Goal: Task Accomplishment & Management: Manage account settings

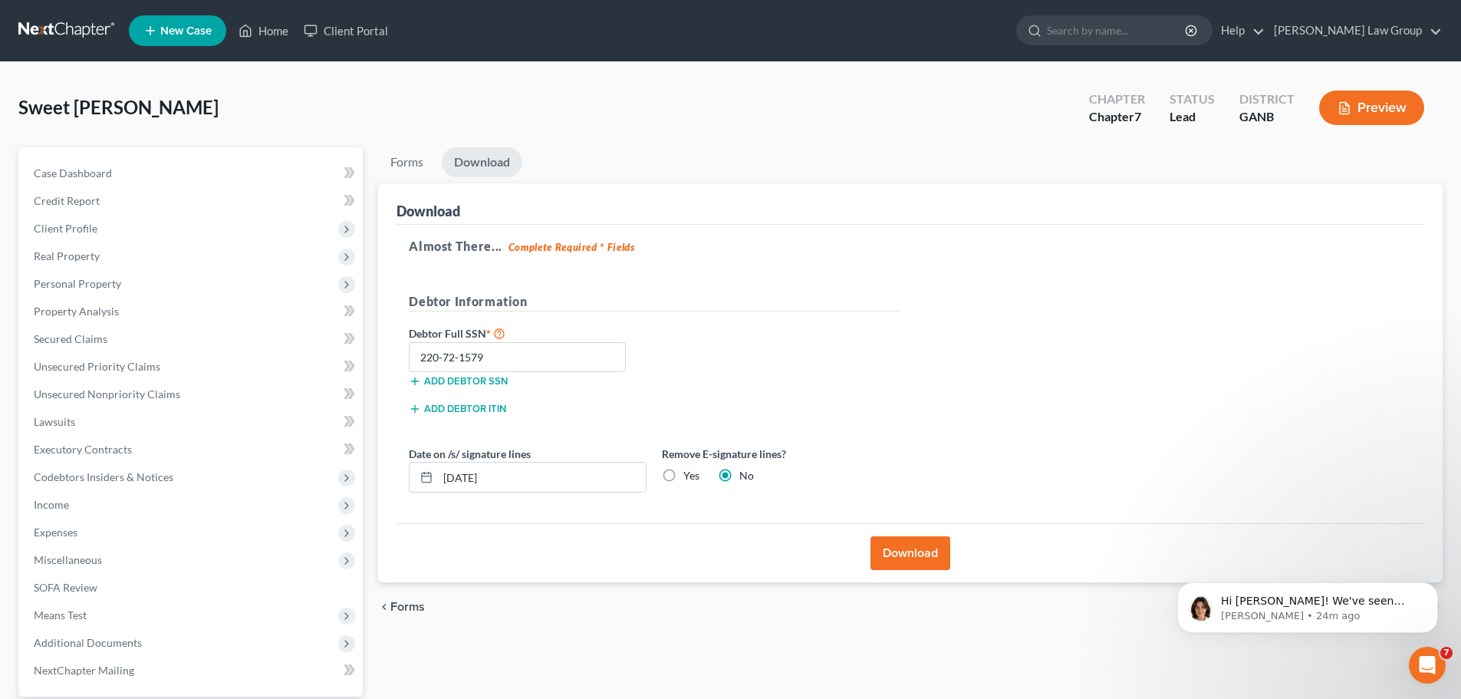
scroll to position [328, 0]
click at [258, 25] on link "Home" at bounding box center [263, 31] width 65 height 28
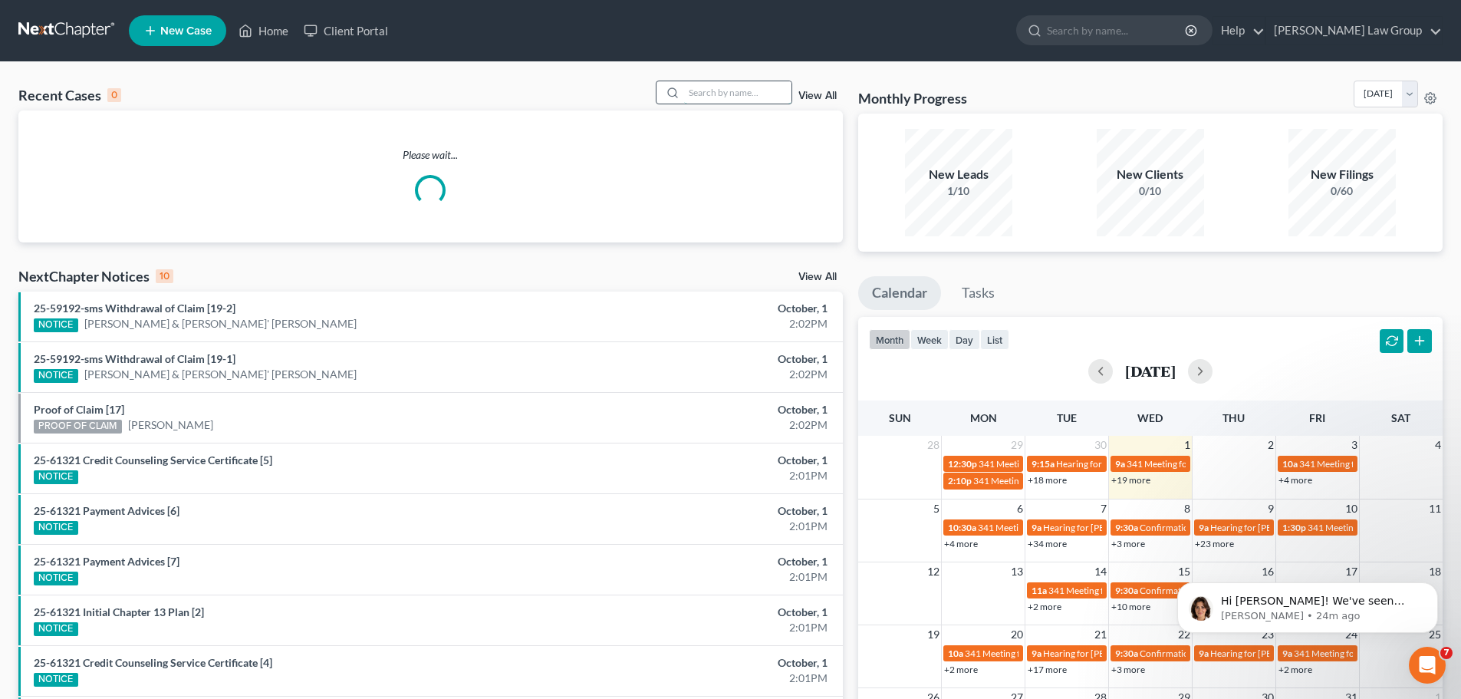
click at [714, 99] on input "search" at bounding box center [737, 92] width 107 height 22
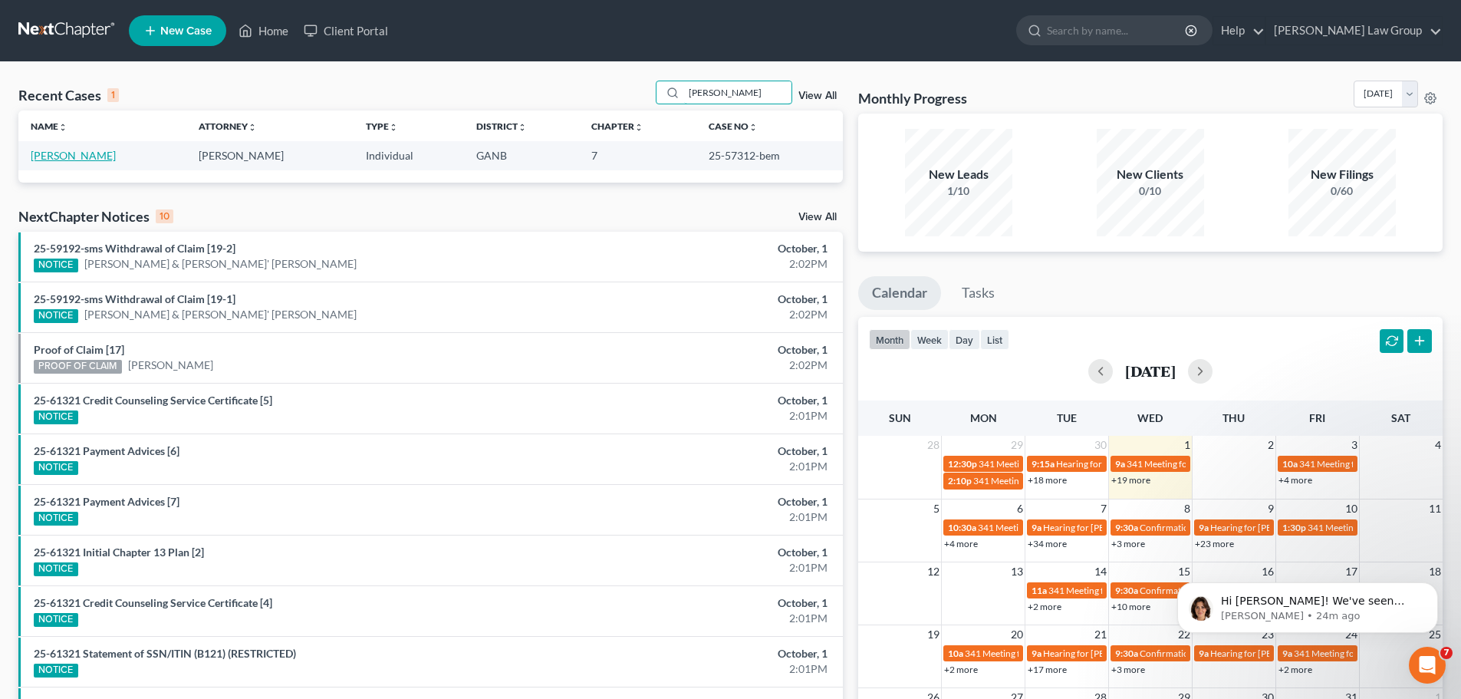
type input "[PERSON_NAME]"
click at [83, 156] on link "[PERSON_NAME]" at bounding box center [73, 155] width 85 height 13
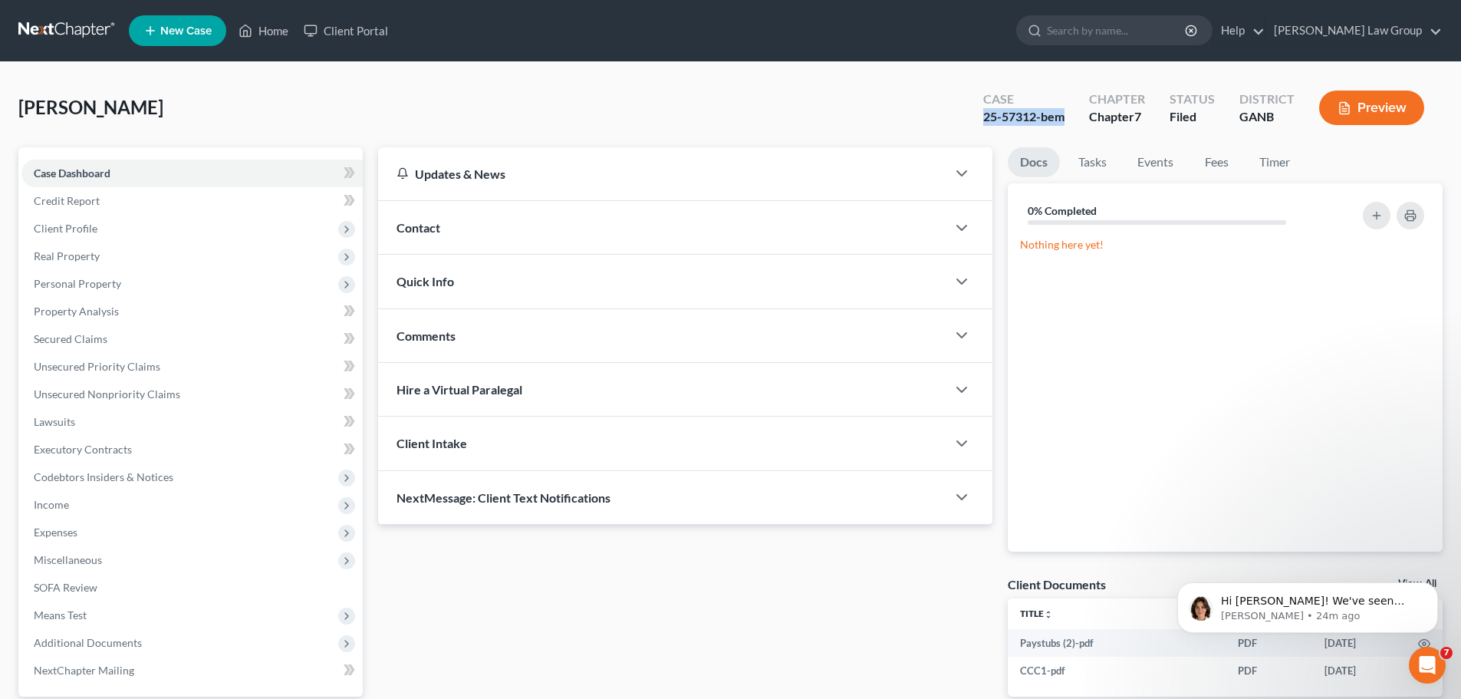
drag, startPoint x: 1067, startPoint y: 114, endPoint x: 983, endPoint y: 130, distance: 85.0
click at [983, 130] on div "Case 25-57312-bem" at bounding box center [1024, 109] width 106 height 45
copy div "25-57312-bem"
click at [288, 21] on link "Home" at bounding box center [263, 31] width 65 height 28
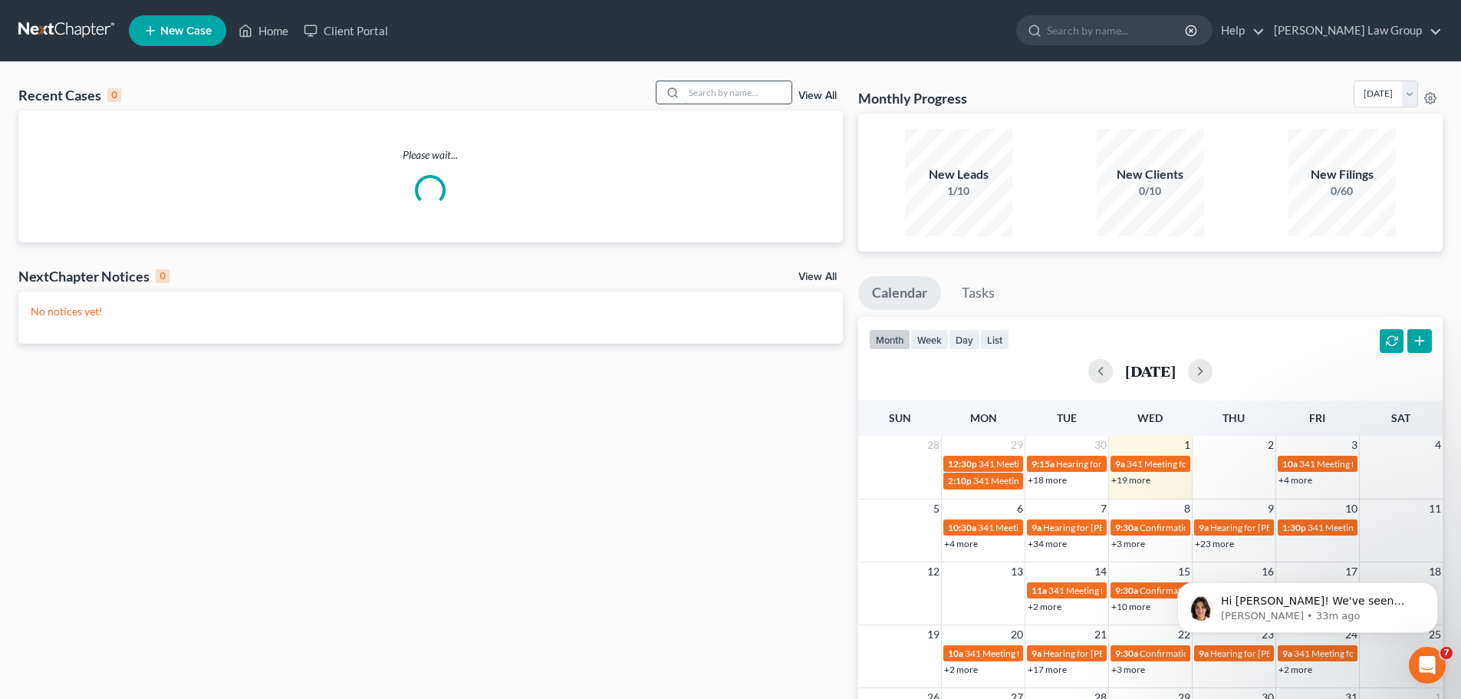
click at [734, 91] on input "search" at bounding box center [737, 92] width 107 height 22
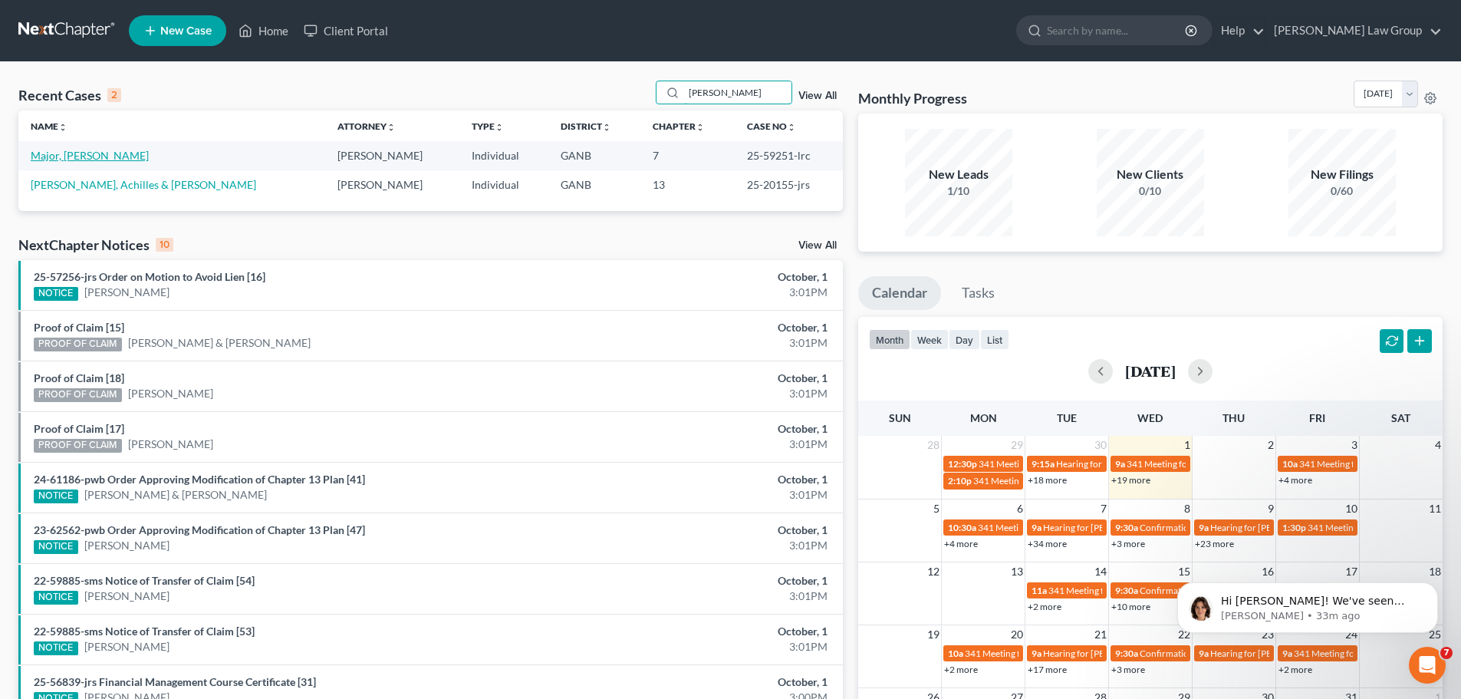
type input "[PERSON_NAME]"
click at [67, 158] on link "Major, [PERSON_NAME]" at bounding box center [90, 155] width 118 height 13
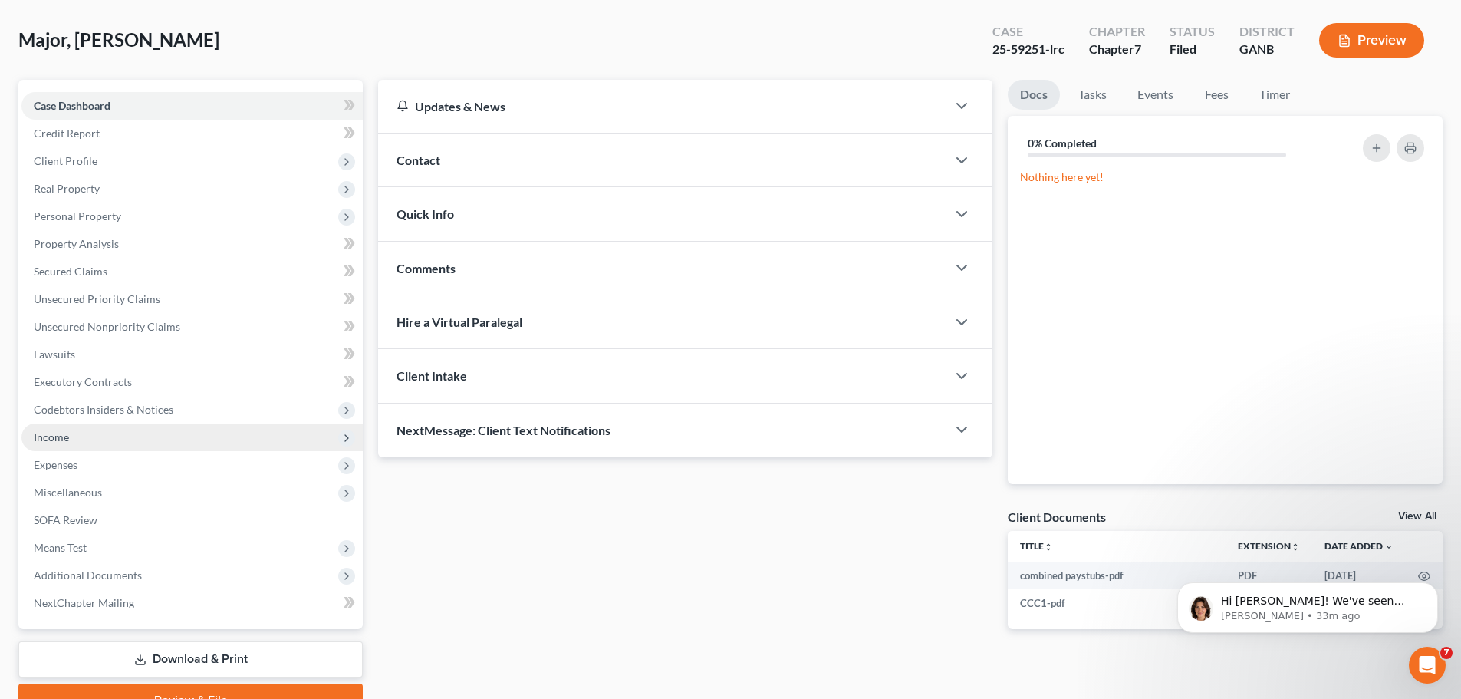
scroll to position [144, 0]
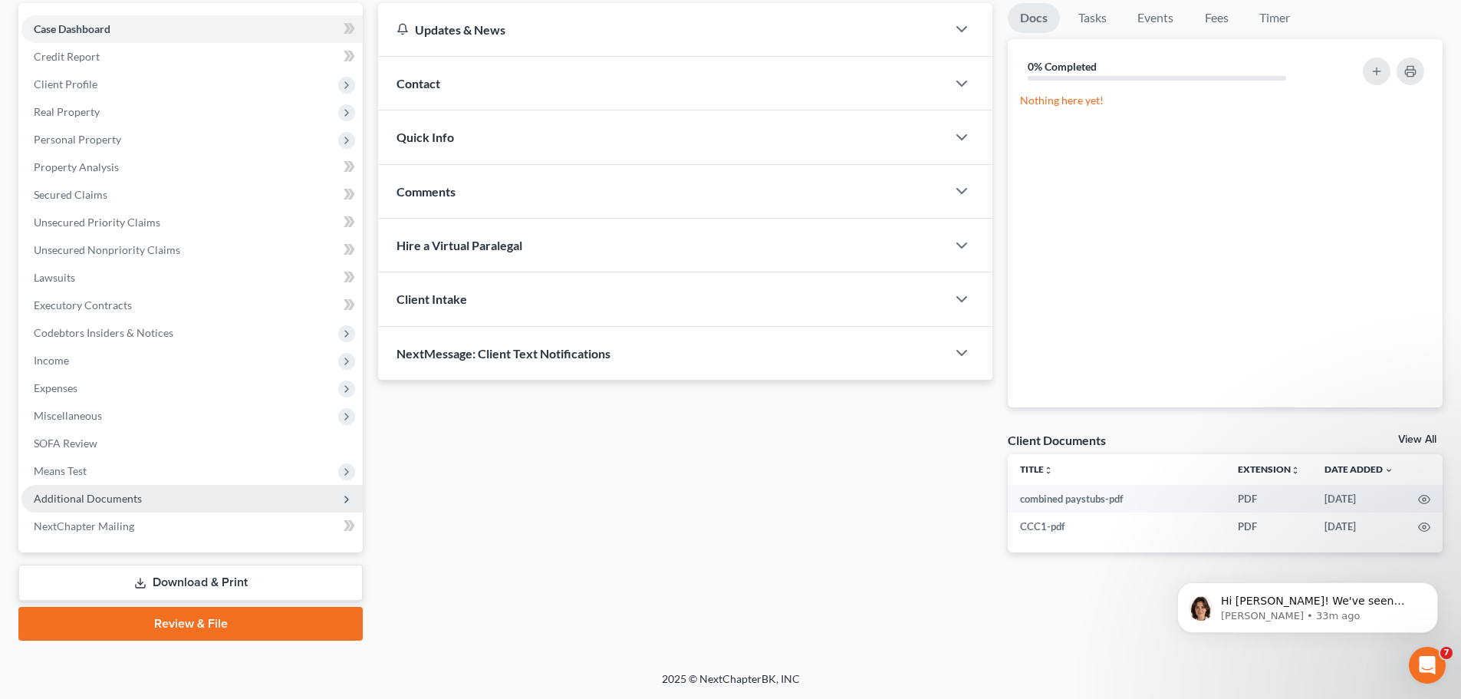
click at [196, 492] on span "Additional Documents" at bounding box center [191, 499] width 341 height 28
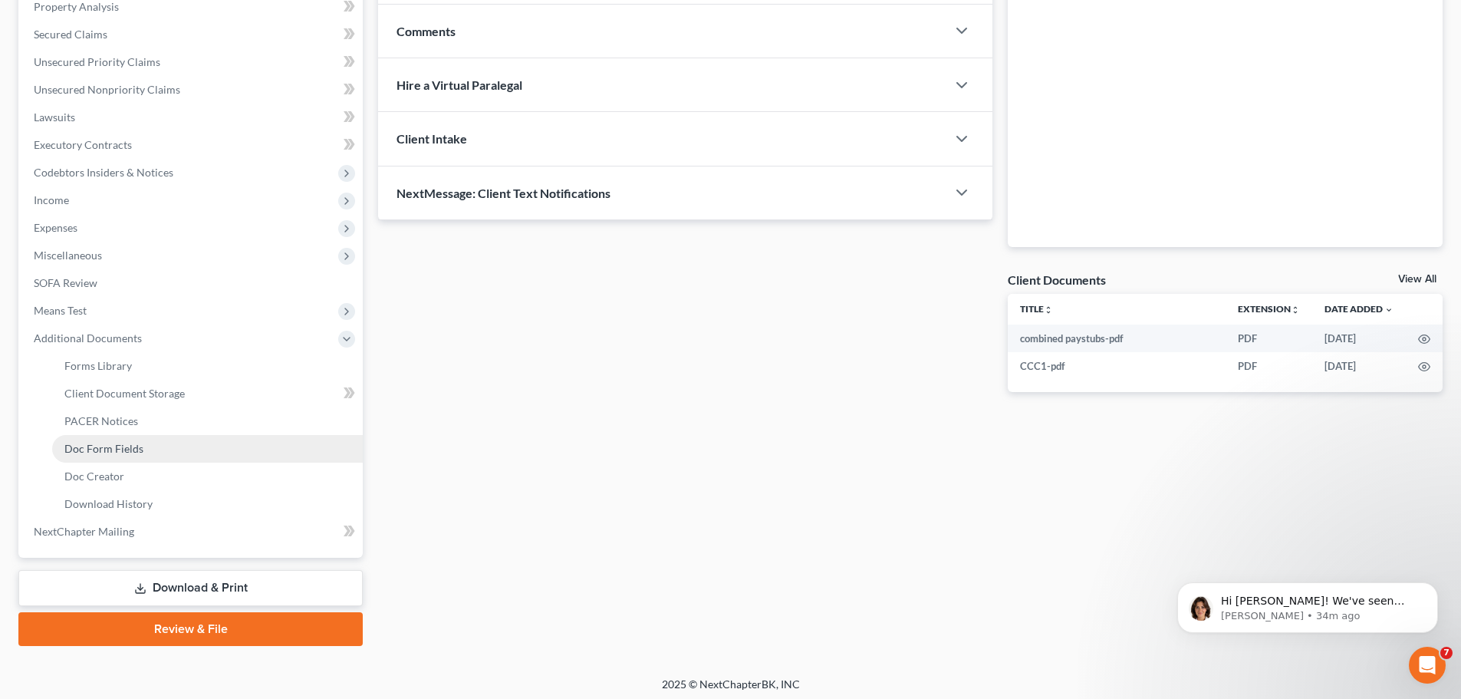
scroll to position [310, 0]
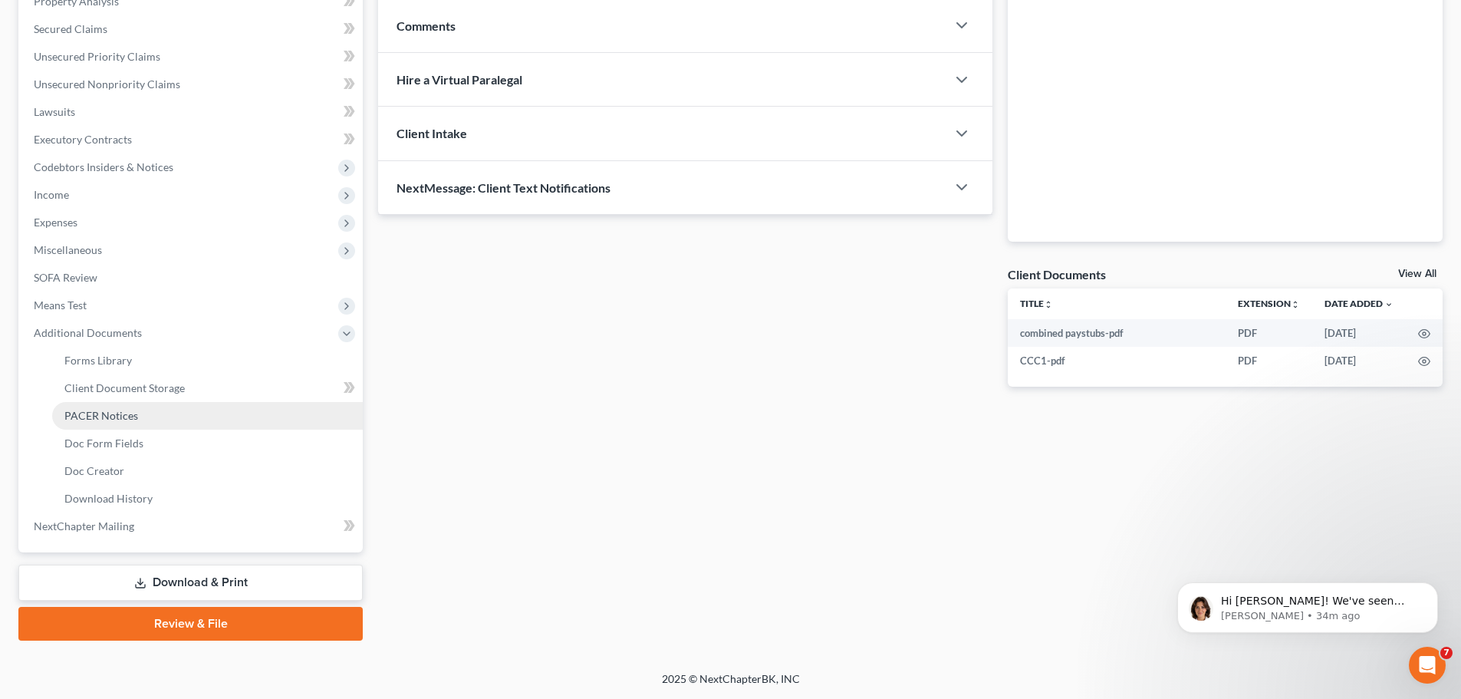
click at [178, 415] on link "PACER Notices" at bounding box center [207, 416] width 311 height 28
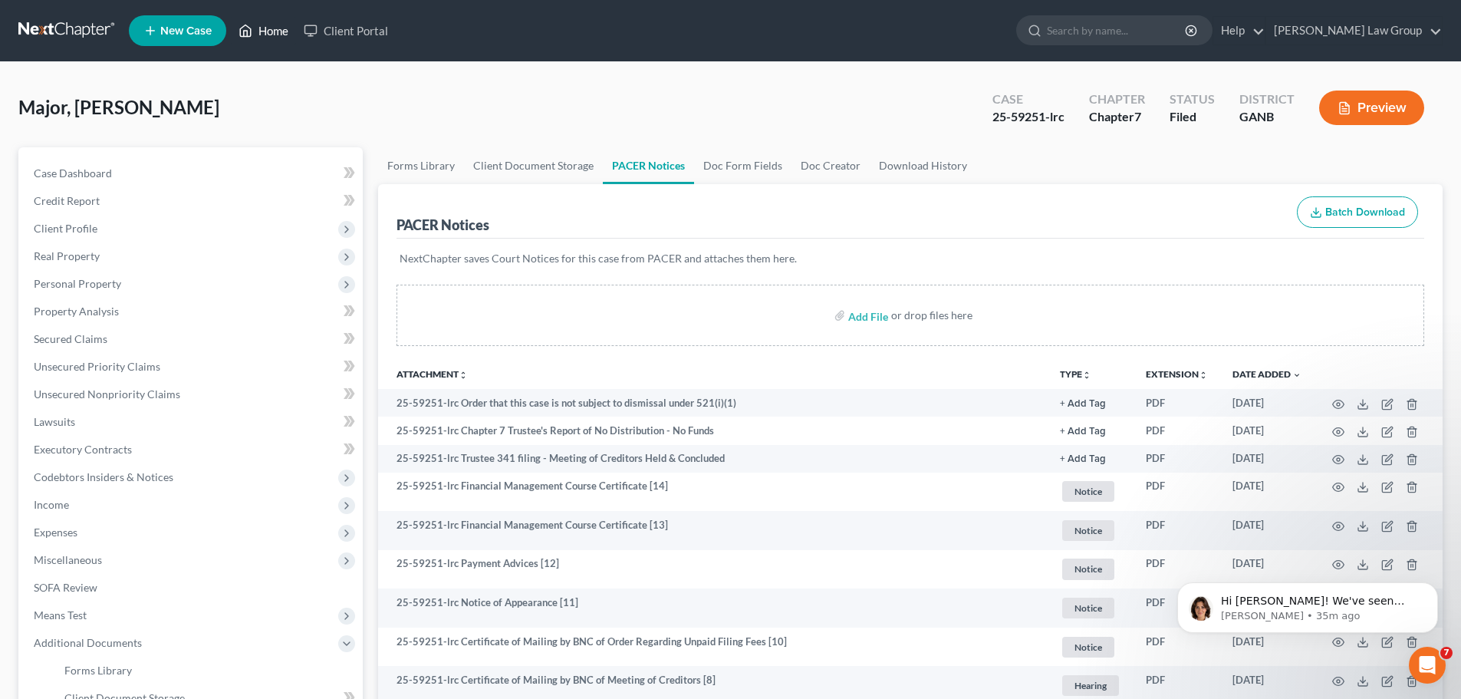
click at [262, 25] on link "Home" at bounding box center [263, 31] width 65 height 28
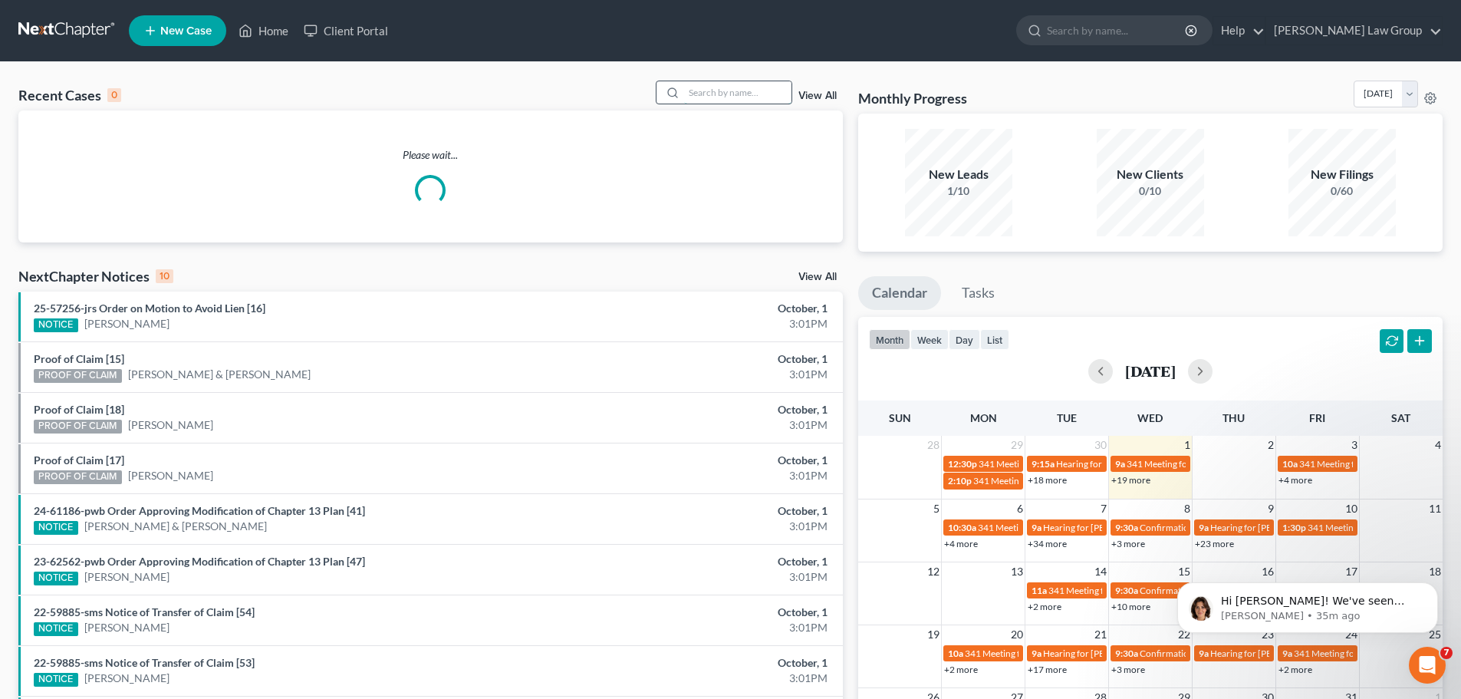
click at [743, 89] on input "search" at bounding box center [737, 92] width 107 height 22
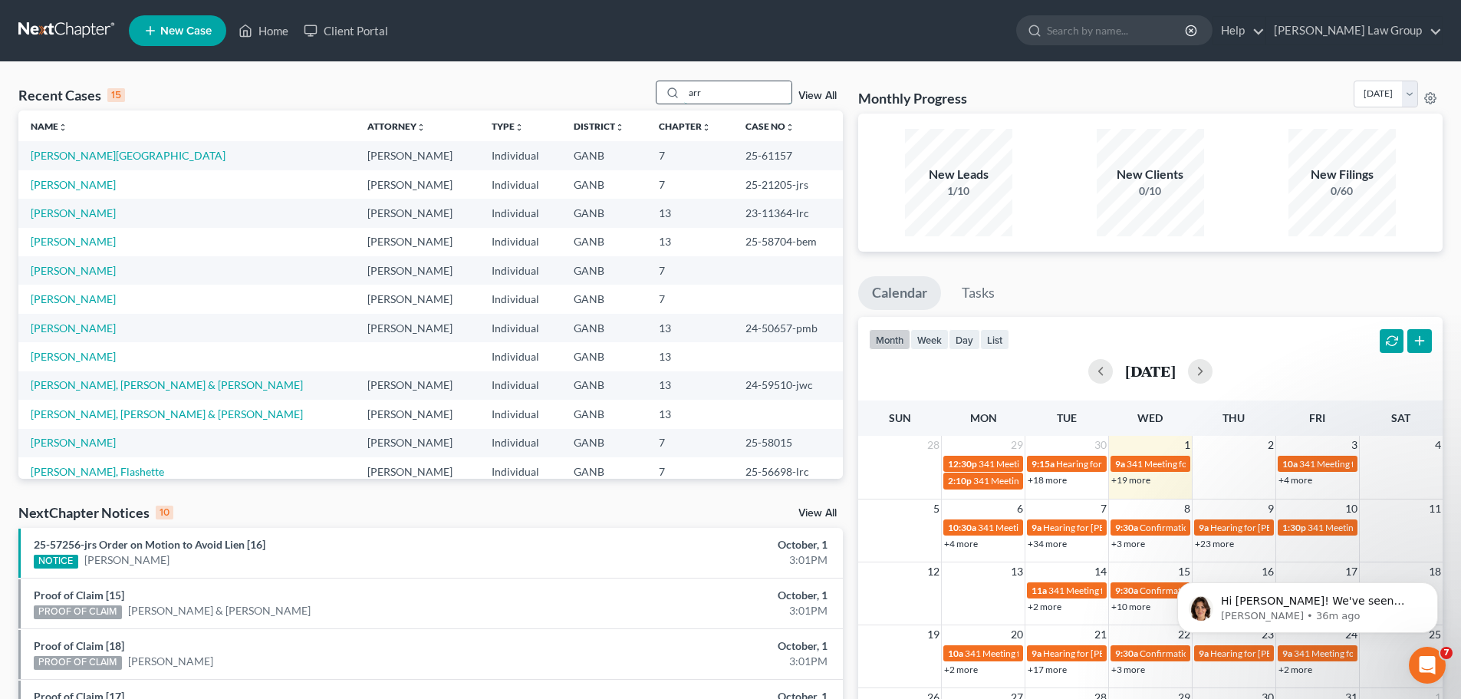
scroll to position [328, 0]
click at [732, 92] on input "arr" at bounding box center [737, 92] width 107 height 22
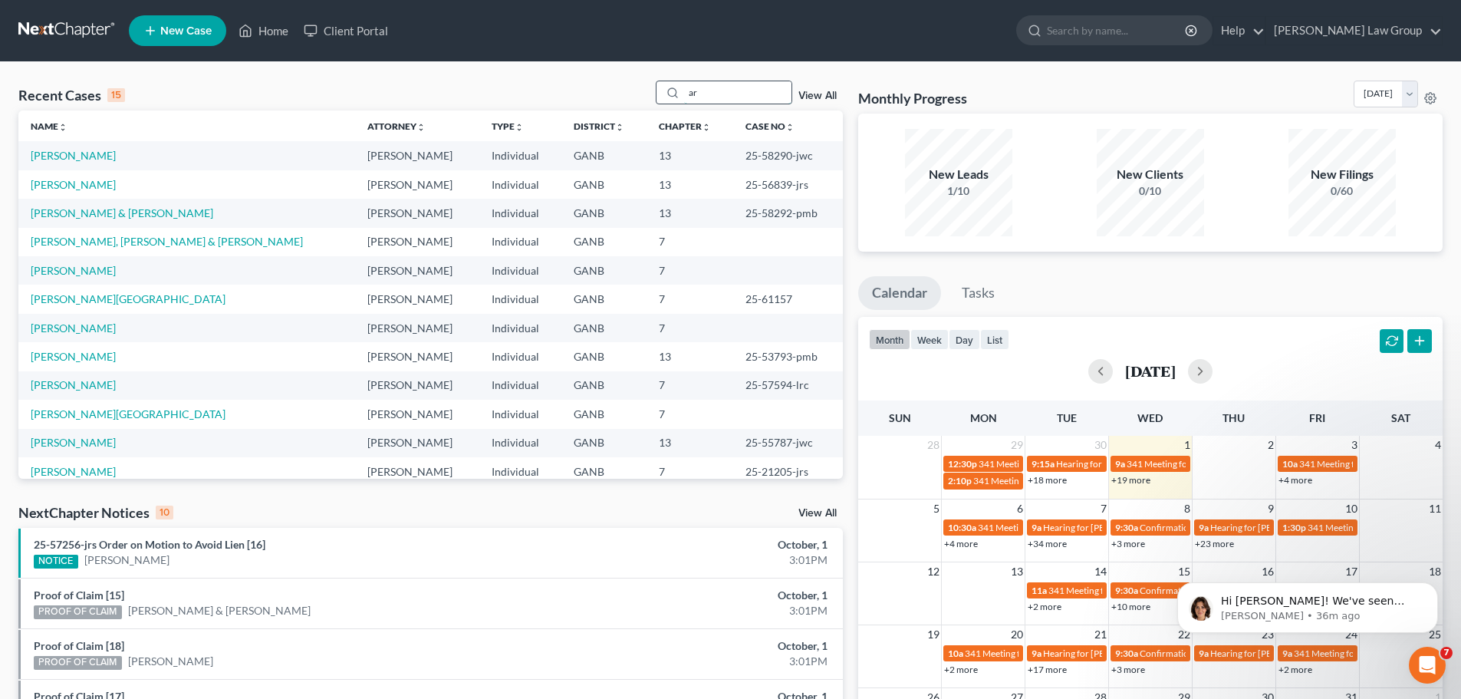
type input "arr"
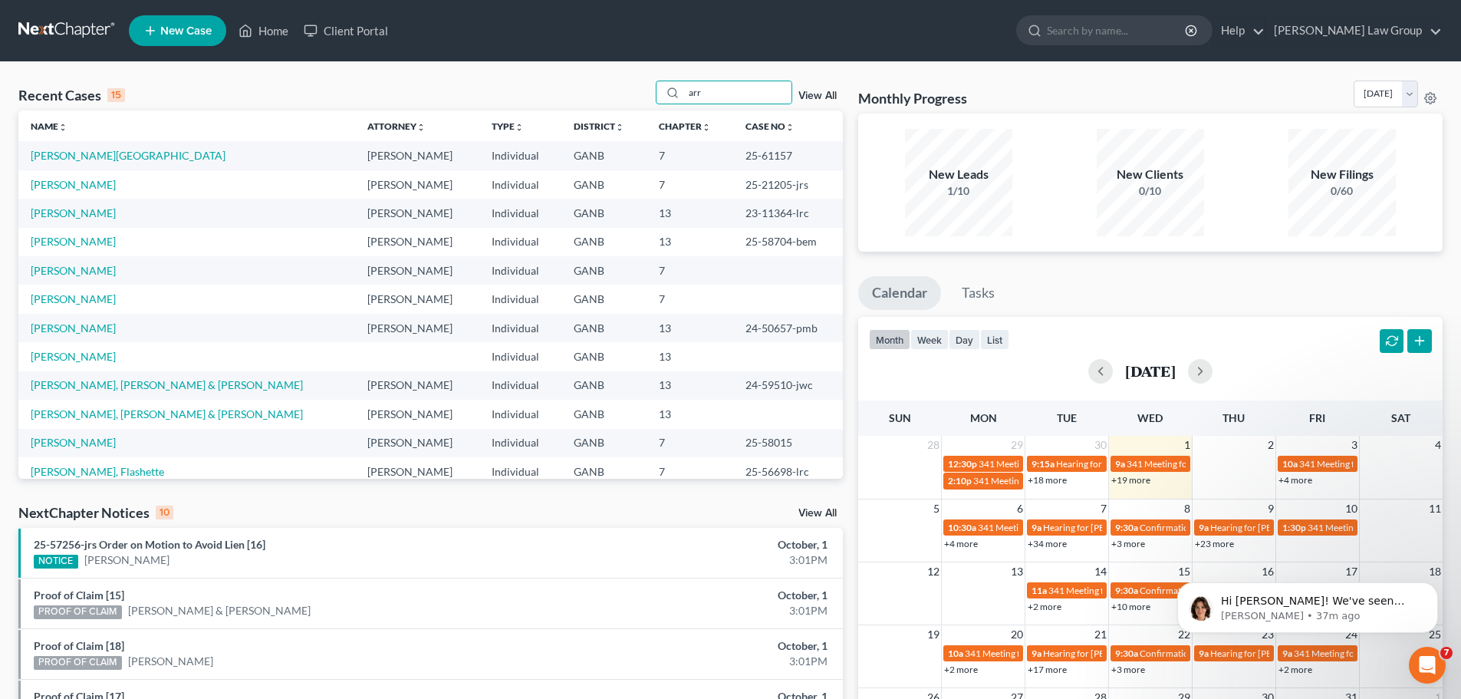
click at [819, 87] on div "arr View All" at bounding box center [749, 93] width 187 height 24
click at [819, 97] on link "View All" at bounding box center [817, 96] width 38 height 11
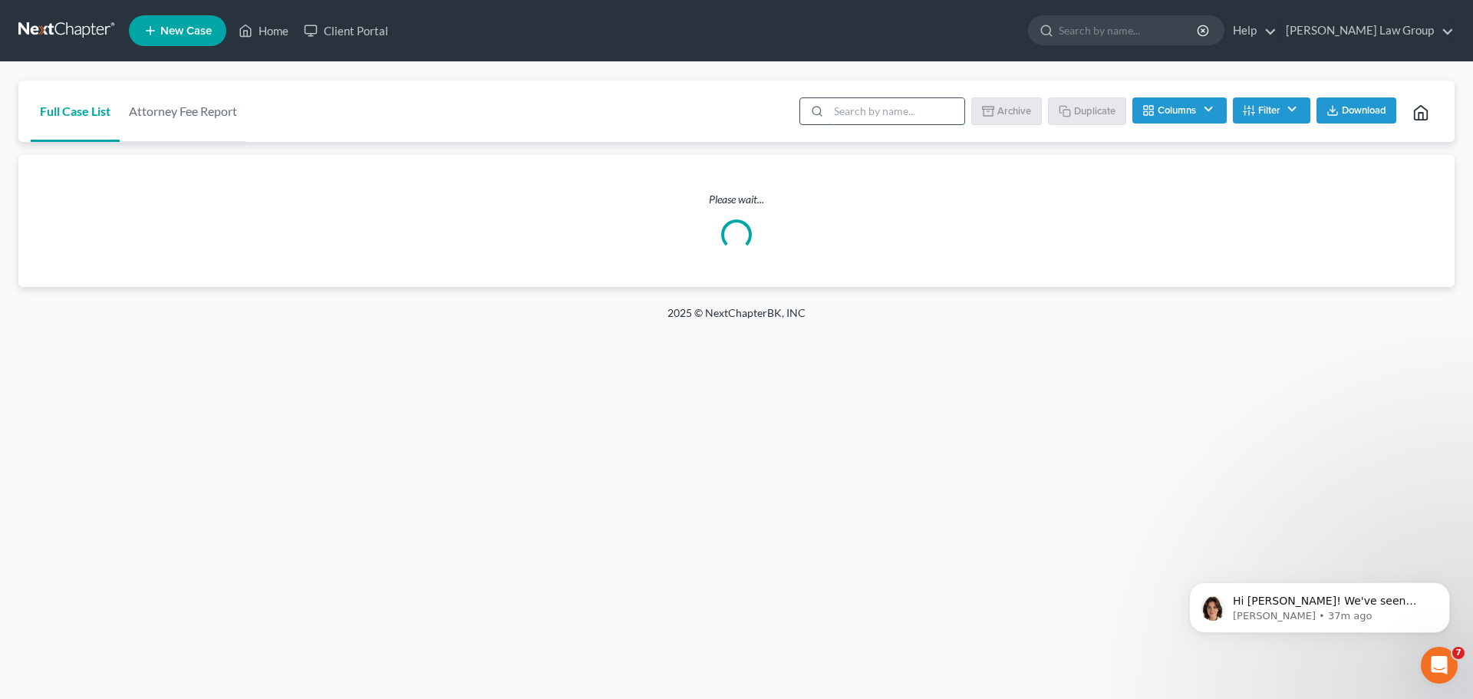
click at [853, 115] on input "search" at bounding box center [896, 111] width 136 height 26
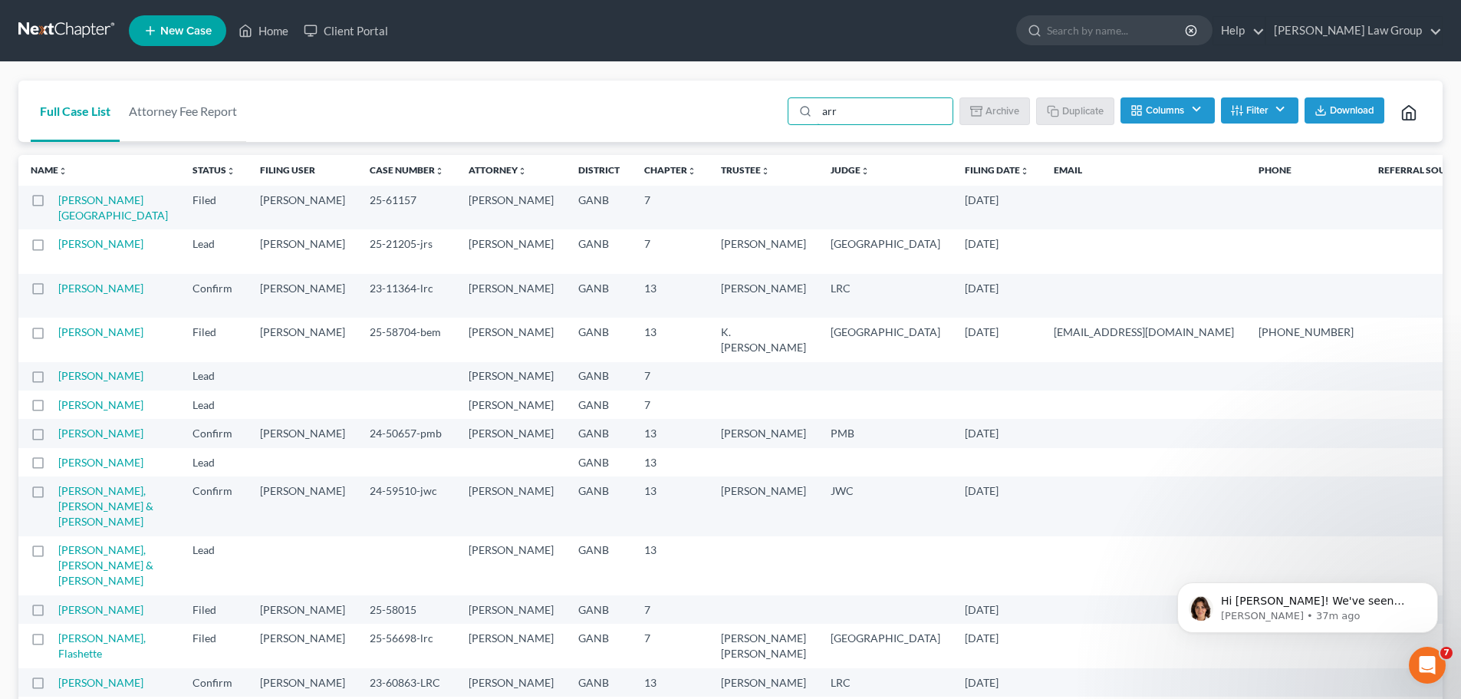
type input "arr"
click at [1189, 110] on button "Columns" at bounding box center [1168, 110] width 94 height 26
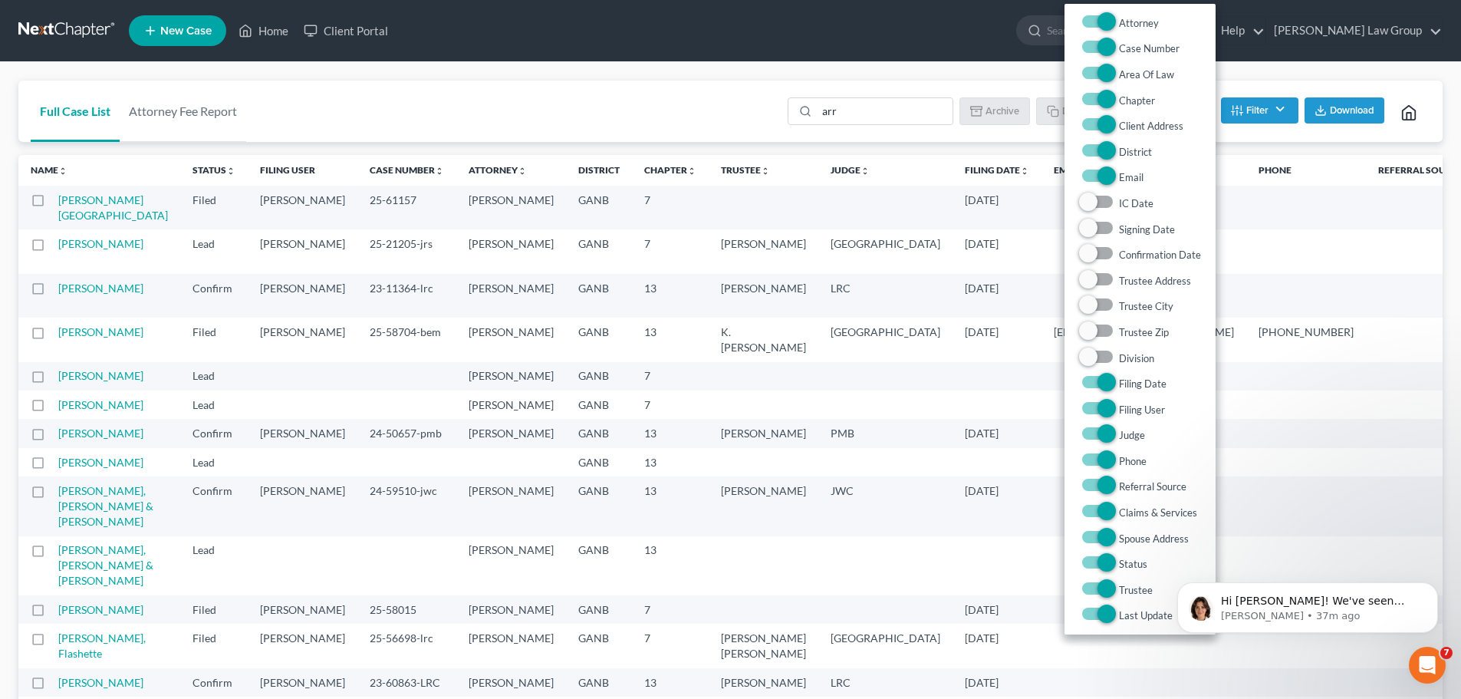
click at [1260, 115] on button "Filter" at bounding box center [1259, 110] width 77 height 26
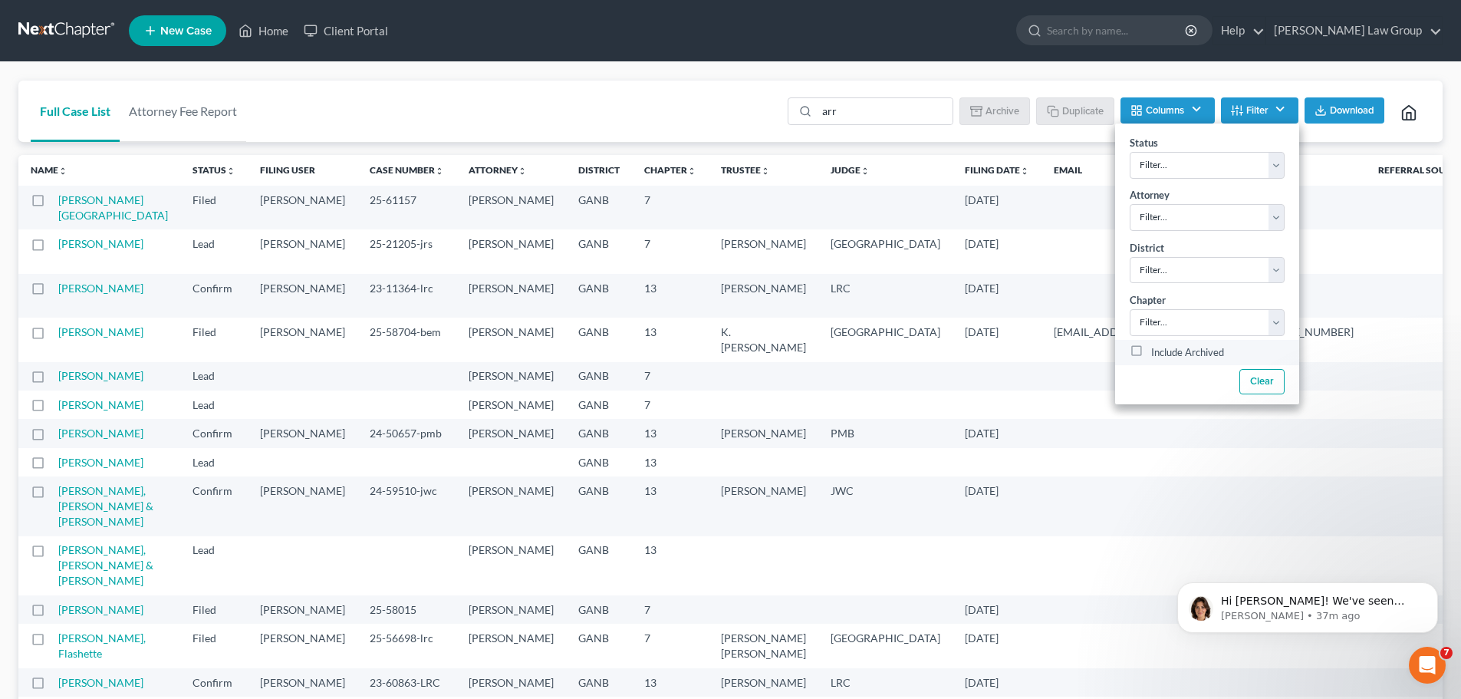
click at [1151, 351] on label "Include Archived" at bounding box center [1187, 353] width 73 height 18
click at [1157, 351] on input "Include Archived" at bounding box center [1162, 349] width 10 height 10
checkbox input "true"
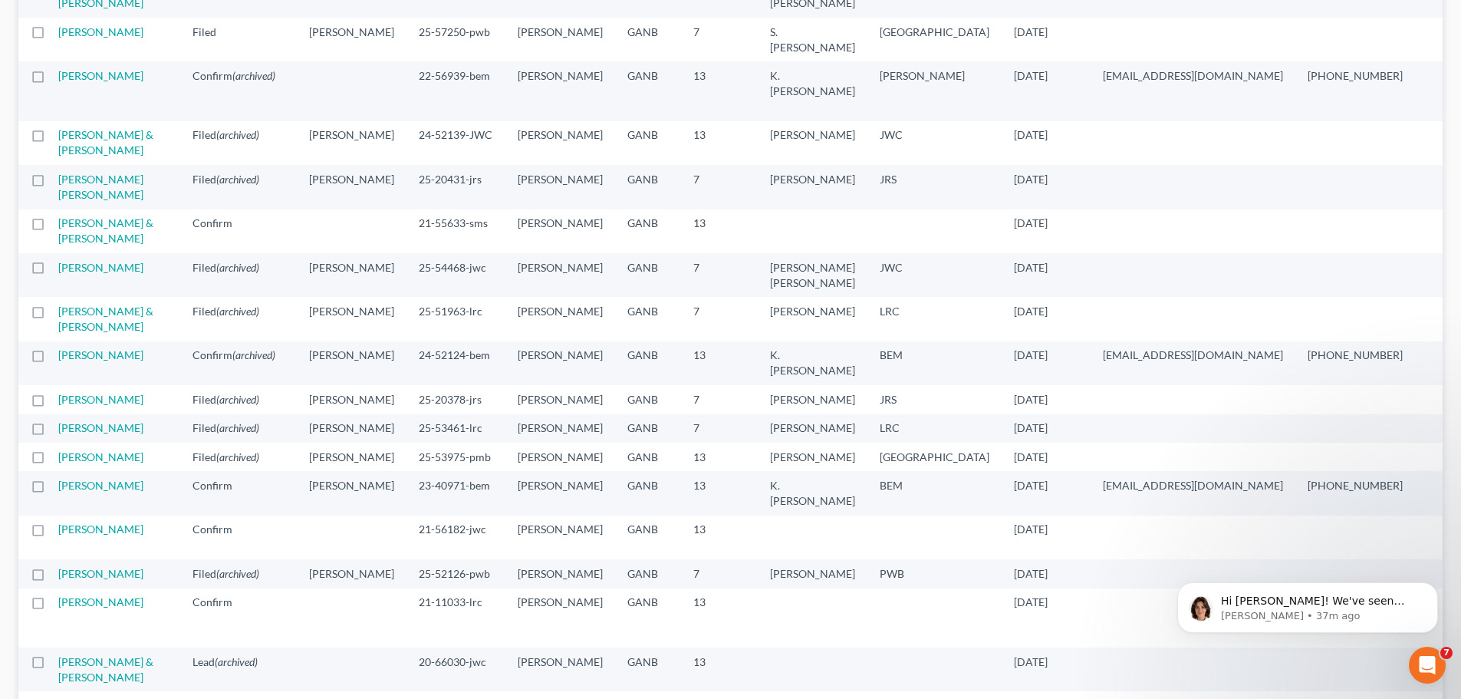
scroll to position [844, 0]
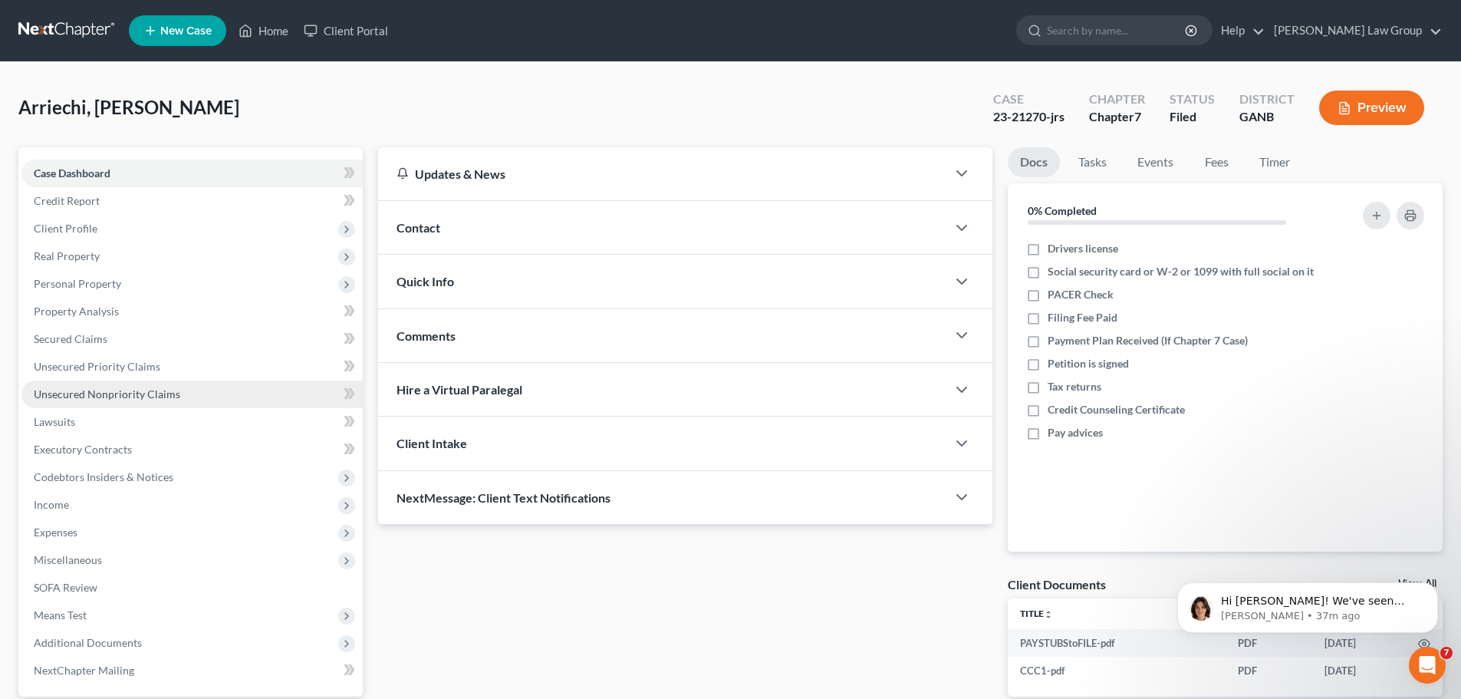
scroll to position [144, 0]
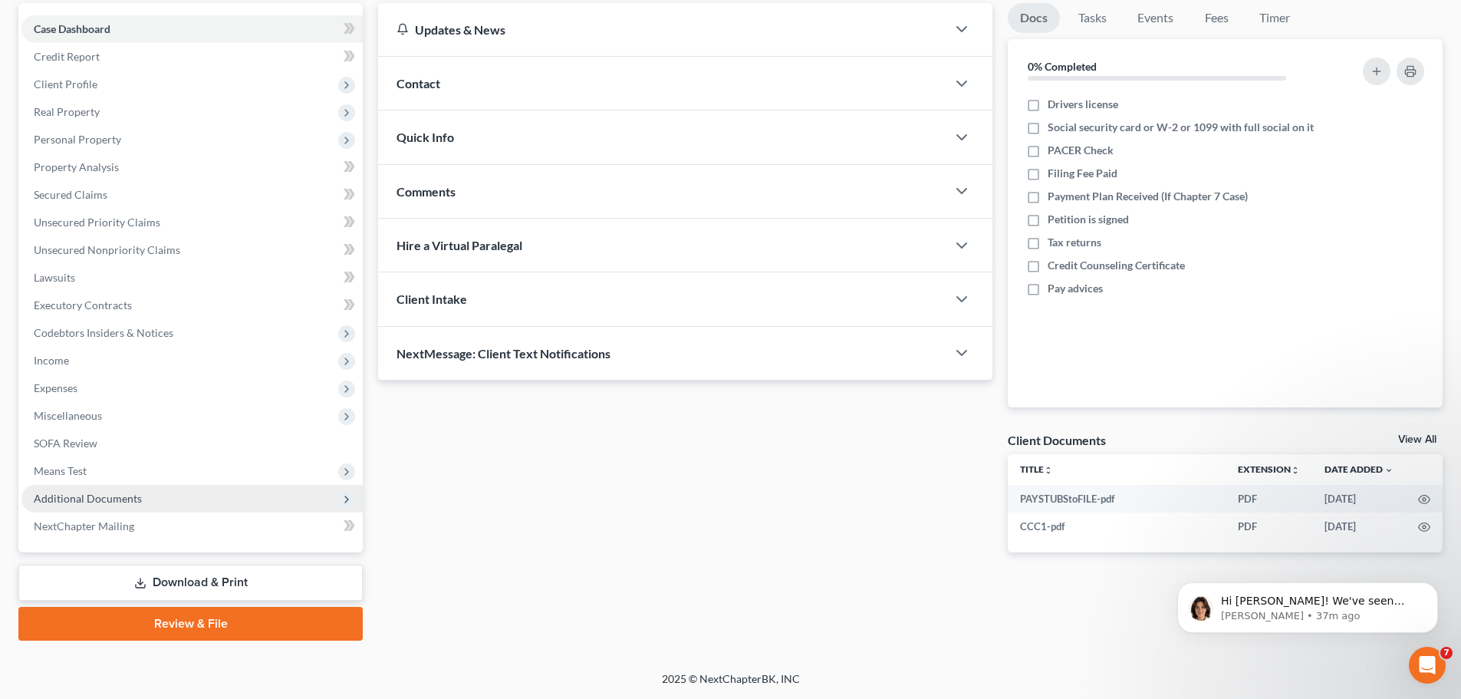
click at [153, 500] on span "Additional Documents" at bounding box center [191, 499] width 341 height 28
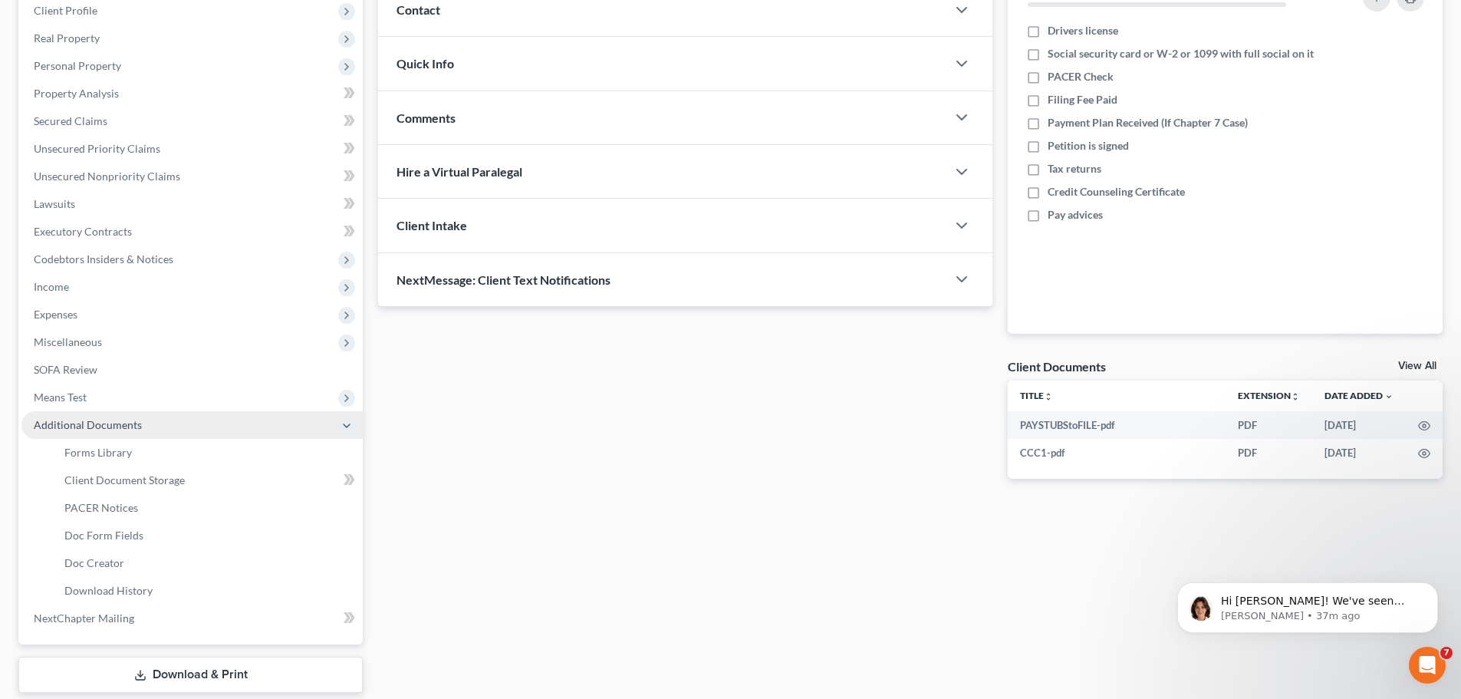
scroll to position [310, 0]
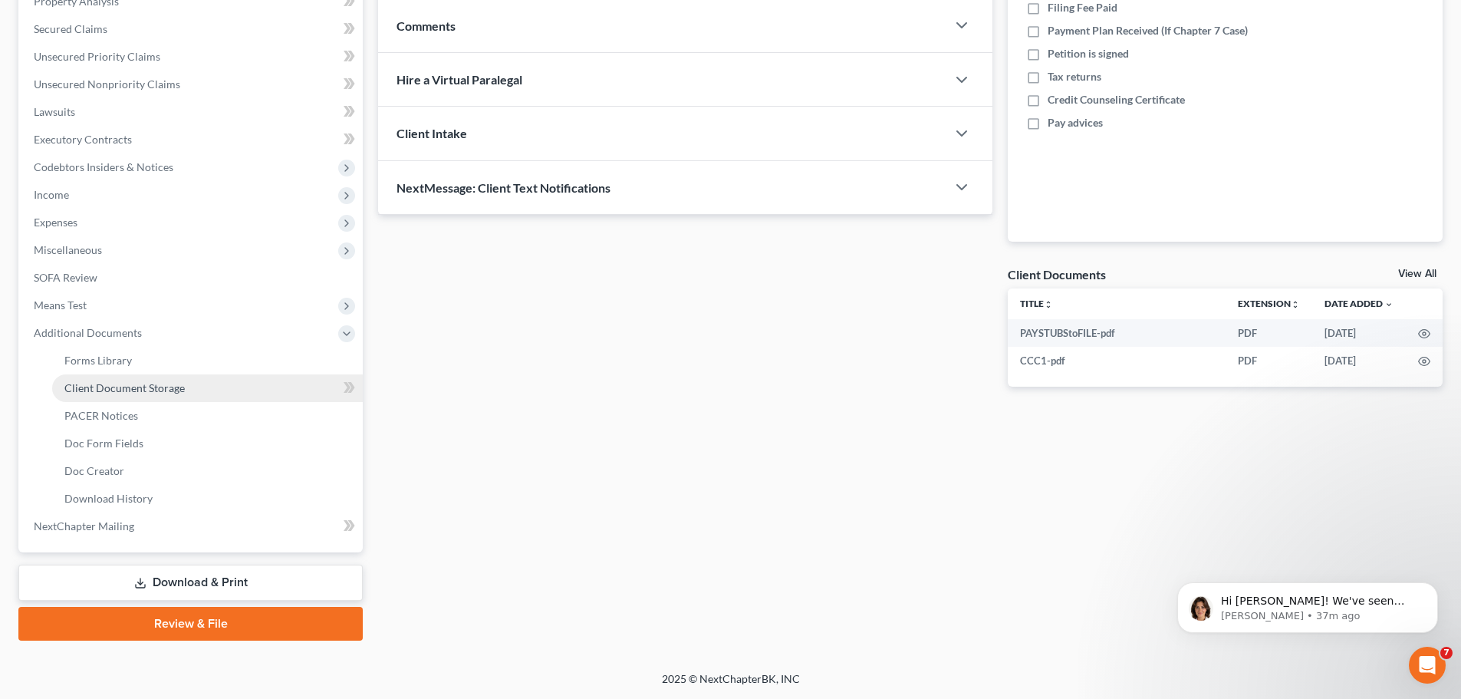
click at [143, 400] on link "Client Document Storage" at bounding box center [207, 388] width 311 height 28
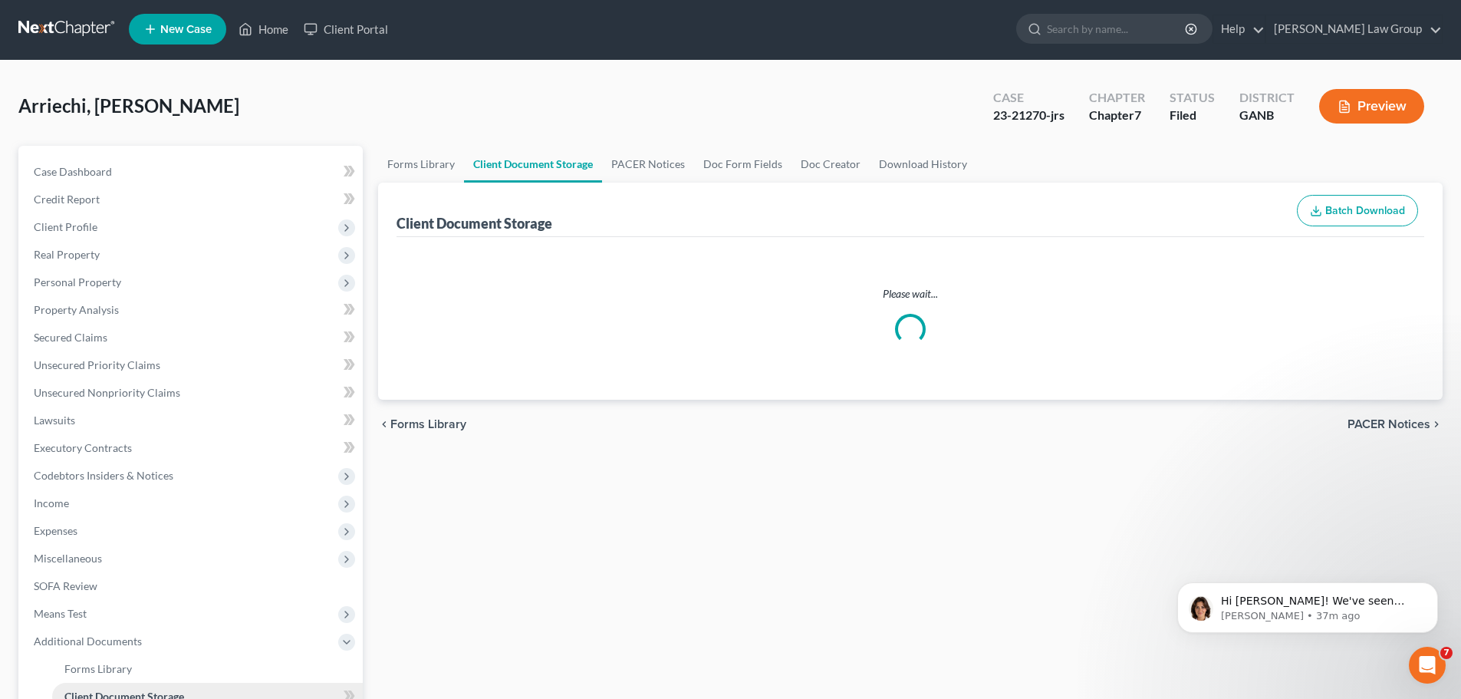
select select "5"
select select "35"
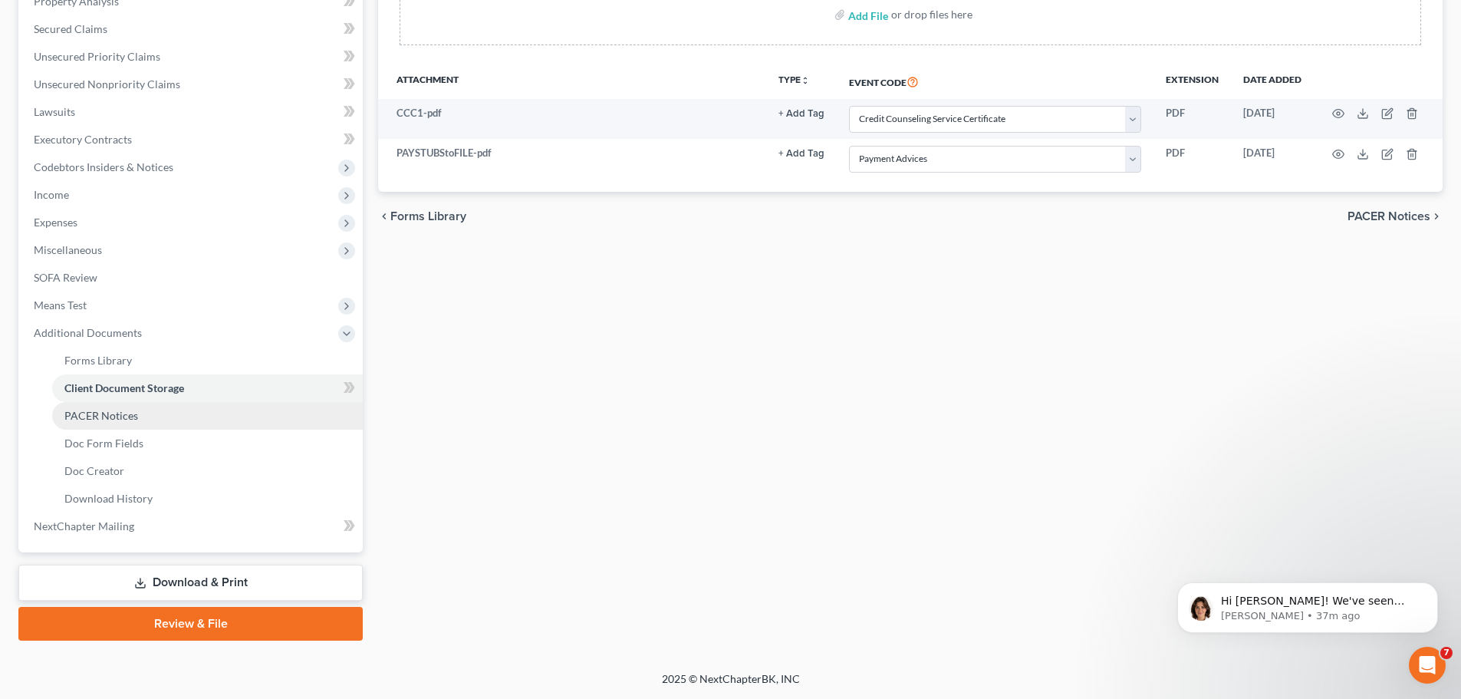
click at [112, 420] on span "PACER Notices" at bounding box center [101, 415] width 74 height 13
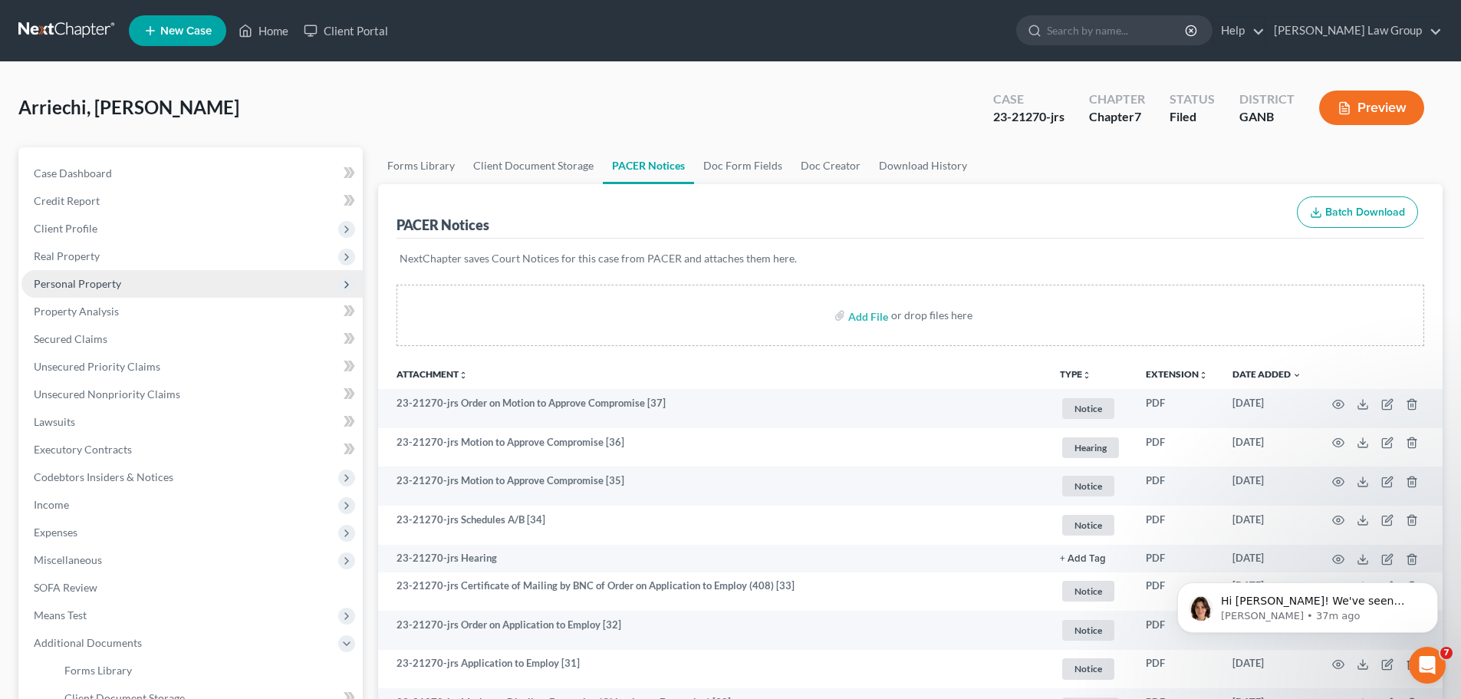
click at [118, 288] on span "Personal Property" at bounding box center [77, 283] width 87 height 13
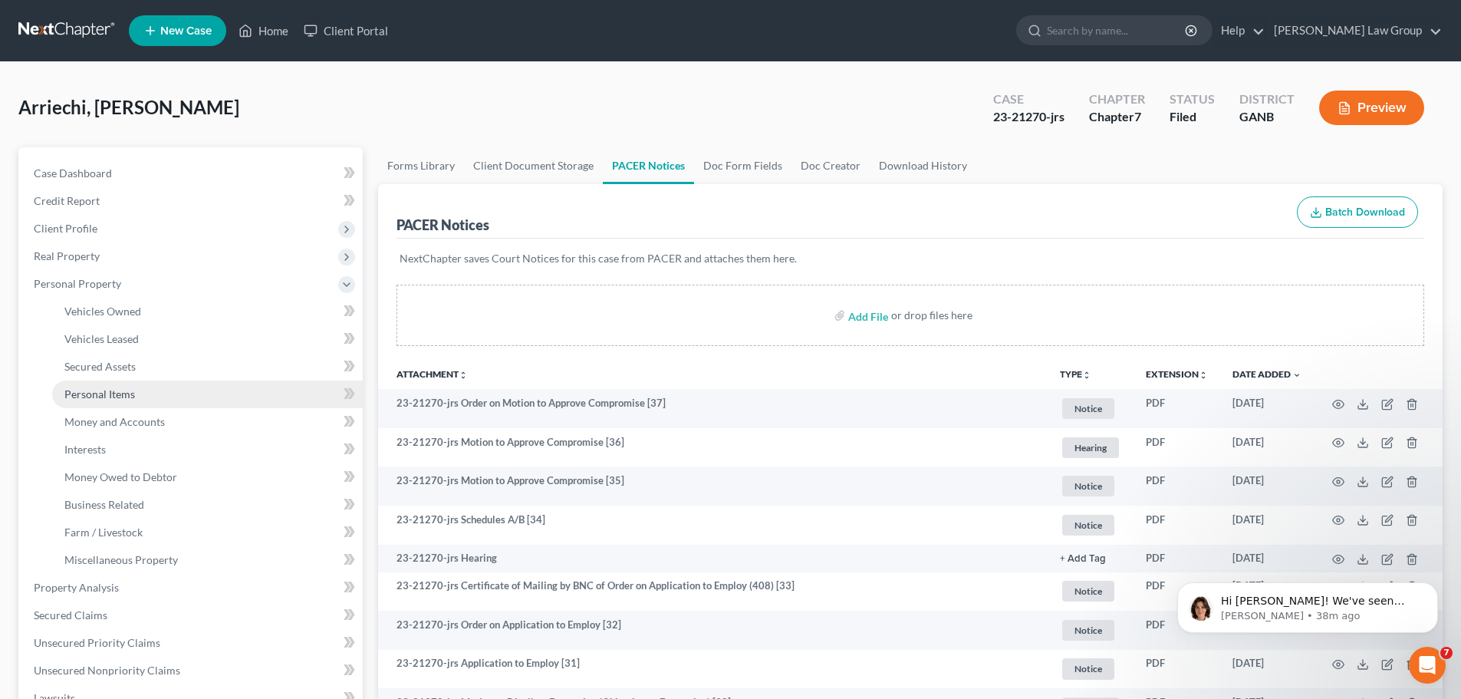
click at [119, 393] on span "Personal Items" at bounding box center [99, 393] width 71 height 13
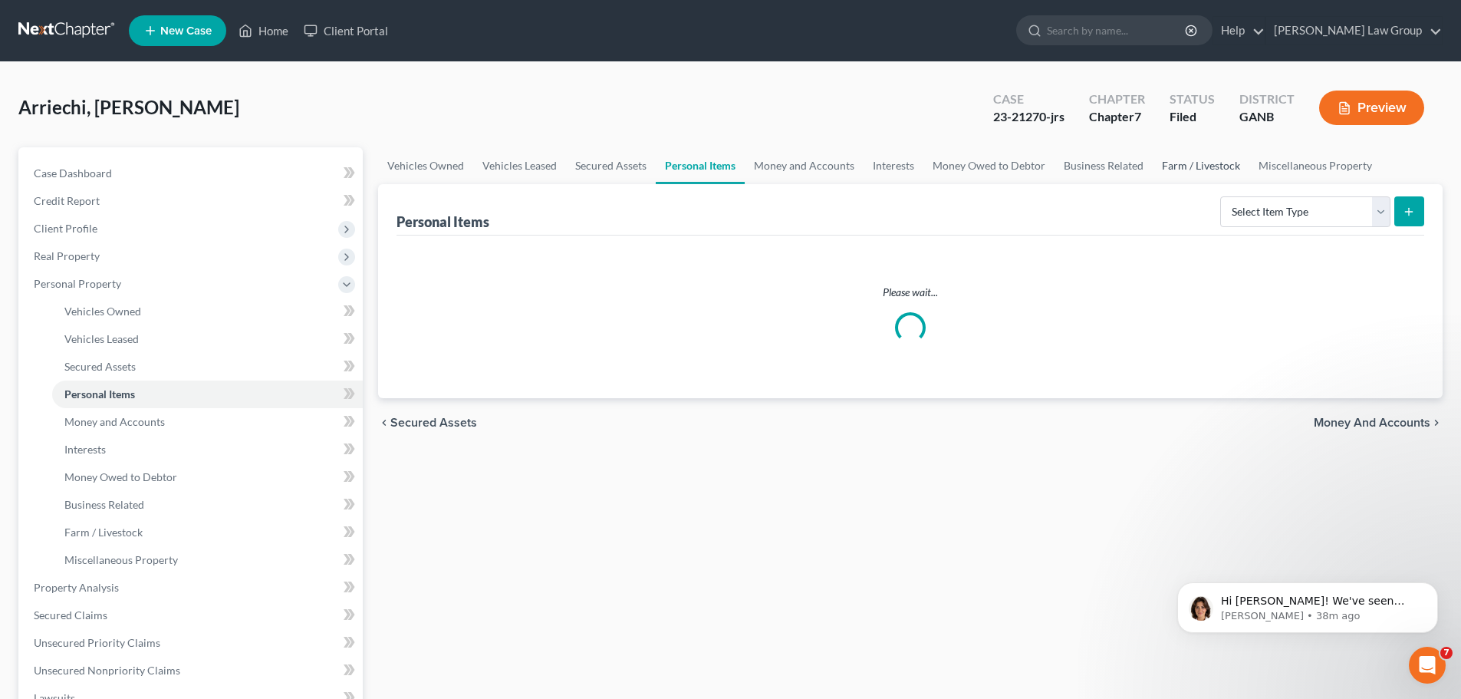
click at [1197, 164] on link "Farm / Livestock" at bounding box center [1201, 165] width 97 height 37
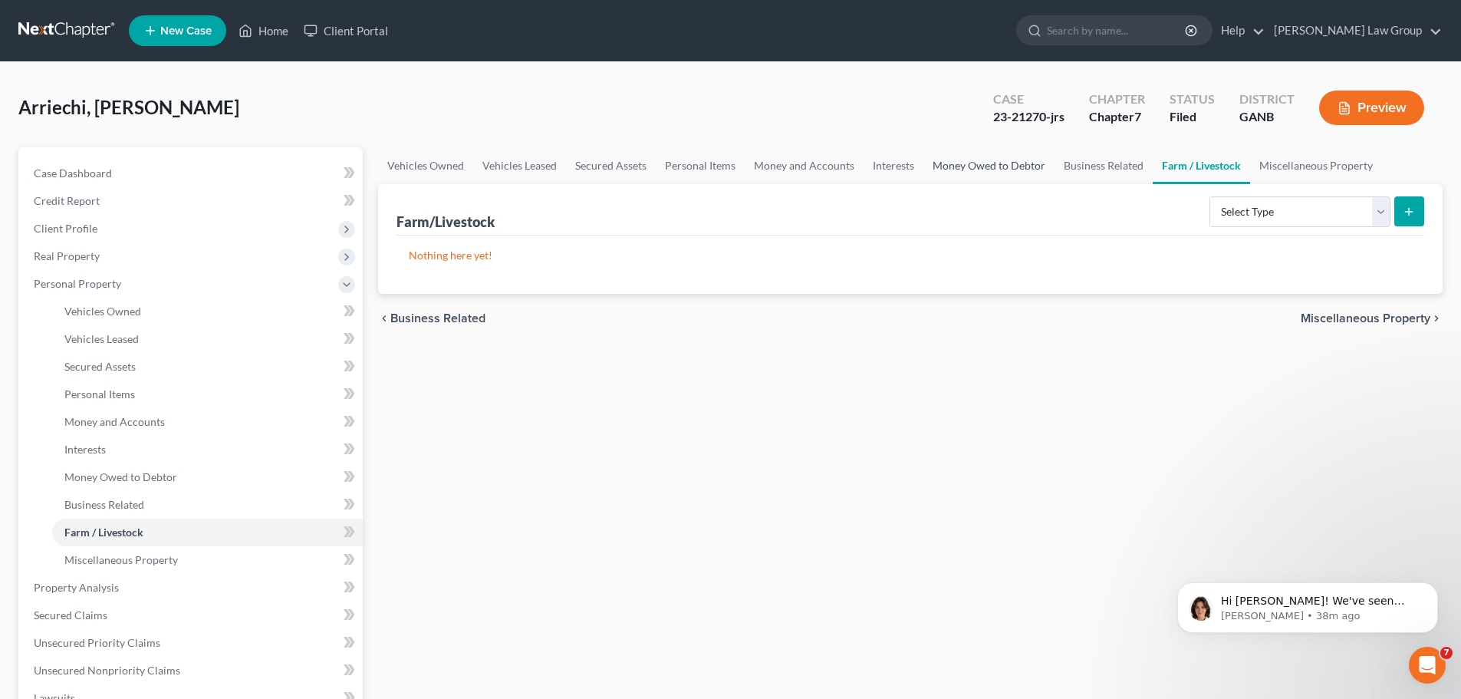
click at [979, 170] on link "Money Owed to Debtor" at bounding box center [989, 165] width 131 height 37
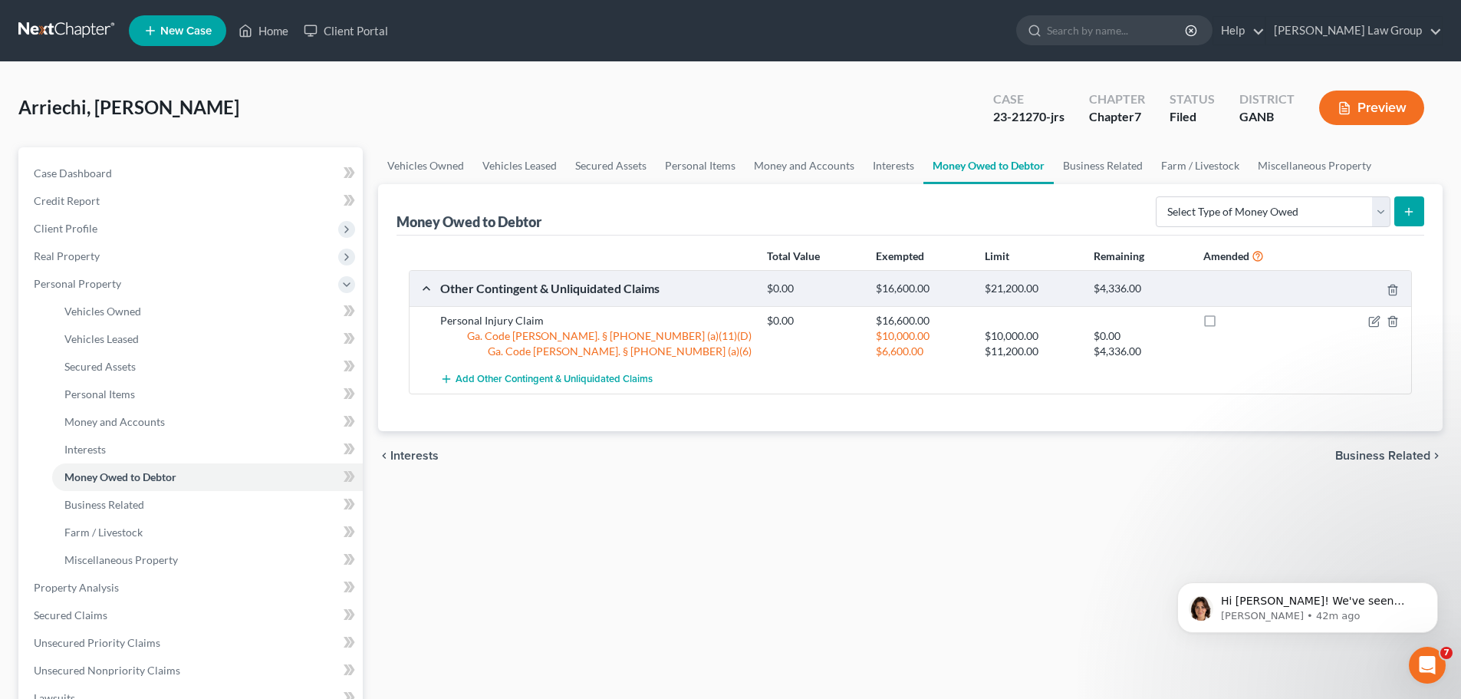
click at [939, 127] on div "Arriechi, [PERSON_NAME] Upgraded Case 23-21270-jrs Chapter Chapter 7 Status Fil…" at bounding box center [730, 114] width 1424 height 67
click at [270, 25] on link "Home" at bounding box center [263, 31] width 65 height 28
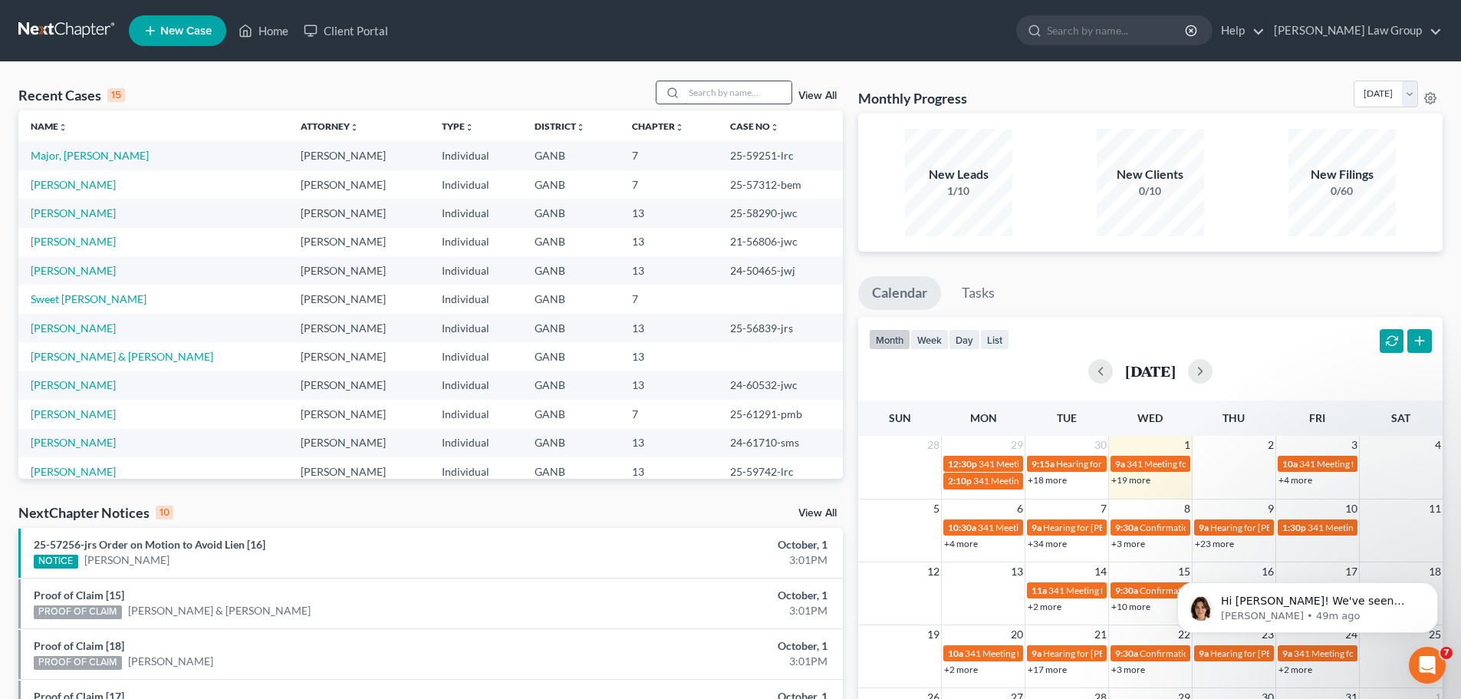
click at [747, 85] on input "search" at bounding box center [737, 92] width 107 height 22
type input "[PERSON_NAME]"
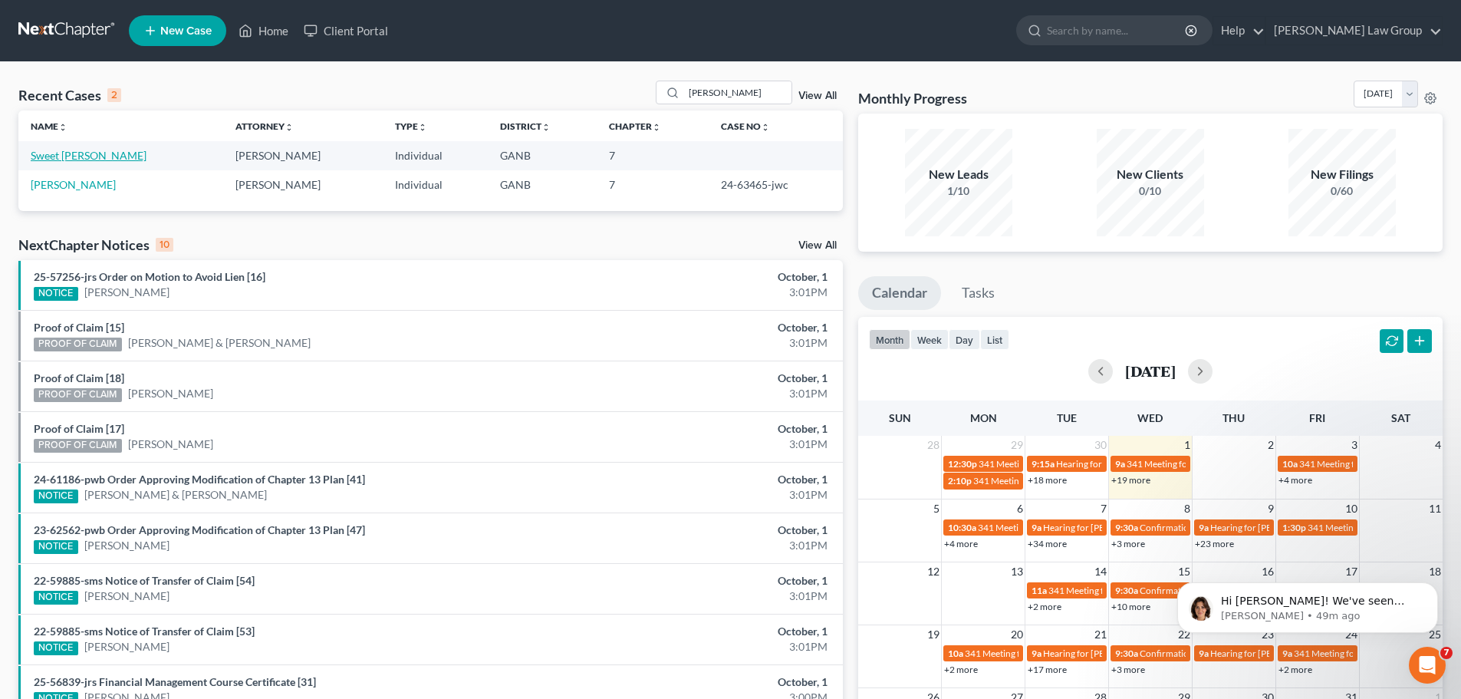
click at [100, 156] on link "Sweet [PERSON_NAME]" at bounding box center [89, 155] width 116 height 13
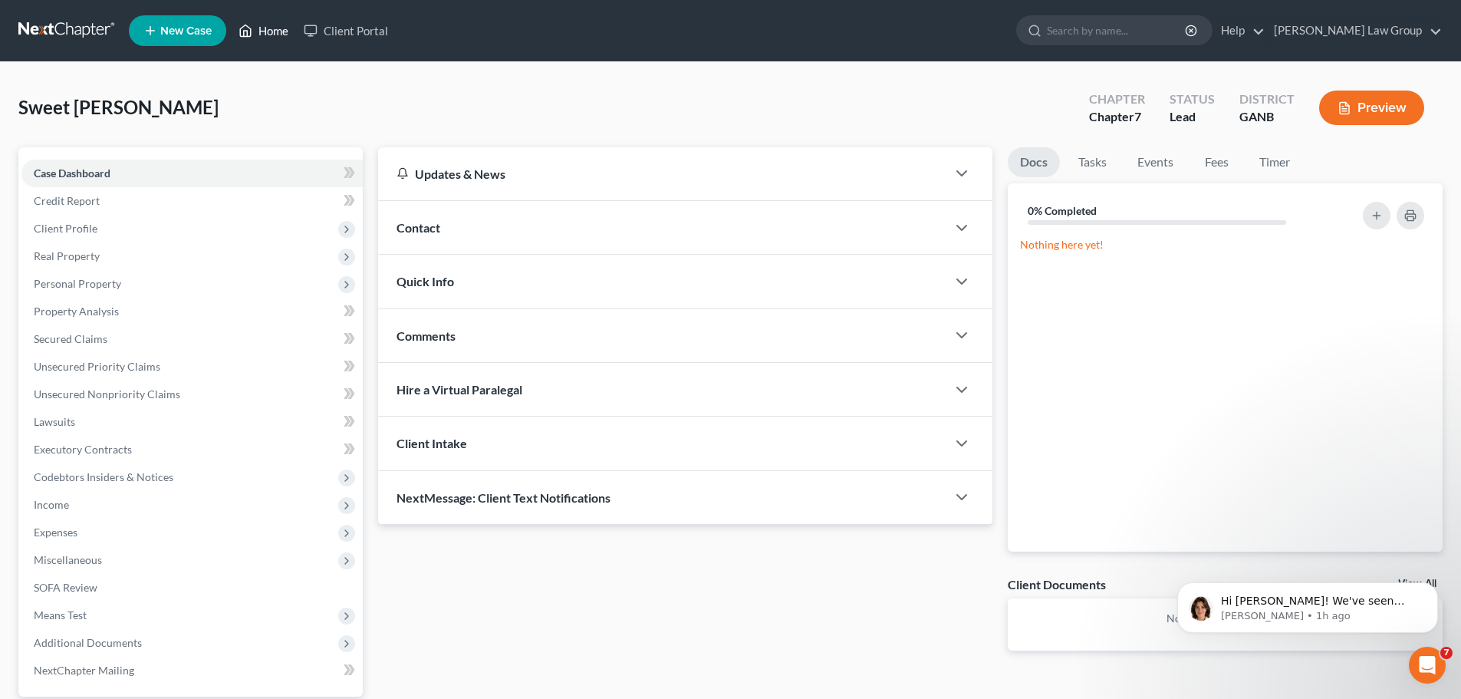
click at [277, 38] on link "Home" at bounding box center [263, 31] width 65 height 28
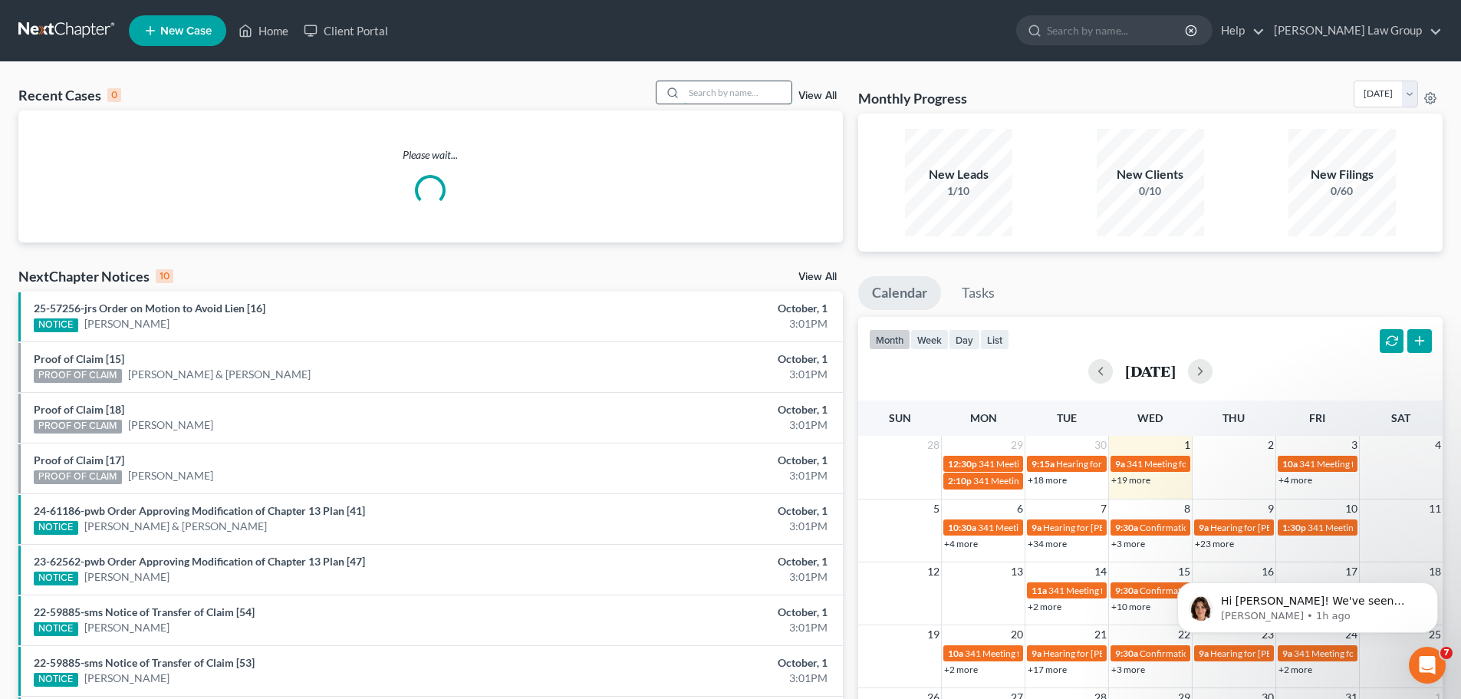
click at [717, 95] on input "search" at bounding box center [737, 92] width 107 height 22
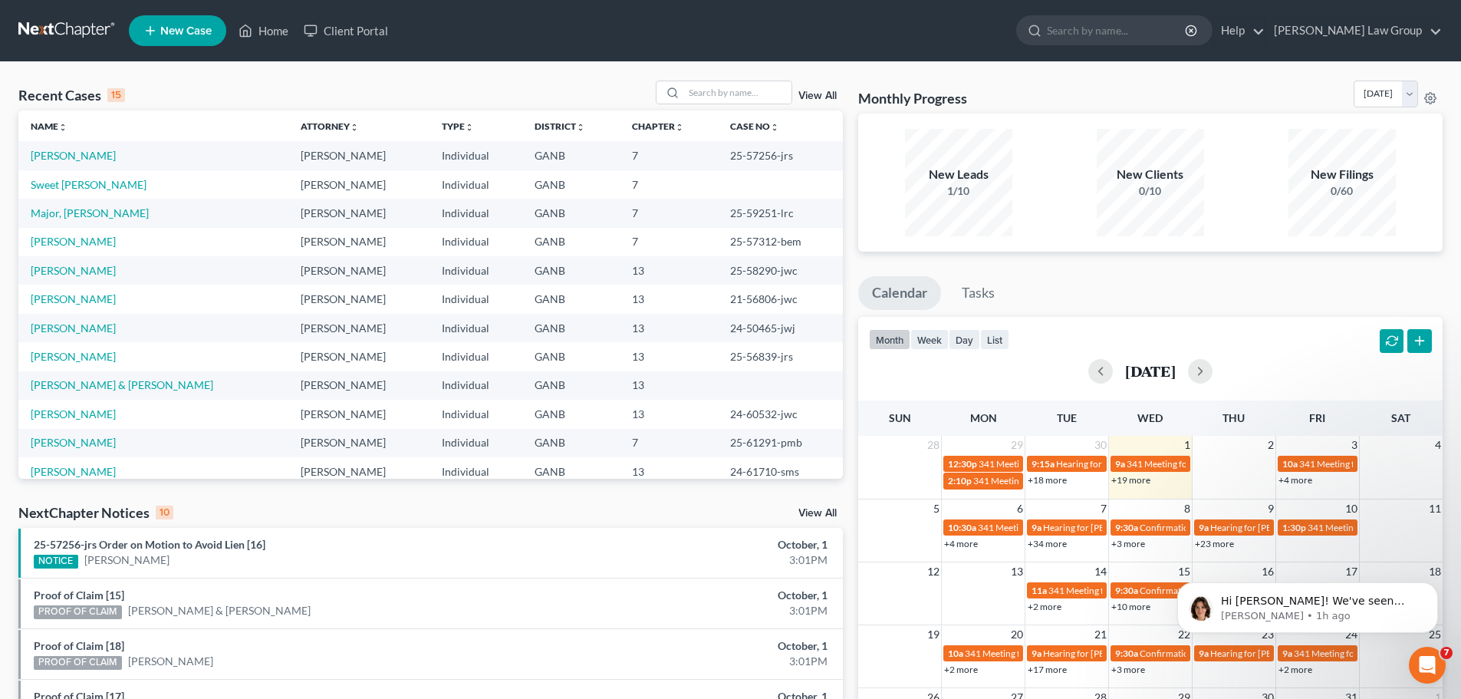
scroll to position [328, 0]
click at [765, 88] on input "search" at bounding box center [737, 92] width 107 height 22
paste input "23-58971"
type input "23-58971"
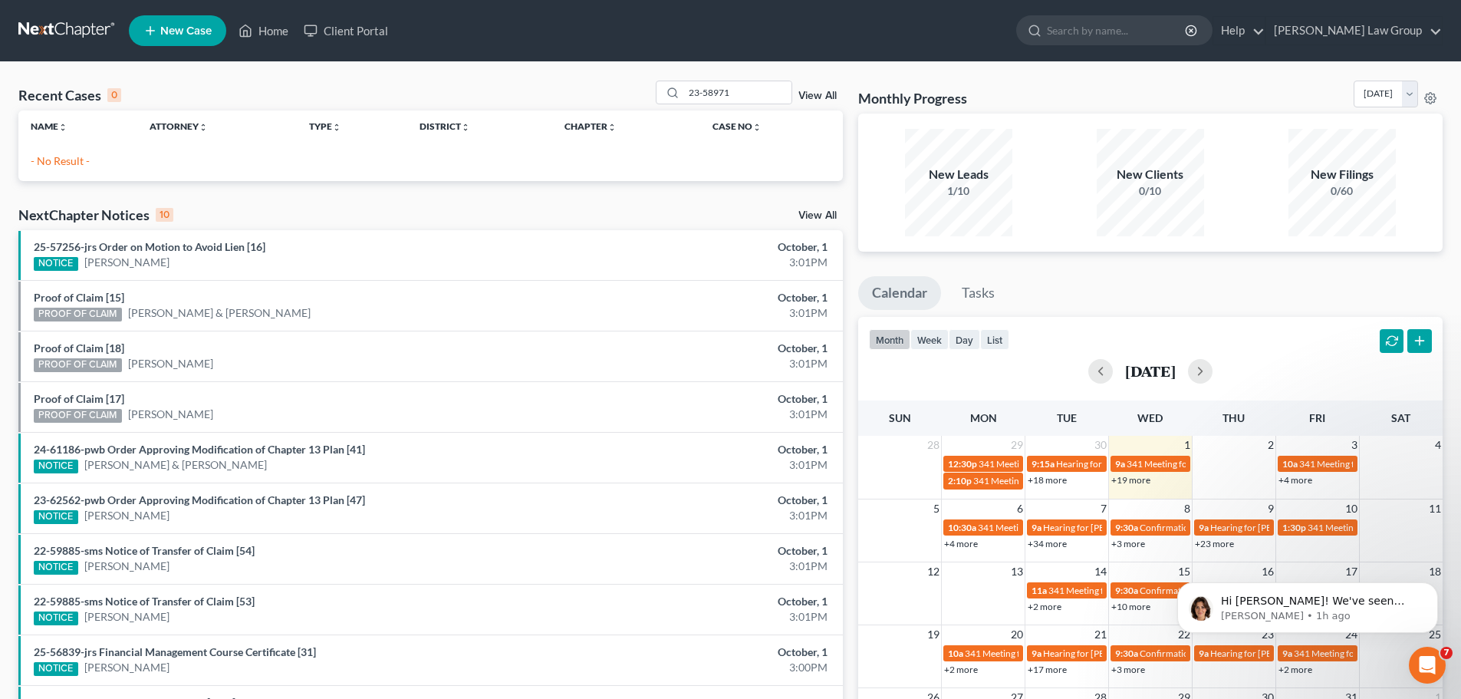
click at [822, 95] on link "View All" at bounding box center [817, 96] width 38 height 11
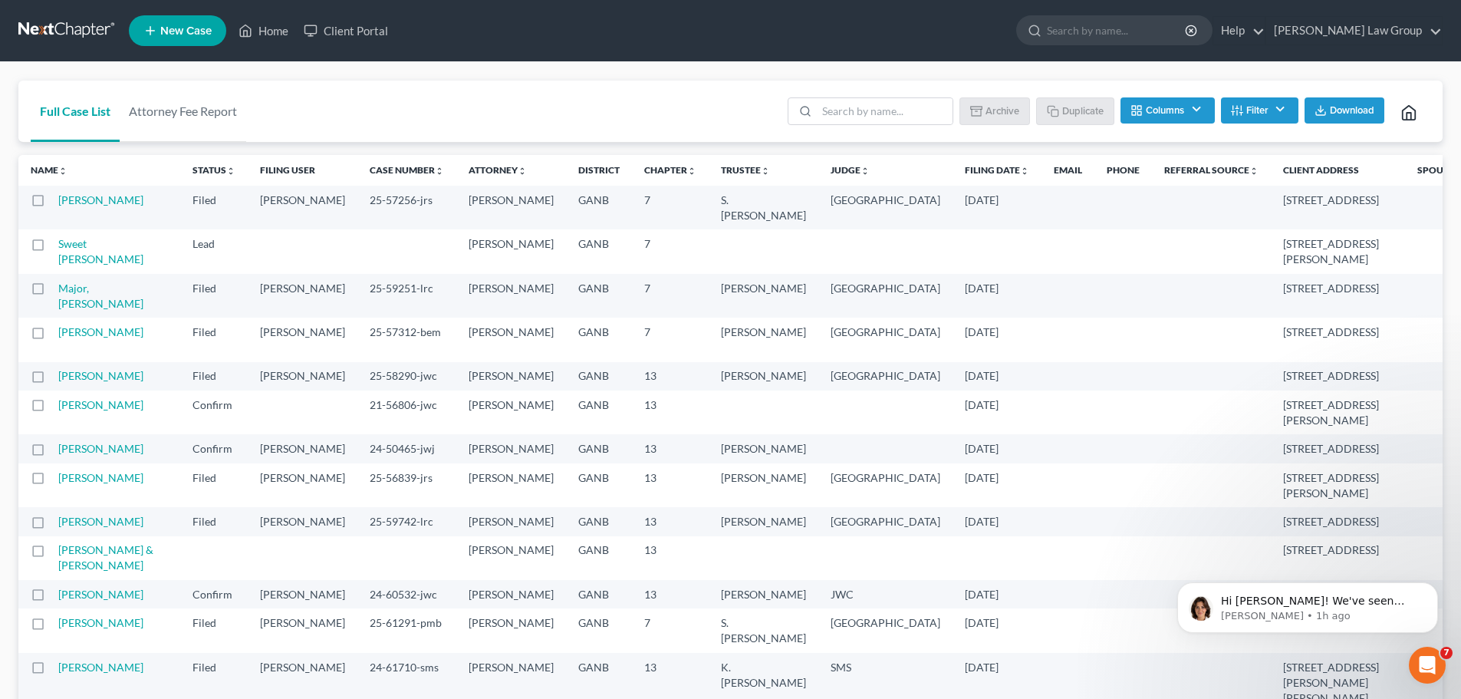
click at [868, 129] on ul "Batch Download Archive Un-archive Duplicate Columns Attorney Case Number Area O…" at bounding box center [1108, 112] width 646 height 37
click at [863, 111] on input "search" at bounding box center [885, 111] width 136 height 26
type input "[PERSON_NAME]"
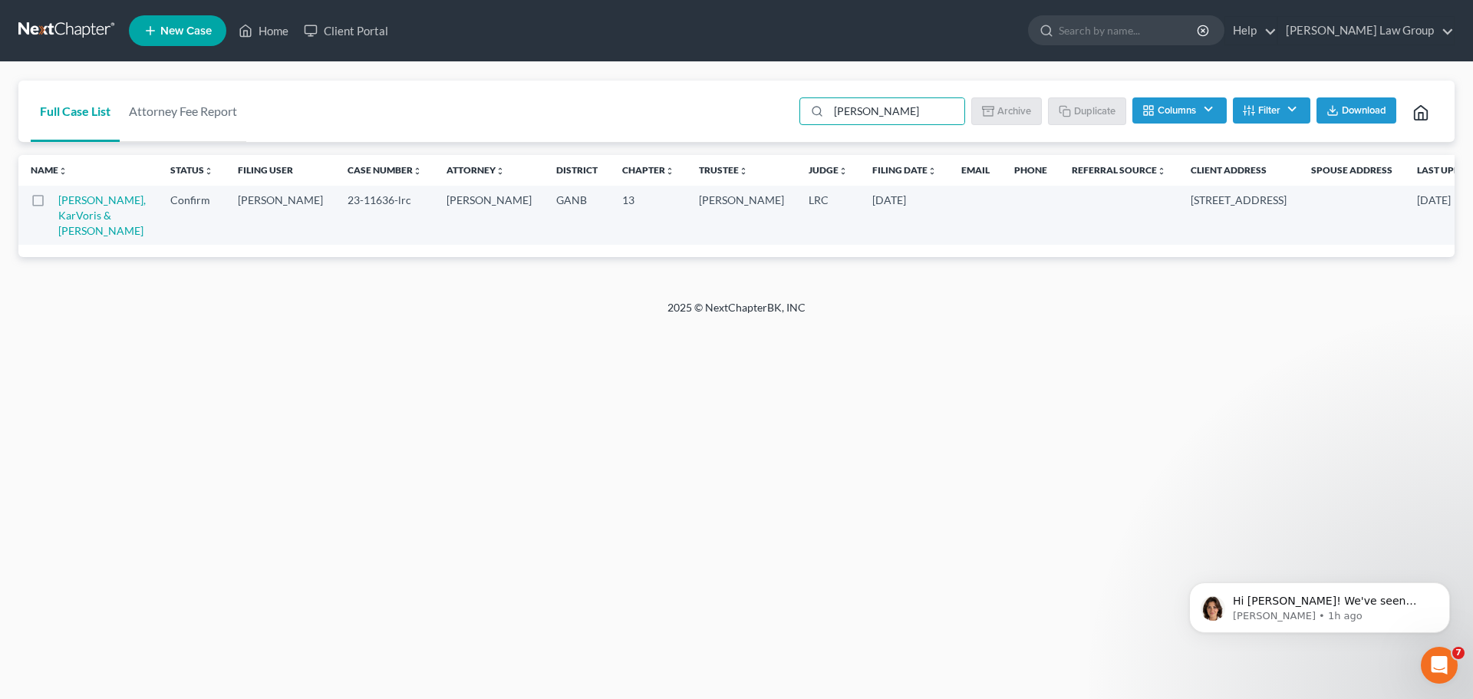
click at [1253, 116] on button "Filter" at bounding box center [1271, 110] width 77 height 26
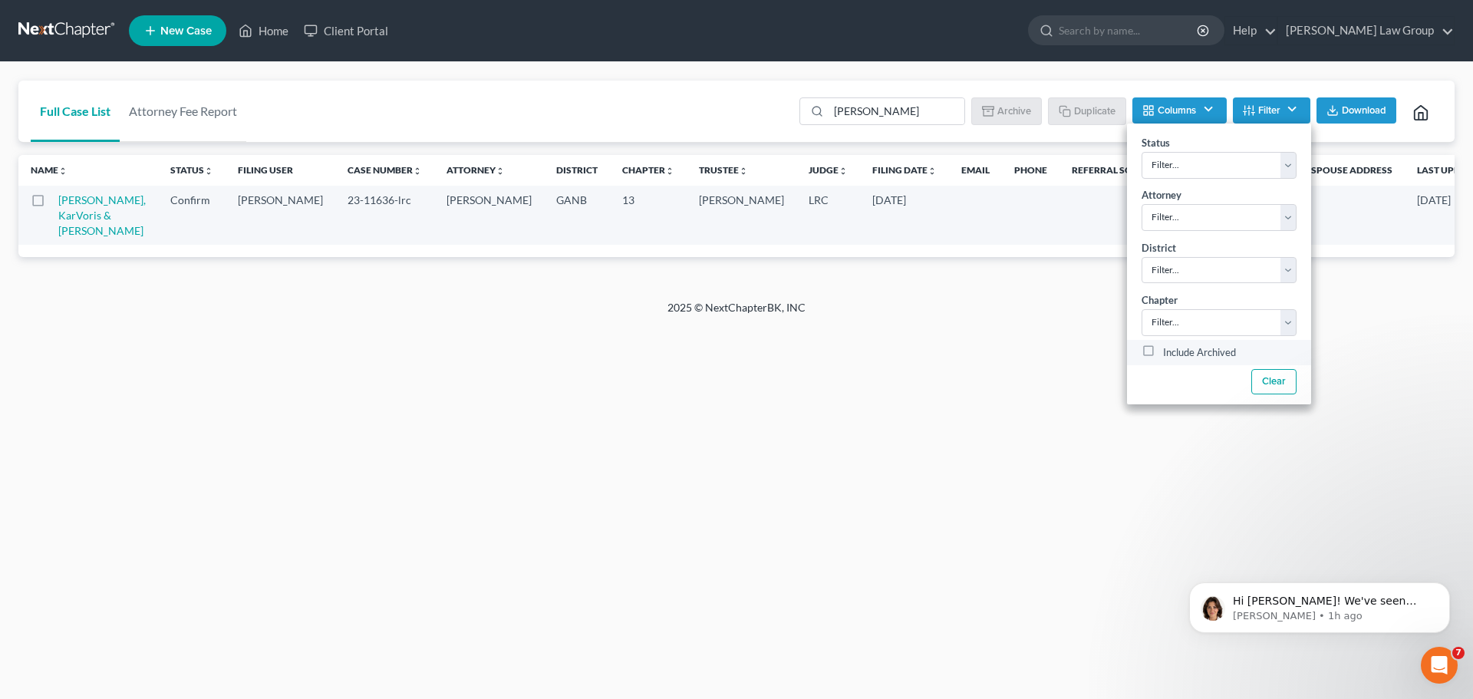
click at [1163, 351] on label "Include Archived" at bounding box center [1199, 353] width 73 height 18
click at [1169, 351] on input "Include Archived" at bounding box center [1174, 349] width 10 height 10
checkbox input "true"
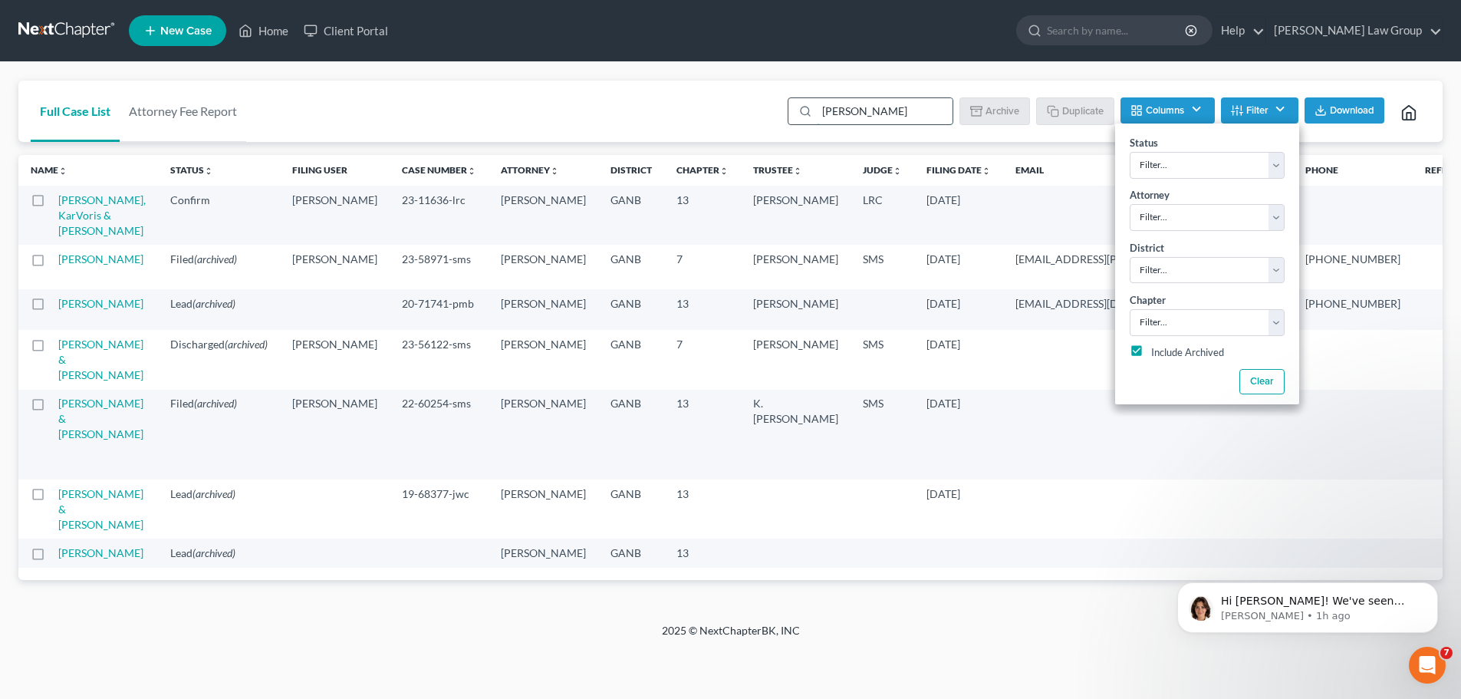
click at [878, 117] on input "[PERSON_NAME]" at bounding box center [885, 111] width 136 height 26
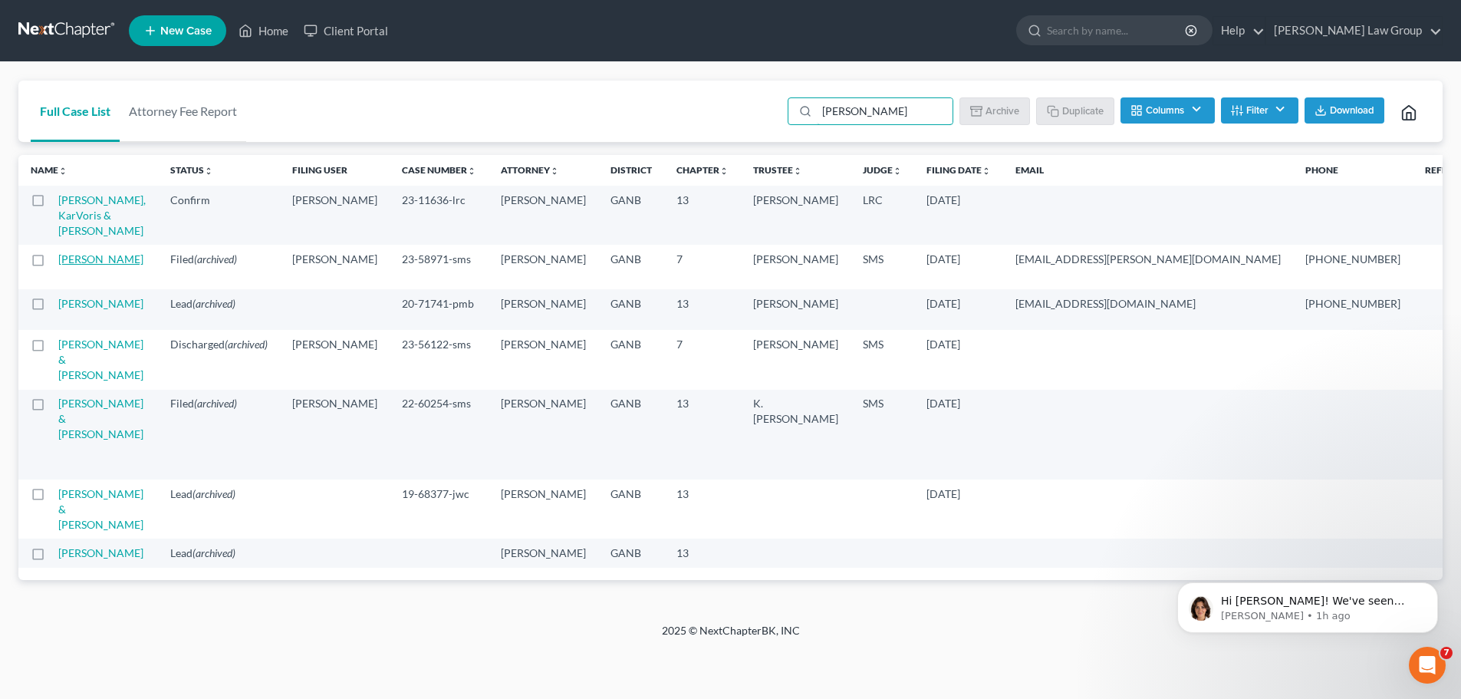
click at [60, 265] on link "[PERSON_NAME]" at bounding box center [100, 258] width 85 height 13
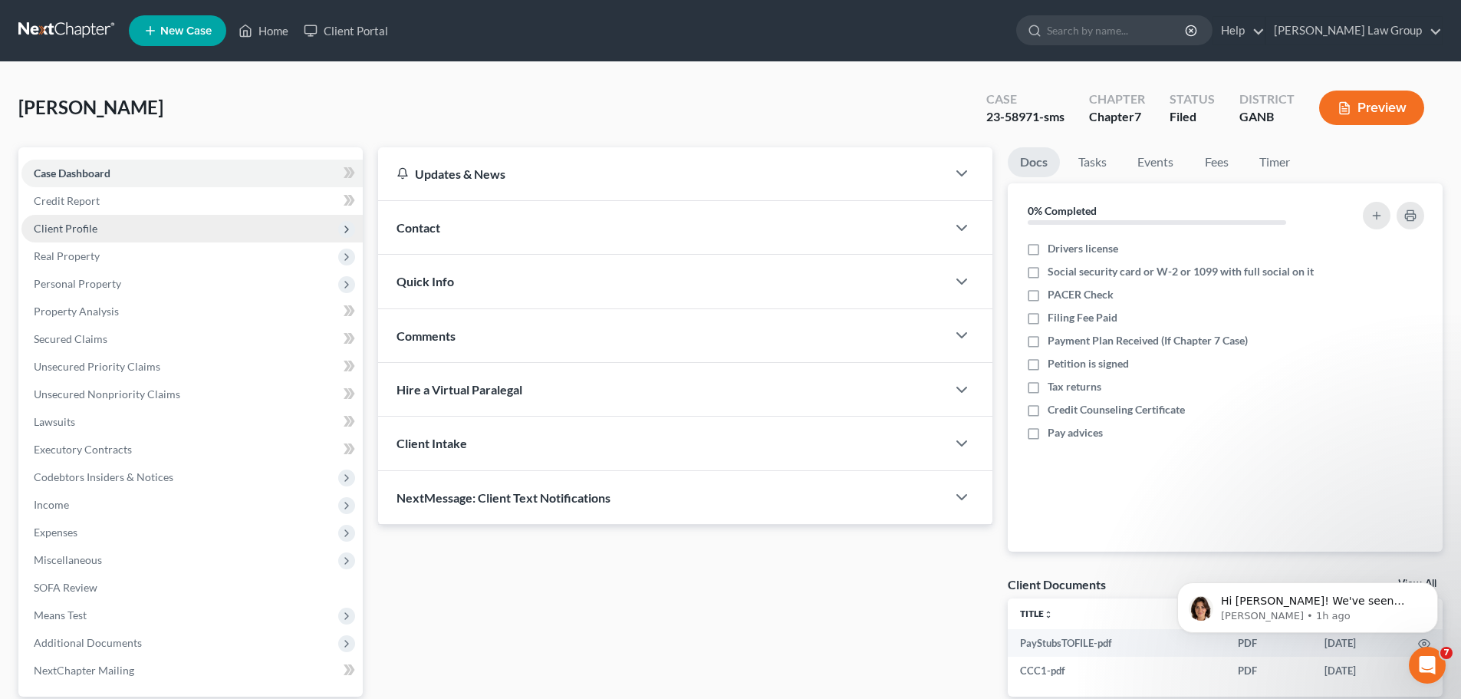
click at [79, 227] on span "Client Profile" at bounding box center [66, 228] width 64 height 13
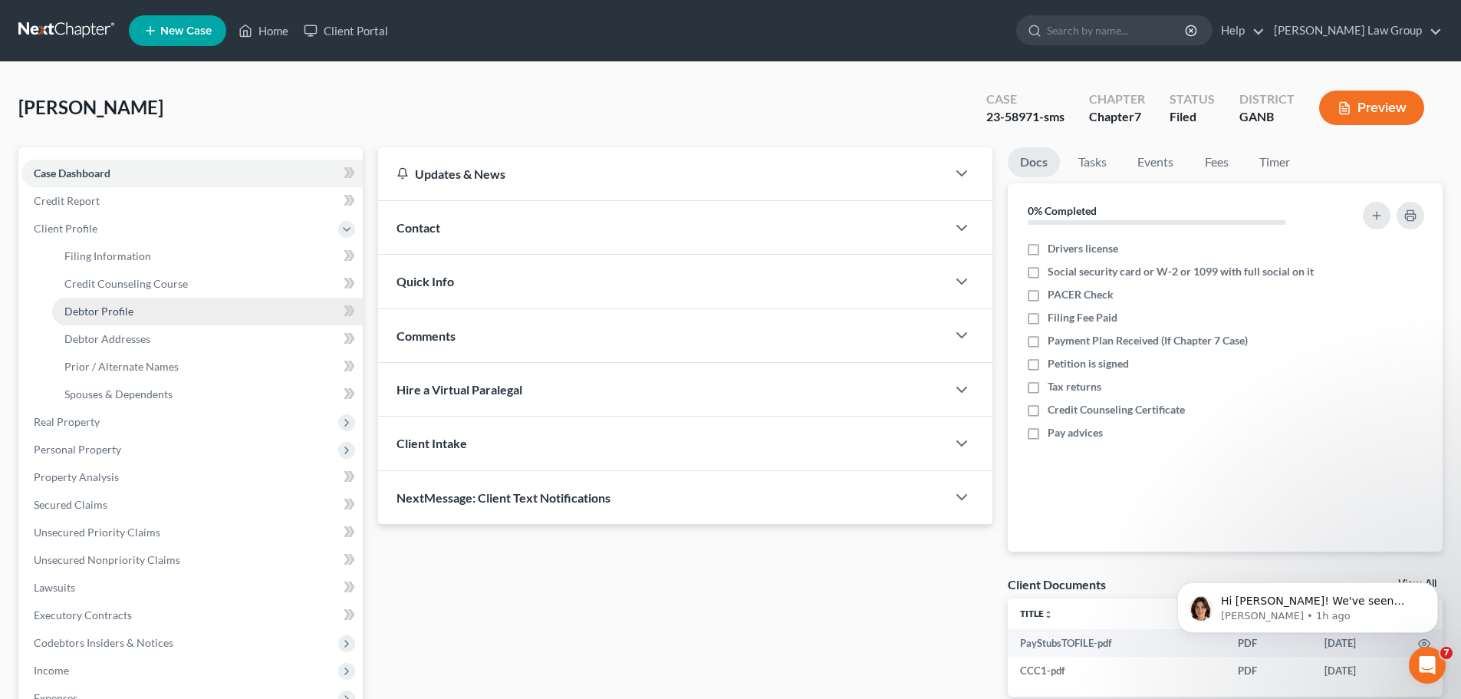
click at [131, 314] on span "Debtor Profile" at bounding box center [98, 311] width 69 height 13
select select "2"
select select "1"
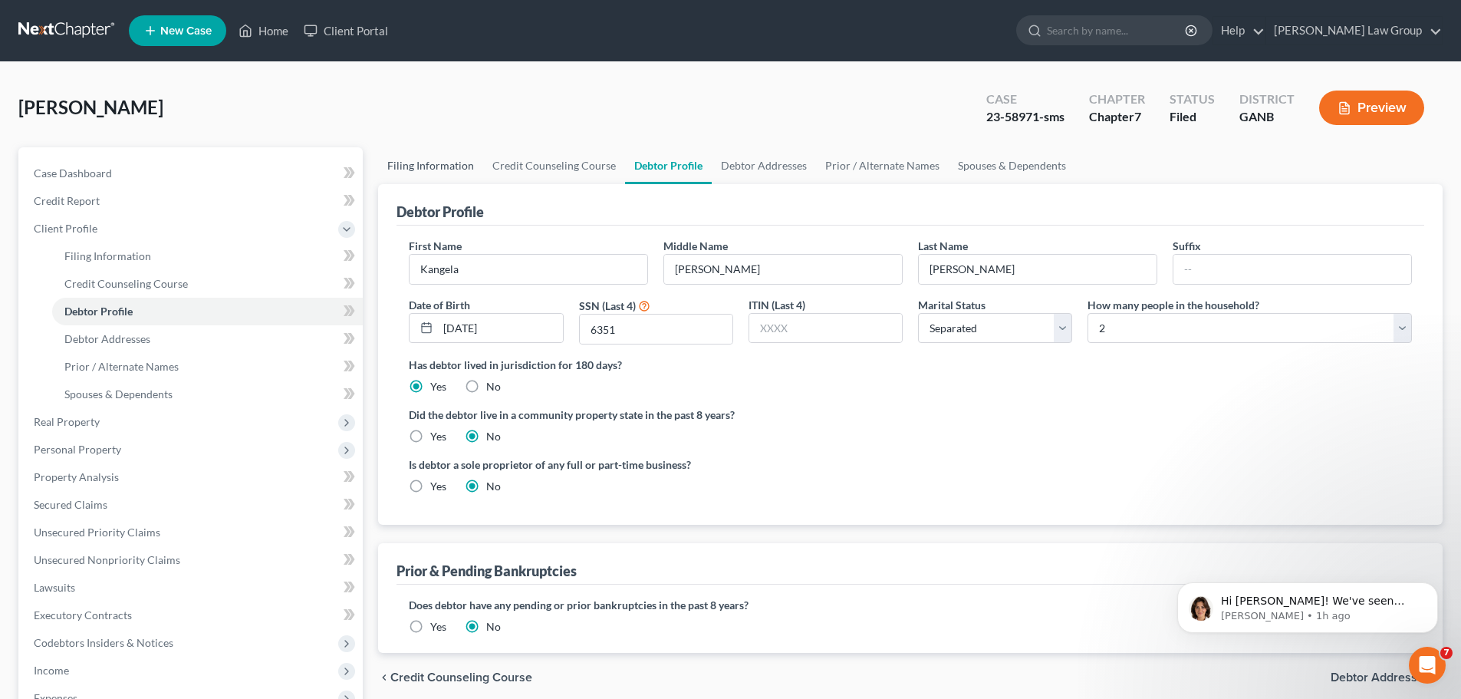
click at [430, 160] on link "Filing Information" at bounding box center [430, 165] width 105 height 37
select select "1"
select select "0"
select select "19"
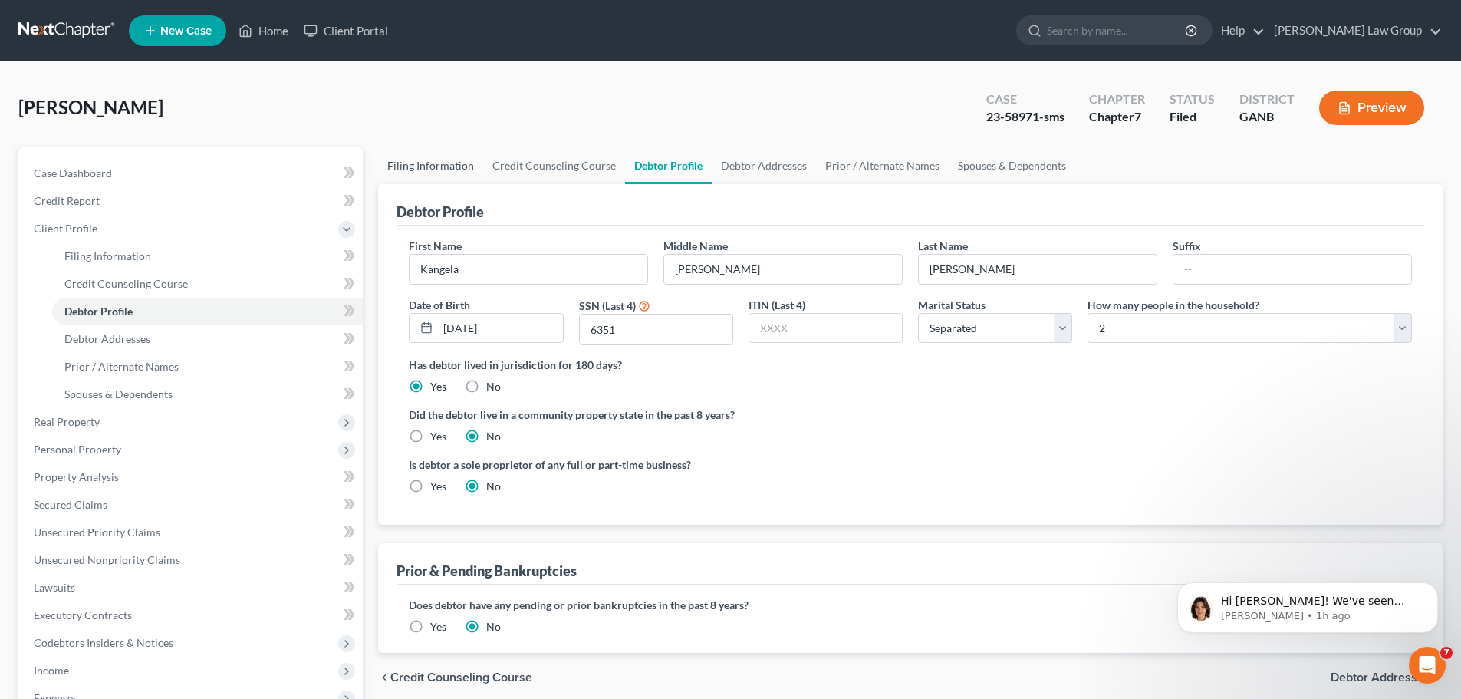
select select "0"
select select "10"
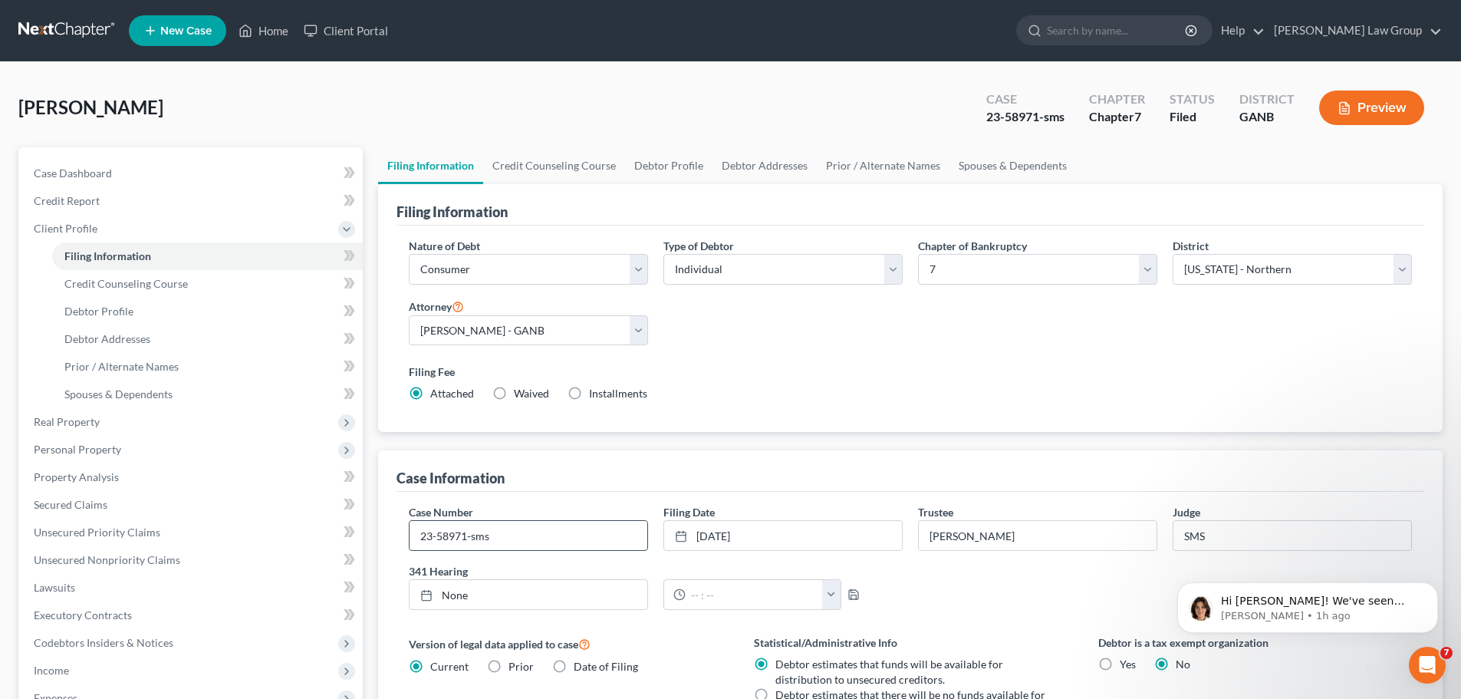
click at [523, 523] on input "23-58971-sms" at bounding box center [529, 535] width 238 height 29
type input "23-58971-jwj"
click at [924, 354] on div "Nature of Debt Select Business Consumer Other Nature of Business Select Clearin…" at bounding box center [910, 326] width 1019 height 176
click at [274, 34] on link "Home" at bounding box center [263, 31] width 65 height 28
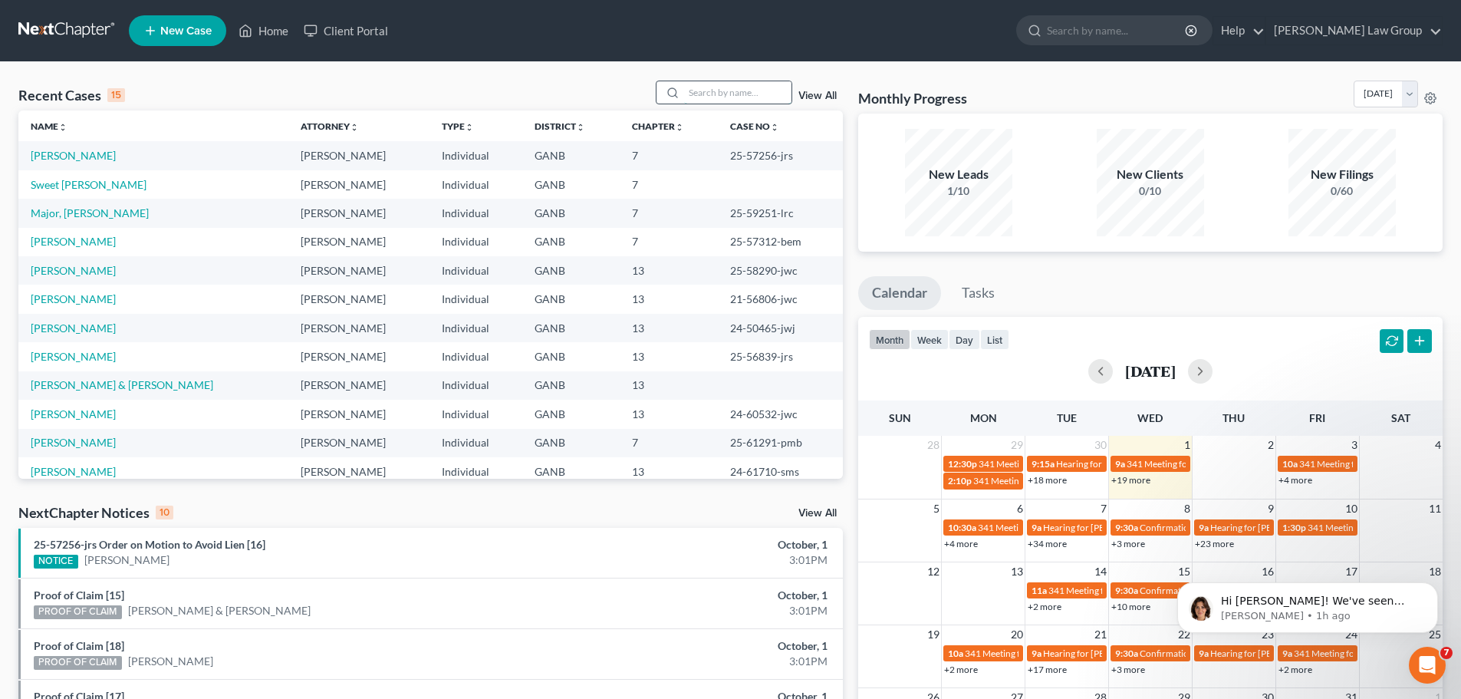
click at [694, 99] on input "search" at bounding box center [737, 92] width 107 height 22
click at [738, 80] on div "Recent Cases 15 View All Name unfold_more expand_more expand_less Attorney unfo…" at bounding box center [730, 569] width 1461 height 1014
click at [728, 87] on input "search" at bounding box center [737, 92] width 107 height 22
type input "Agama"
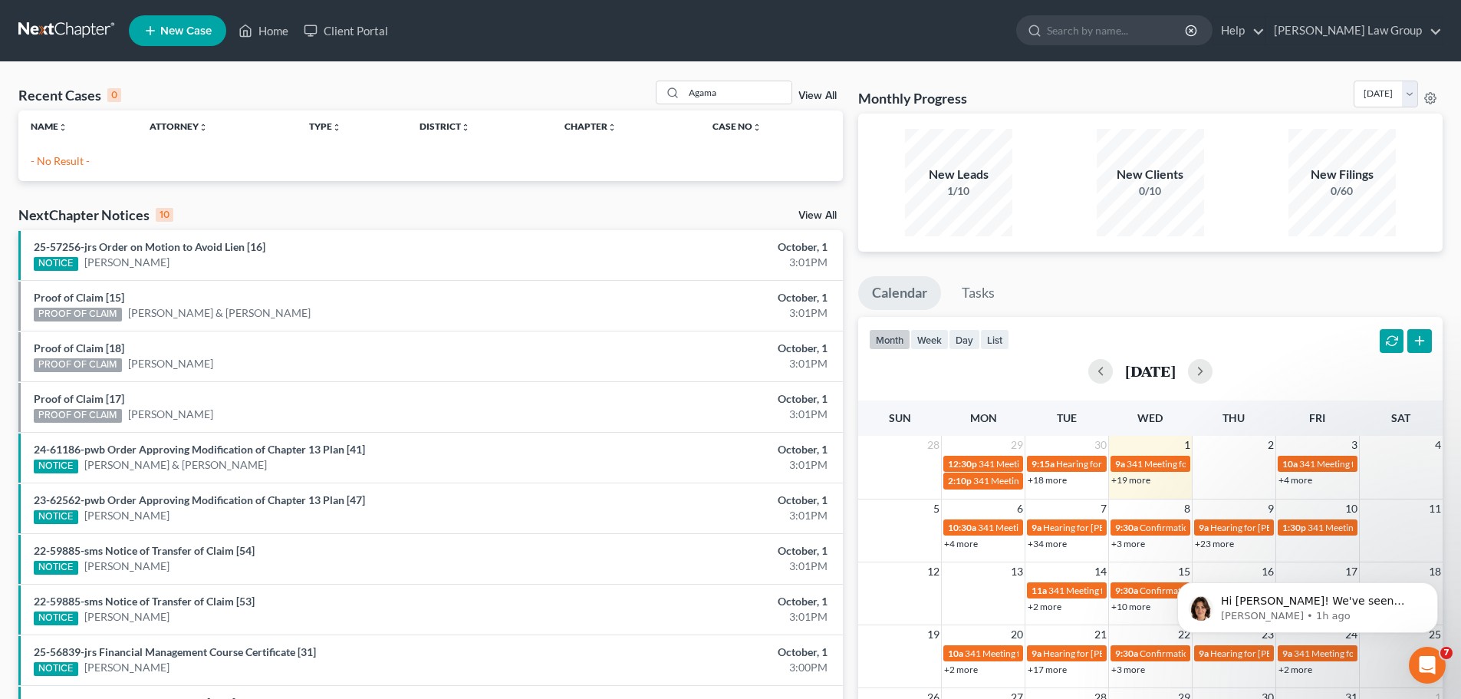
click at [827, 100] on link "View All" at bounding box center [817, 96] width 38 height 11
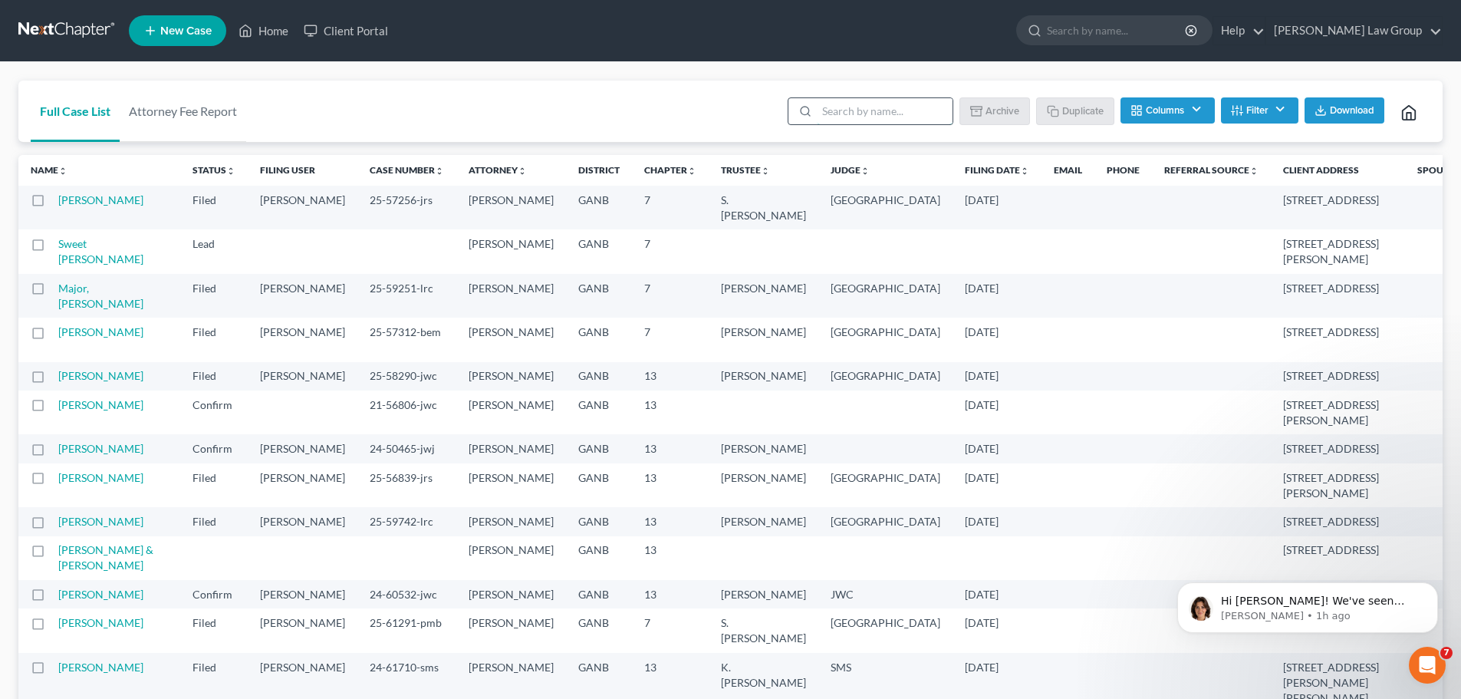
click at [893, 119] on input "search" at bounding box center [885, 111] width 136 height 26
type input "Agama"
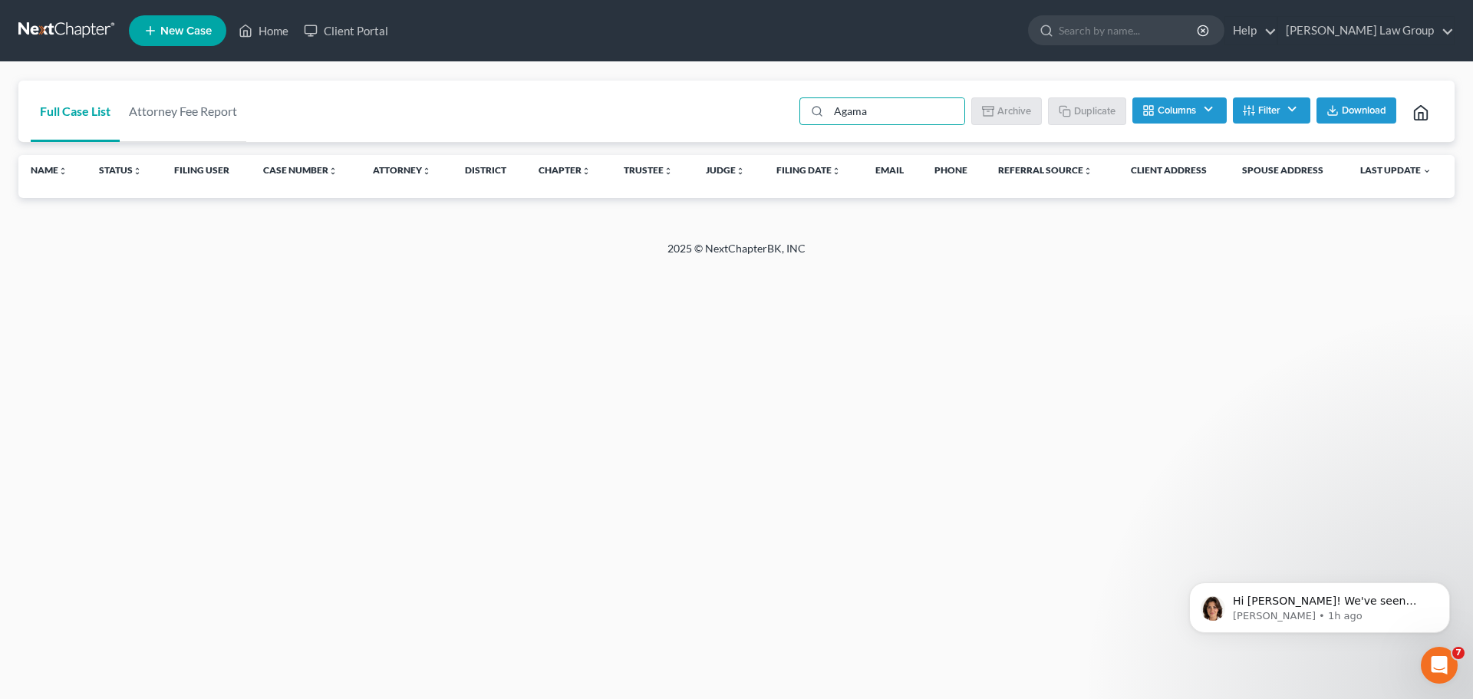
click at [1262, 124] on li "Filter Status Filter... Confirm Discharged Dismissed Filed In Progress Lead Los…" at bounding box center [1271, 112] width 77 height 31
click at [1259, 117] on button "Filter" at bounding box center [1271, 110] width 77 height 26
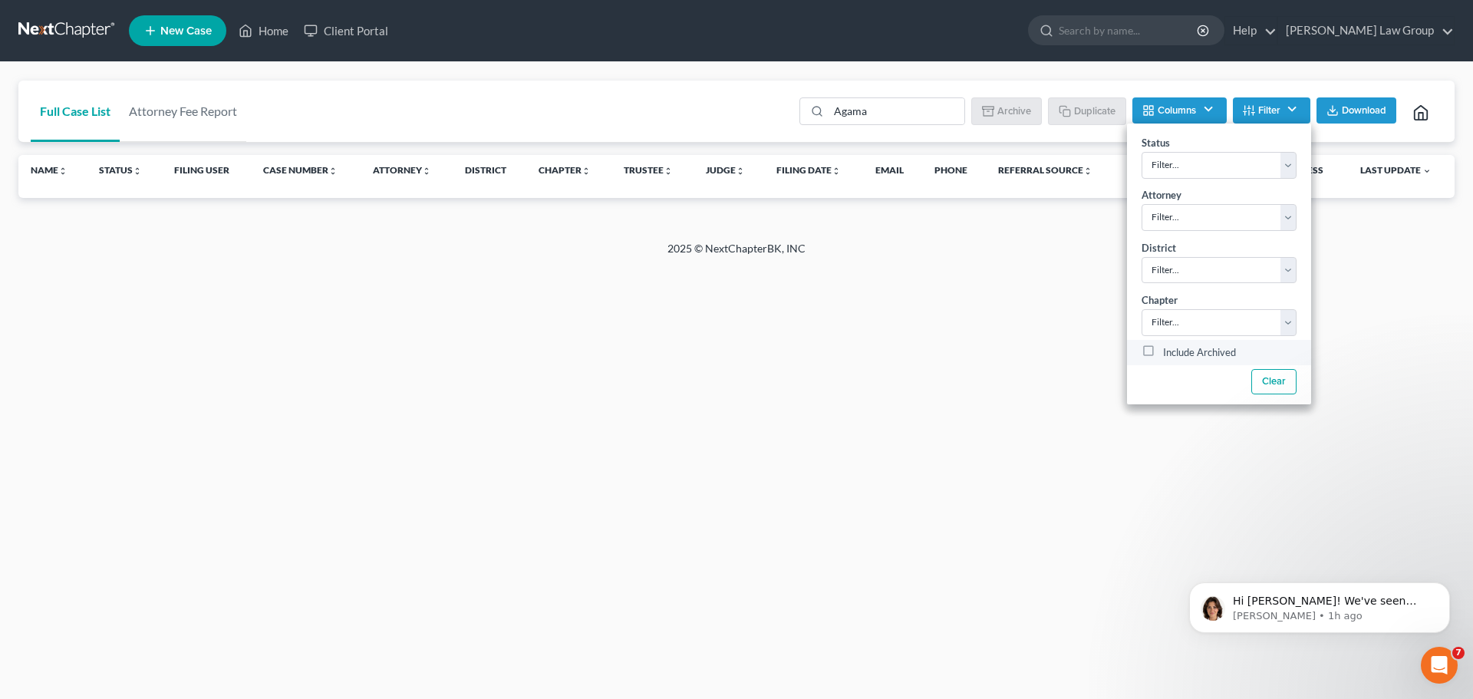
click at [1163, 347] on label "Include Archived" at bounding box center [1199, 353] width 73 height 18
click at [1169, 347] on input "Include Archived" at bounding box center [1174, 349] width 10 height 10
checkbox input "true"
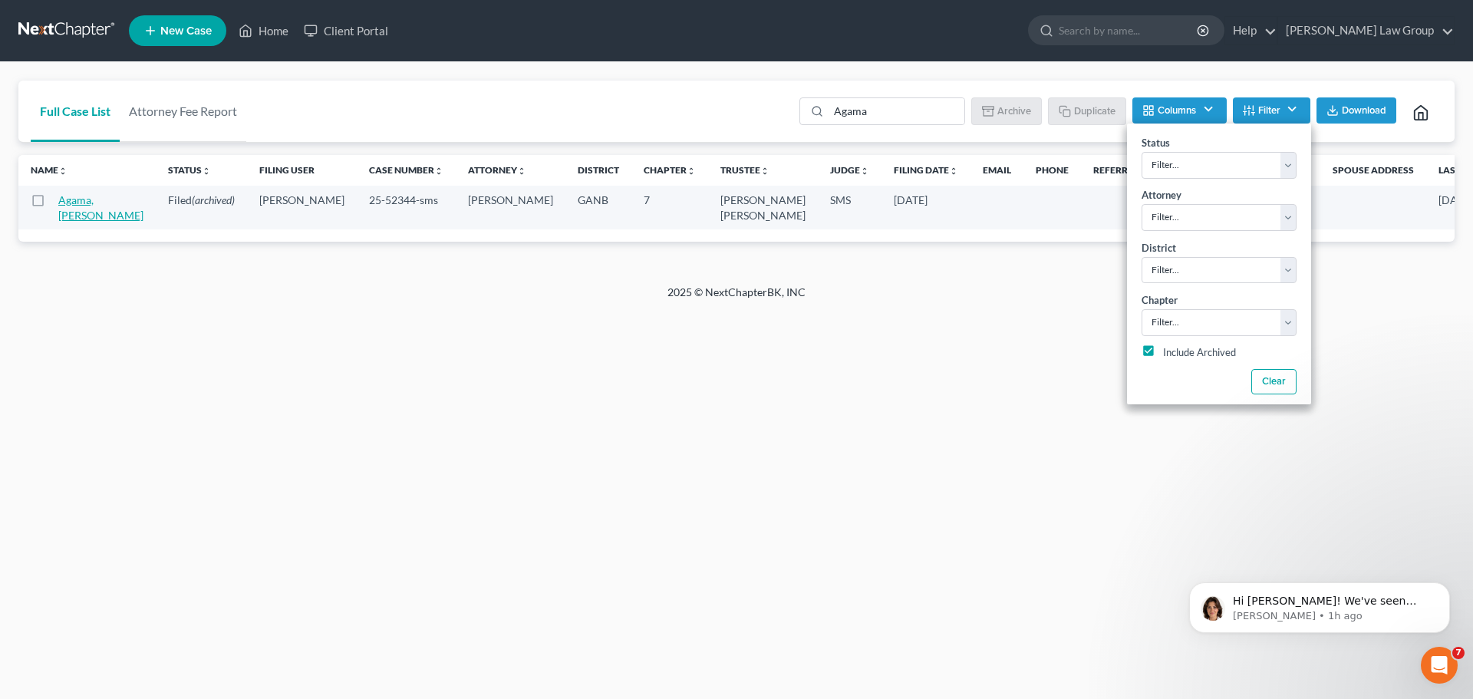
click at [75, 202] on link "Agama, [PERSON_NAME]" at bounding box center [100, 207] width 85 height 28
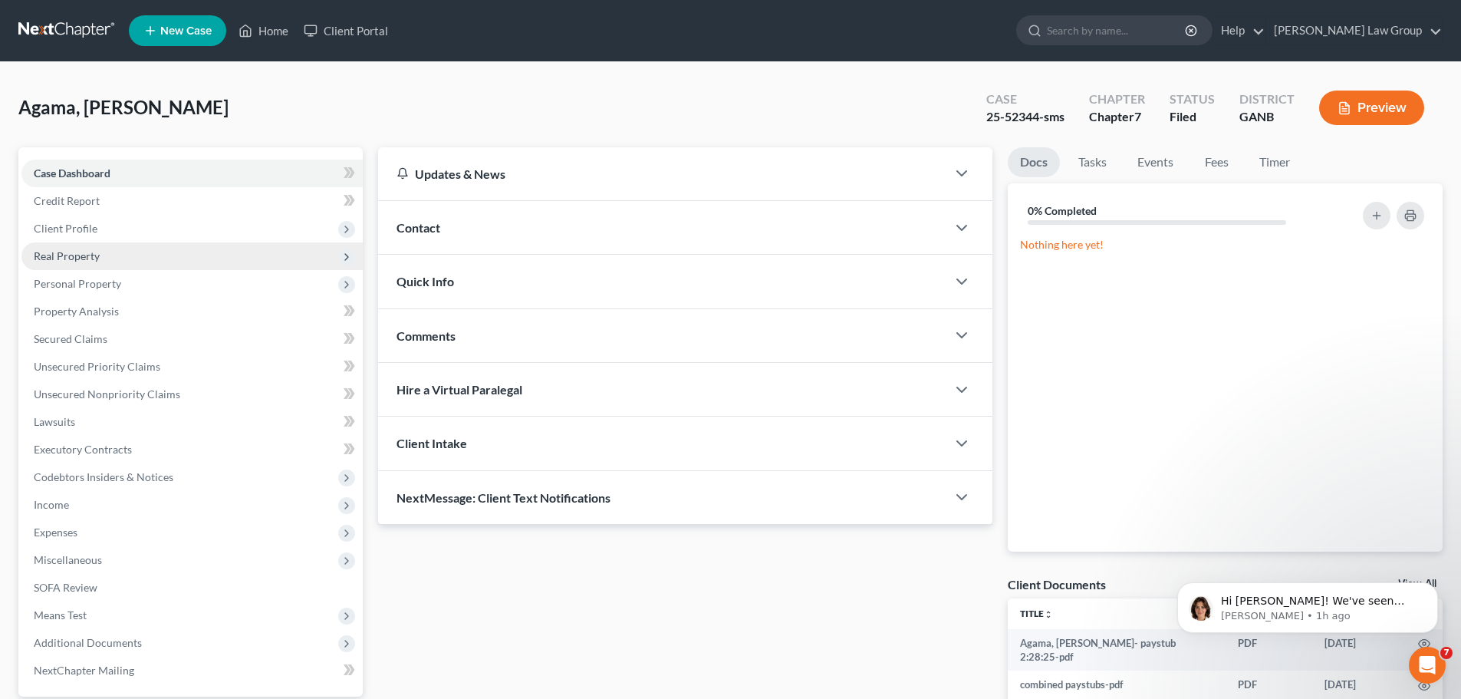
click at [85, 252] on span "Real Property" at bounding box center [67, 255] width 66 height 13
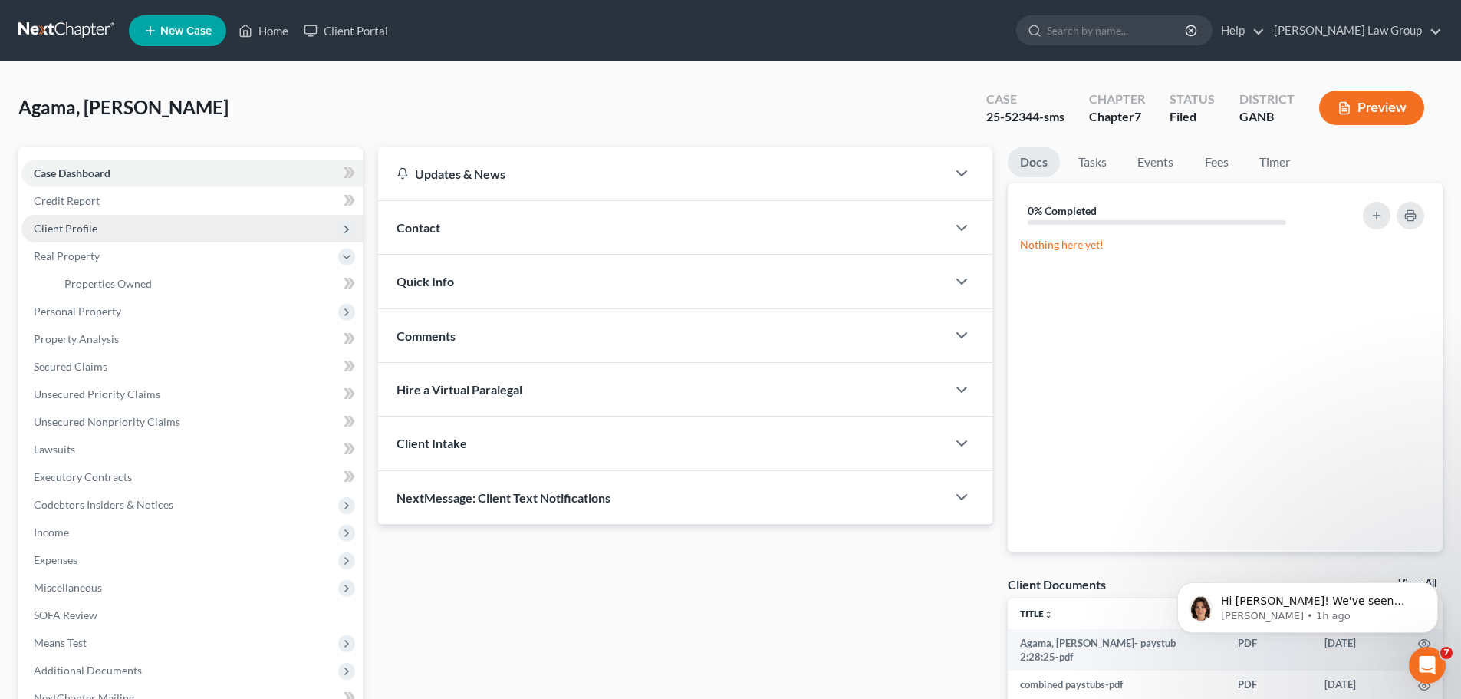
click at [98, 226] on span "Client Profile" at bounding box center [191, 229] width 341 height 28
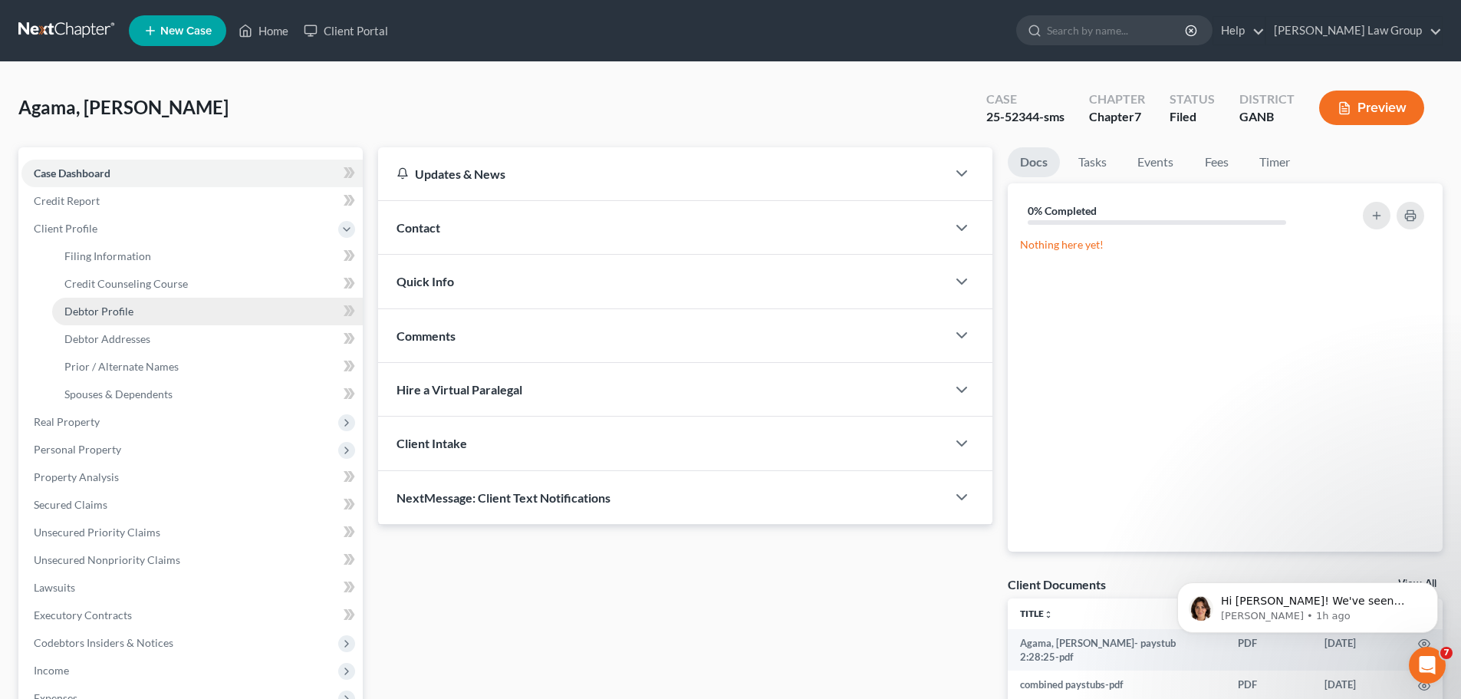
click at [130, 311] on span "Debtor Profile" at bounding box center [98, 311] width 69 height 13
select select "1"
select select "3"
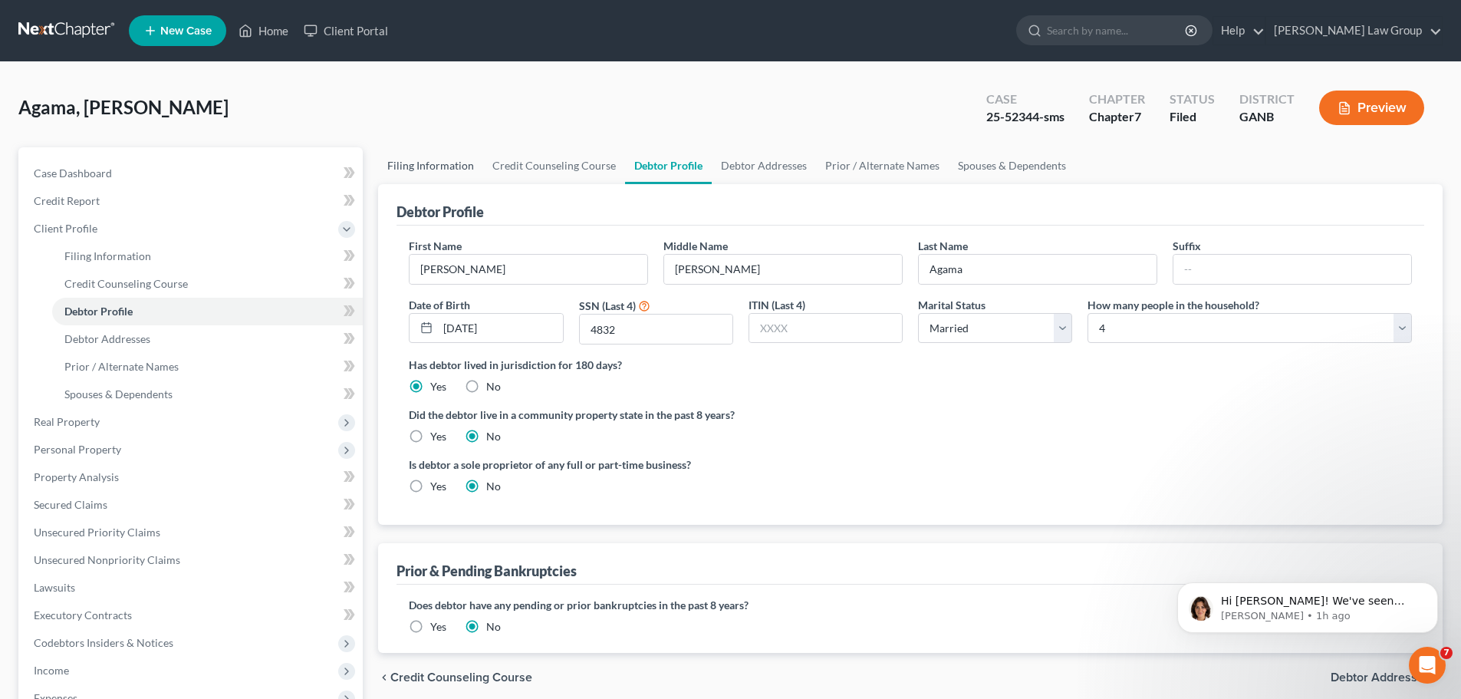
click at [441, 172] on link "Filing Information" at bounding box center [430, 165] width 105 height 37
select select "1"
select select "0"
select select "19"
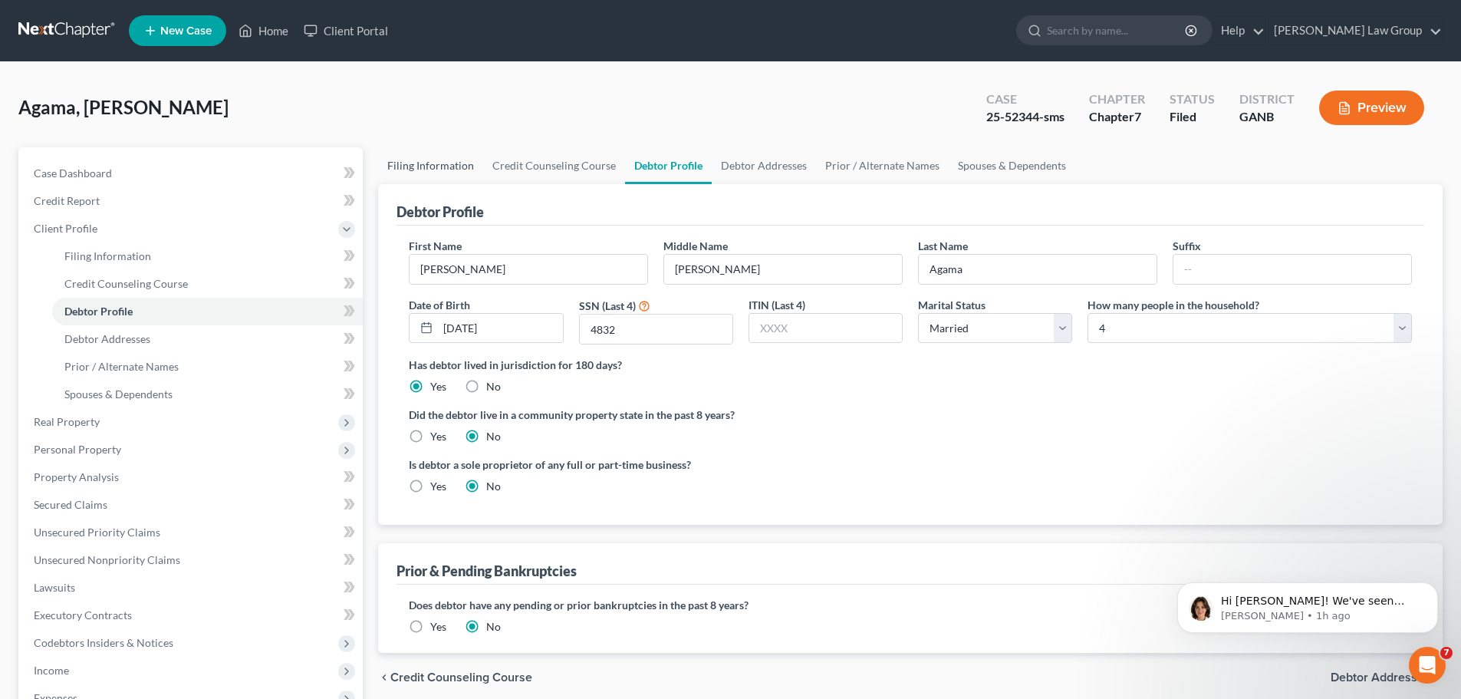
select select "0"
select select "10"
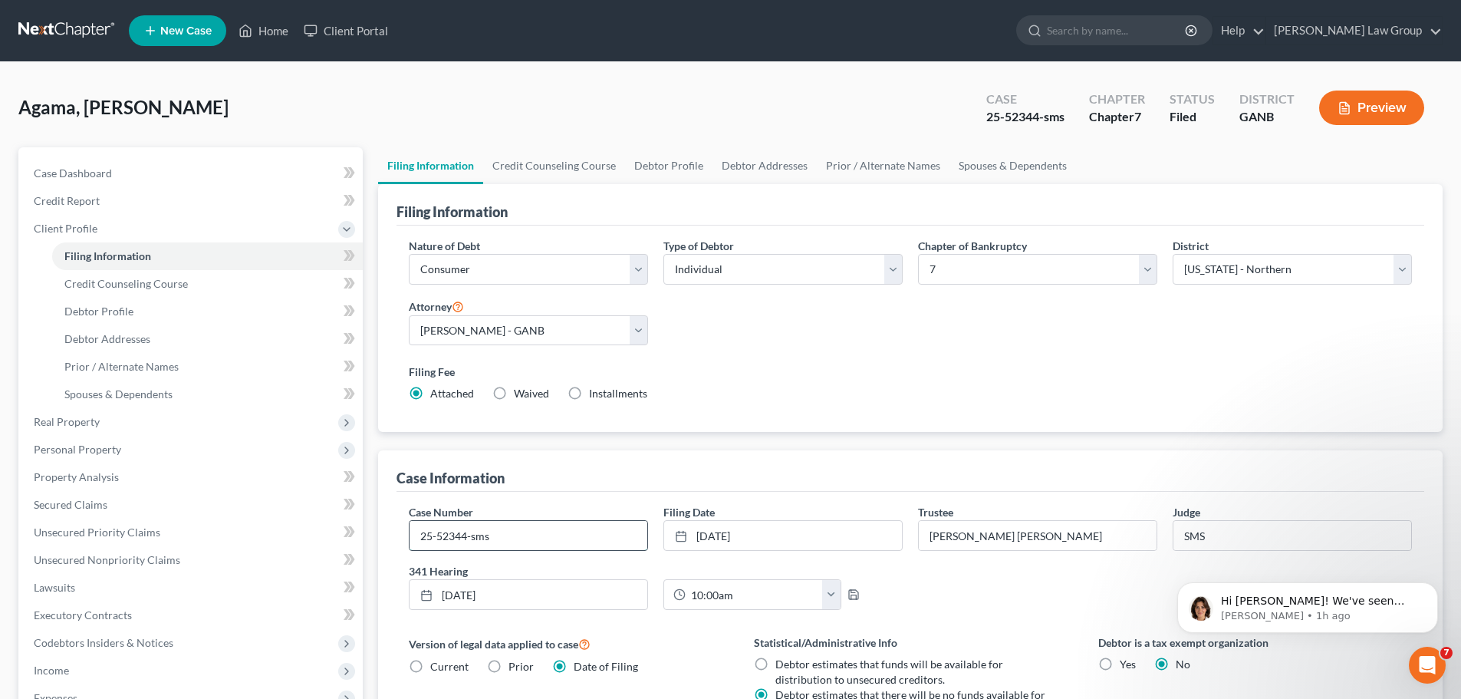
click at [499, 537] on input "25-52344-sms" at bounding box center [529, 535] width 238 height 29
type input "25-52344-jwj"
click at [284, 31] on link "Home" at bounding box center [263, 31] width 65 height 28
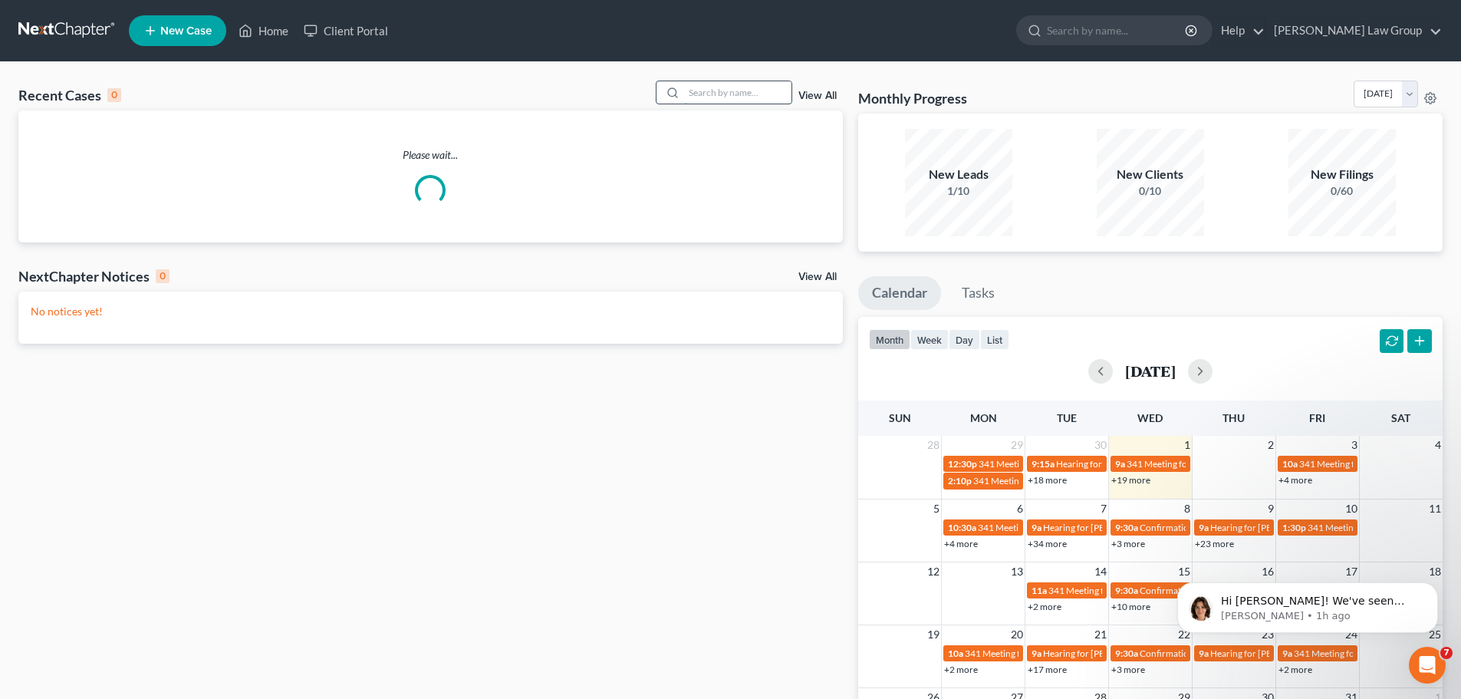
click at [736, 87] on input "search" at bounding box center [737, 92] width 107 height 22
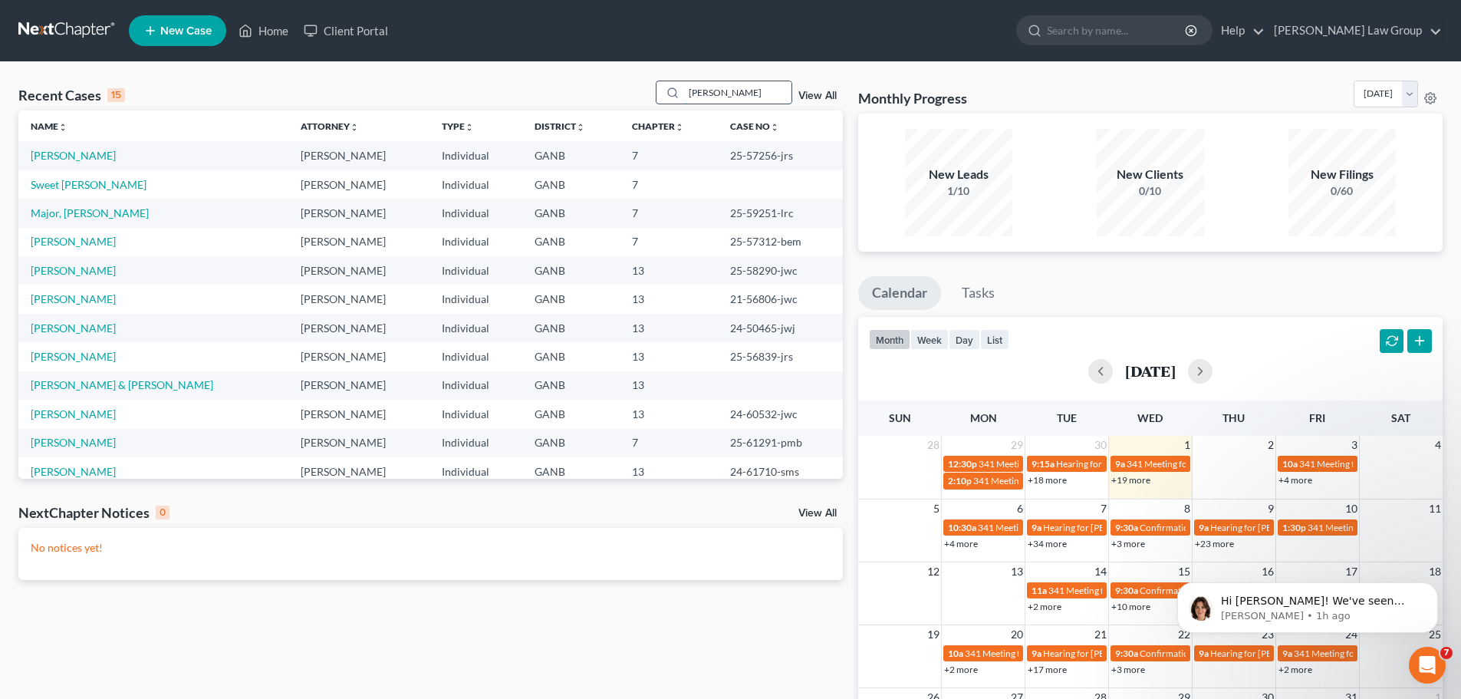
type input "[PERSON_NAME]"
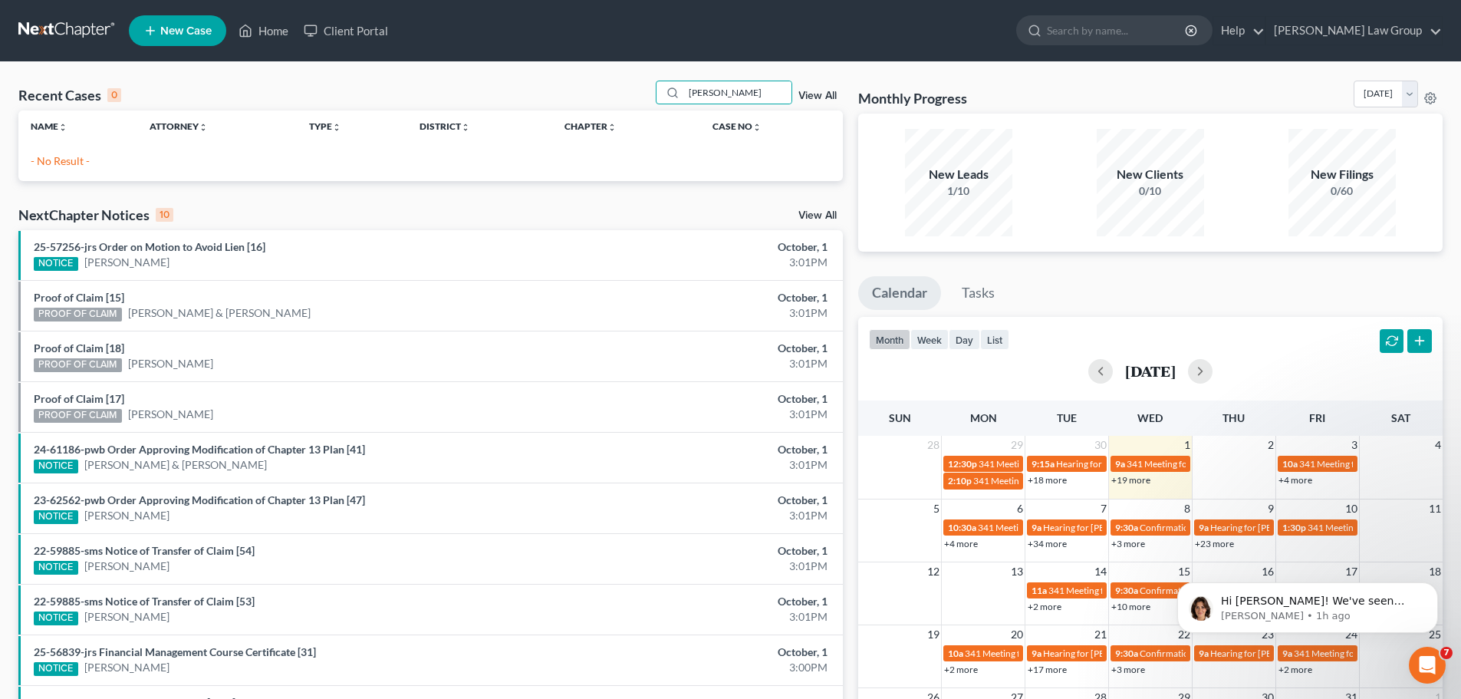
click at [815, 97] on link "View All" at bounding box center [817, 96] width 38 height 11
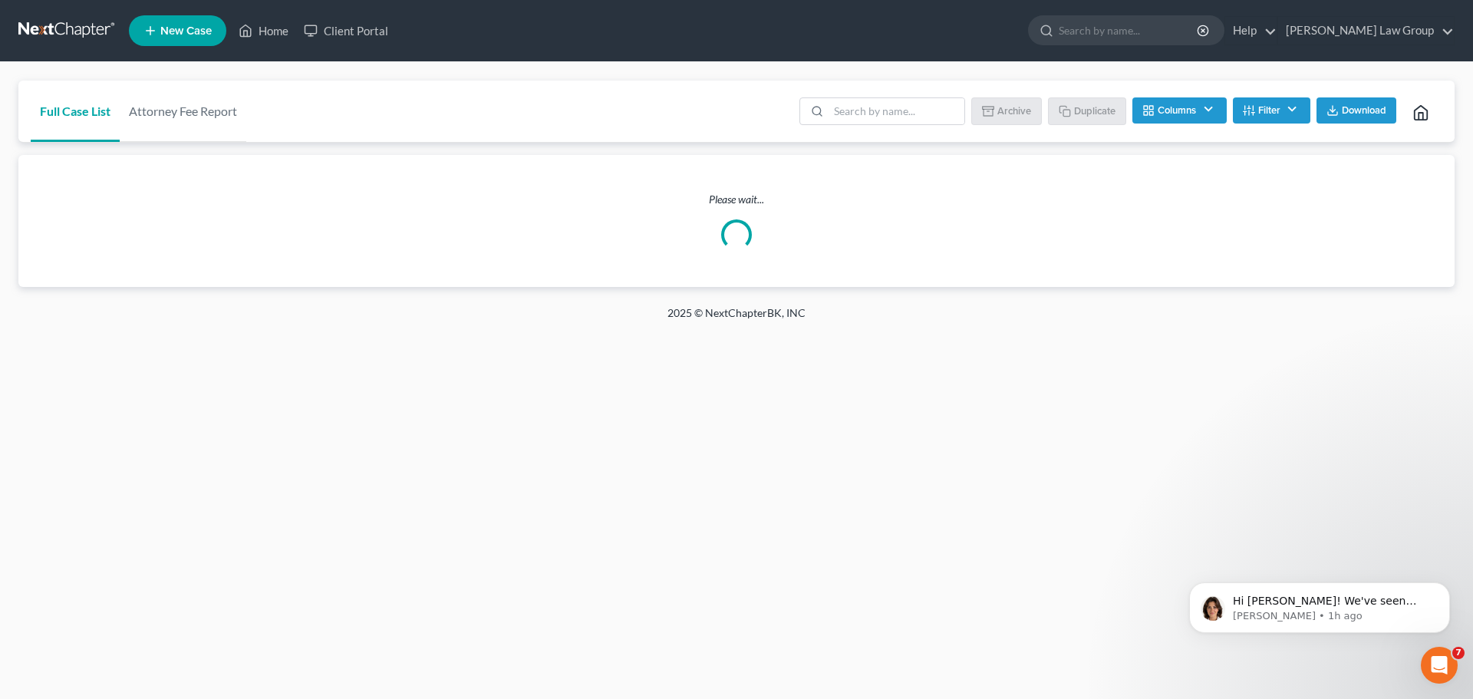
click at [1260, 110] on button "Filter" at bounding box center [1271, 110] width 77 height 26
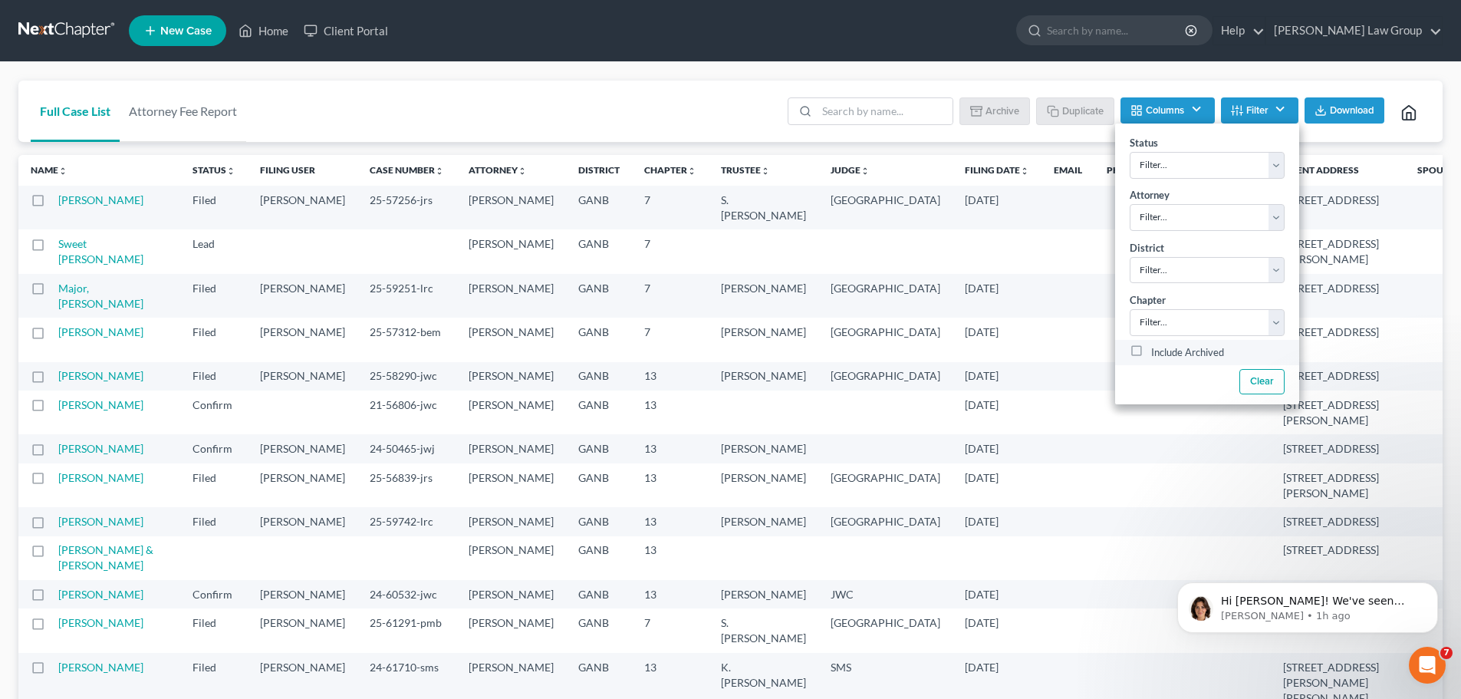
click at [1151, 353] on label "Include Archived" at bounding box center [1187, 353] width 73 height 18
click at [1157, 353] on input "Include Archived" at bounding box center [1162, 349] width 10 height 10
checkbox input "true"
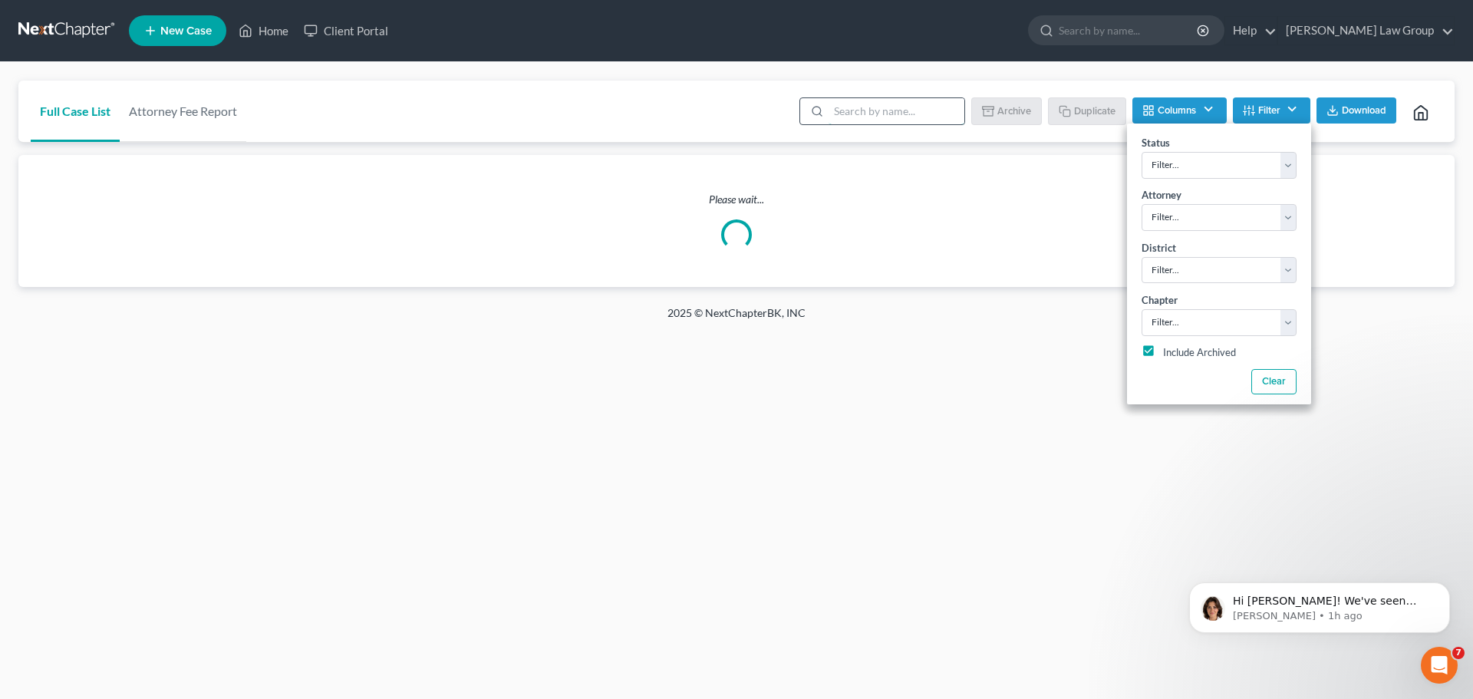
click at [849, 111] on input "search" at bounding box center [896, 111] width 136 height 26
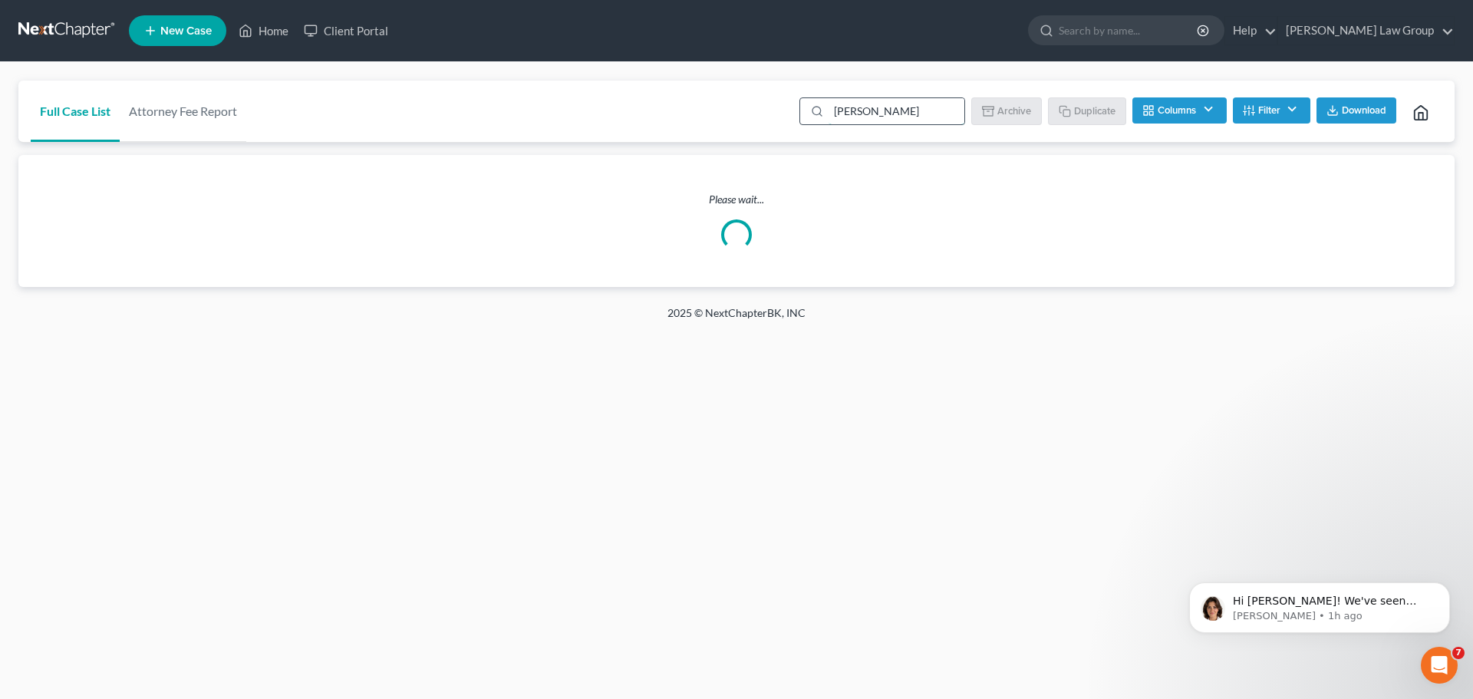
type input "[PERSON_NAME]"
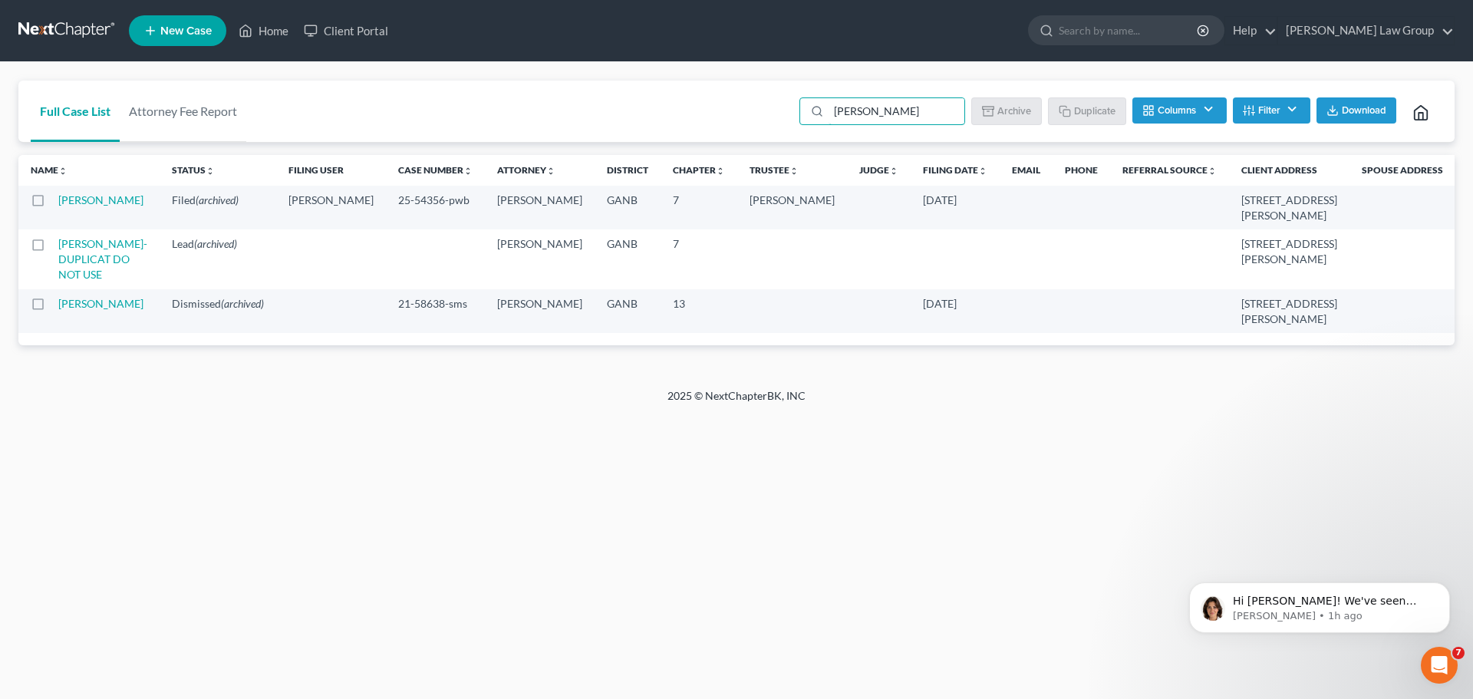
click at [85, 208] on td "[PERSON_NAME]" at bounding box center [108, 208] width 101 height 44
click at [89, 209] on td "[PERSON_NAME]" at bounding box center [108, 208] width 101 height 44
click at [94, 206] on link "[PERSON_NAME]" at bounding box center [100, 199] width 85 height 13
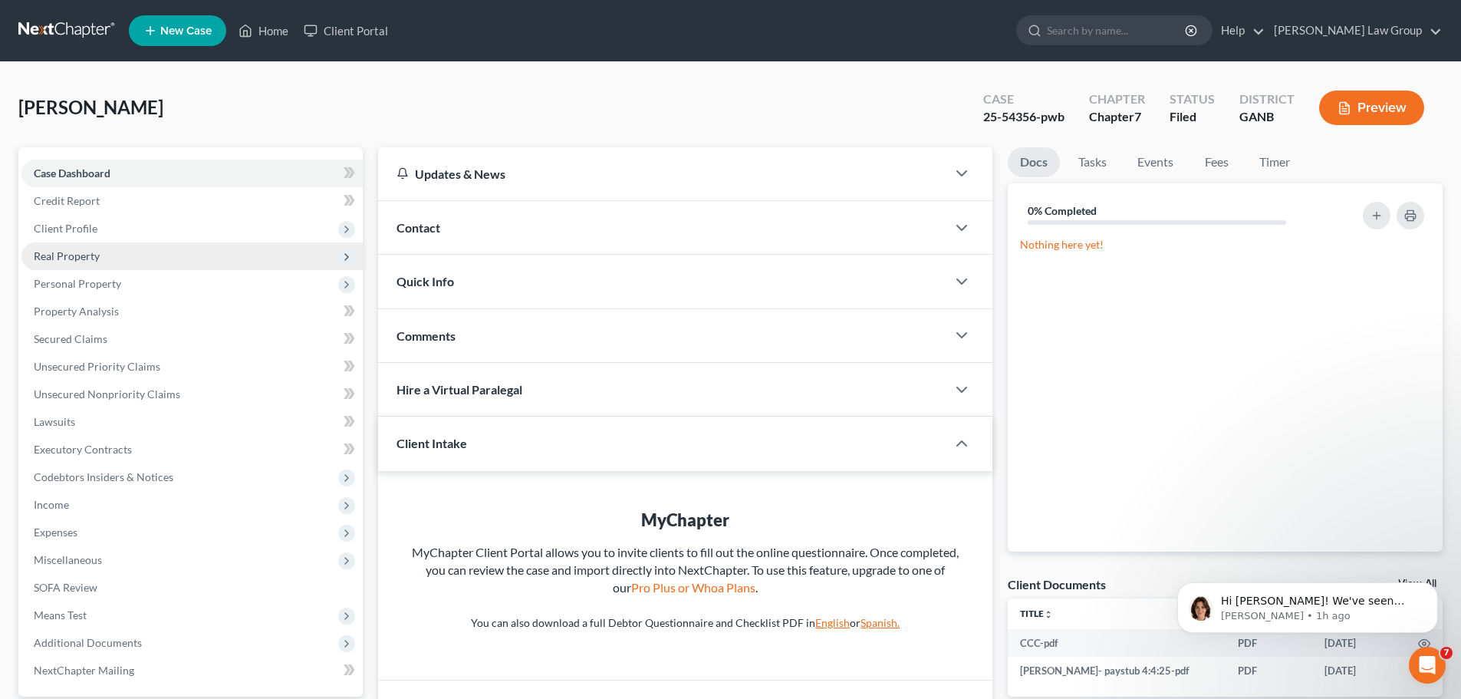
click at [97, 252] on span "Real Property" at bounding box center [67, 255] width 66 height 13
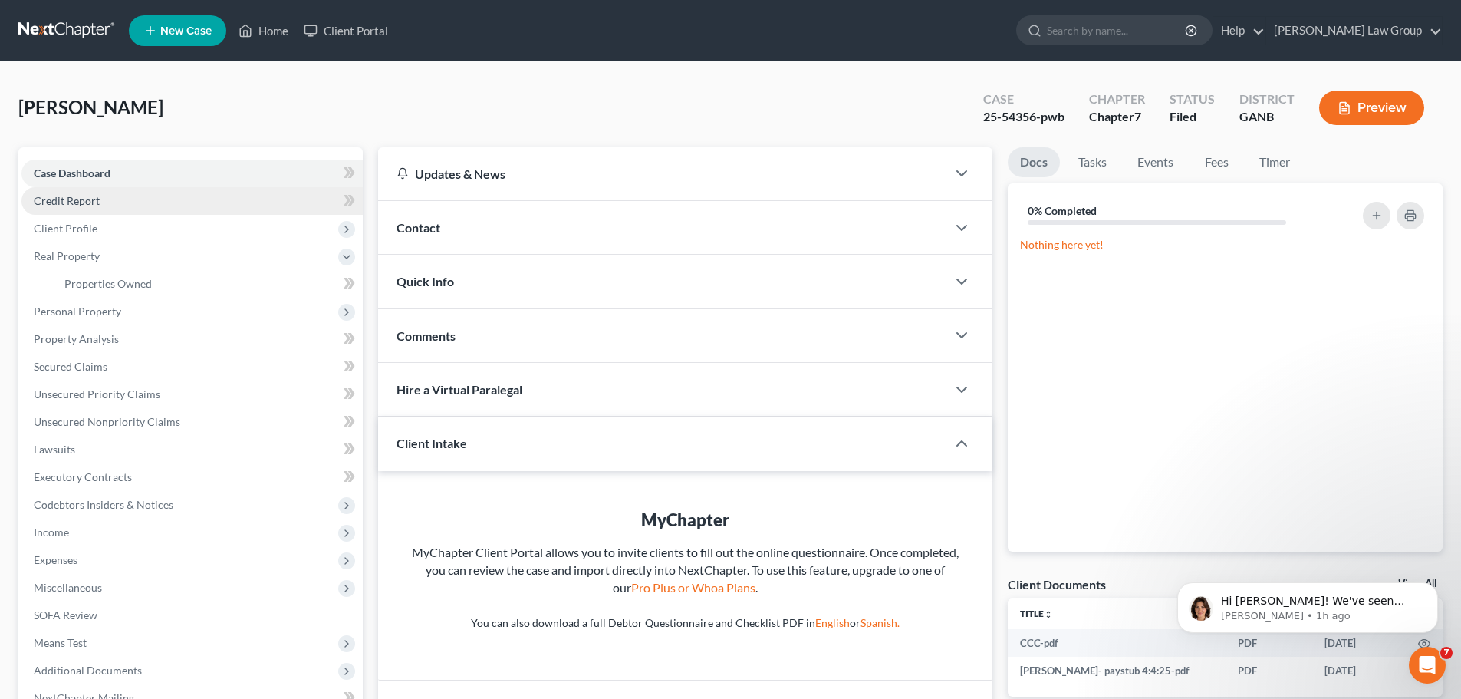
click at [100, 206] on link "Credit Report" at bounding box center [191, 201] width 341 height 28
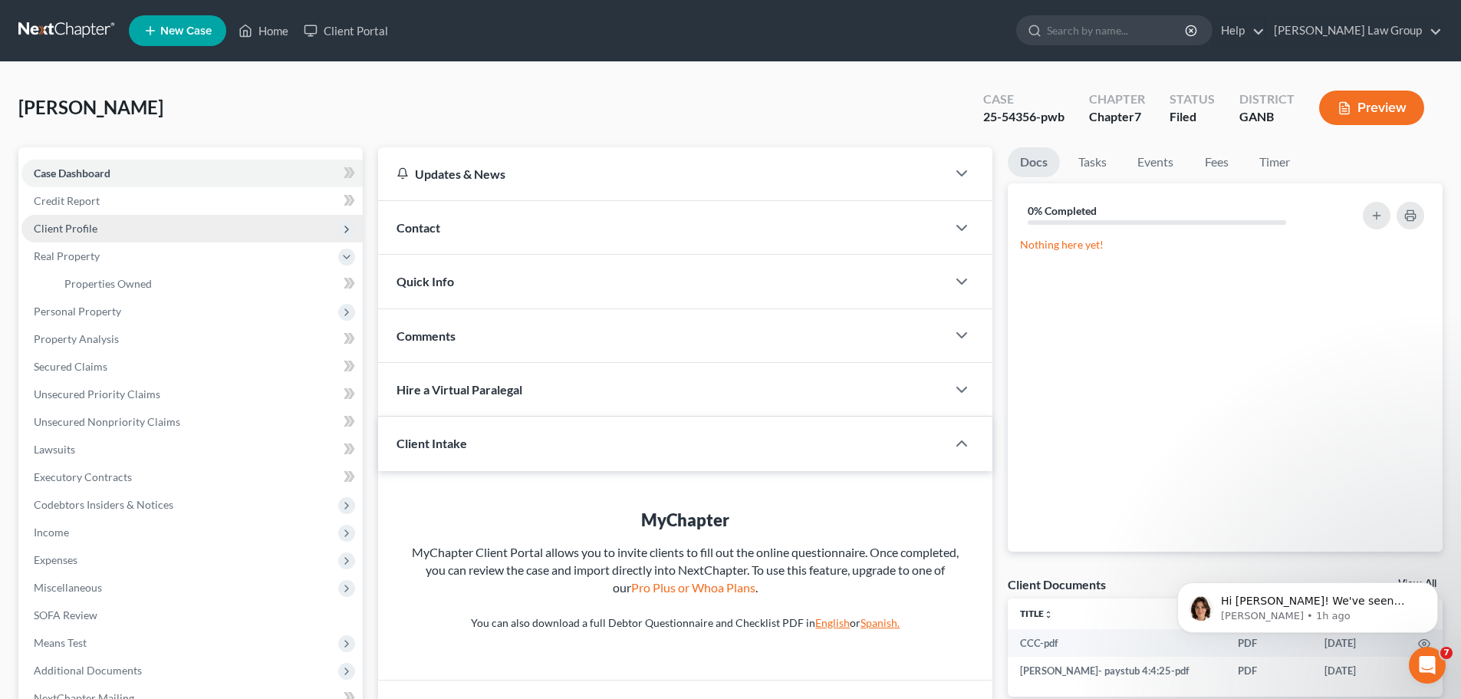
click at [94, 225] on span "Client Profile" at bounding box center [66, 228] width 64 height 13
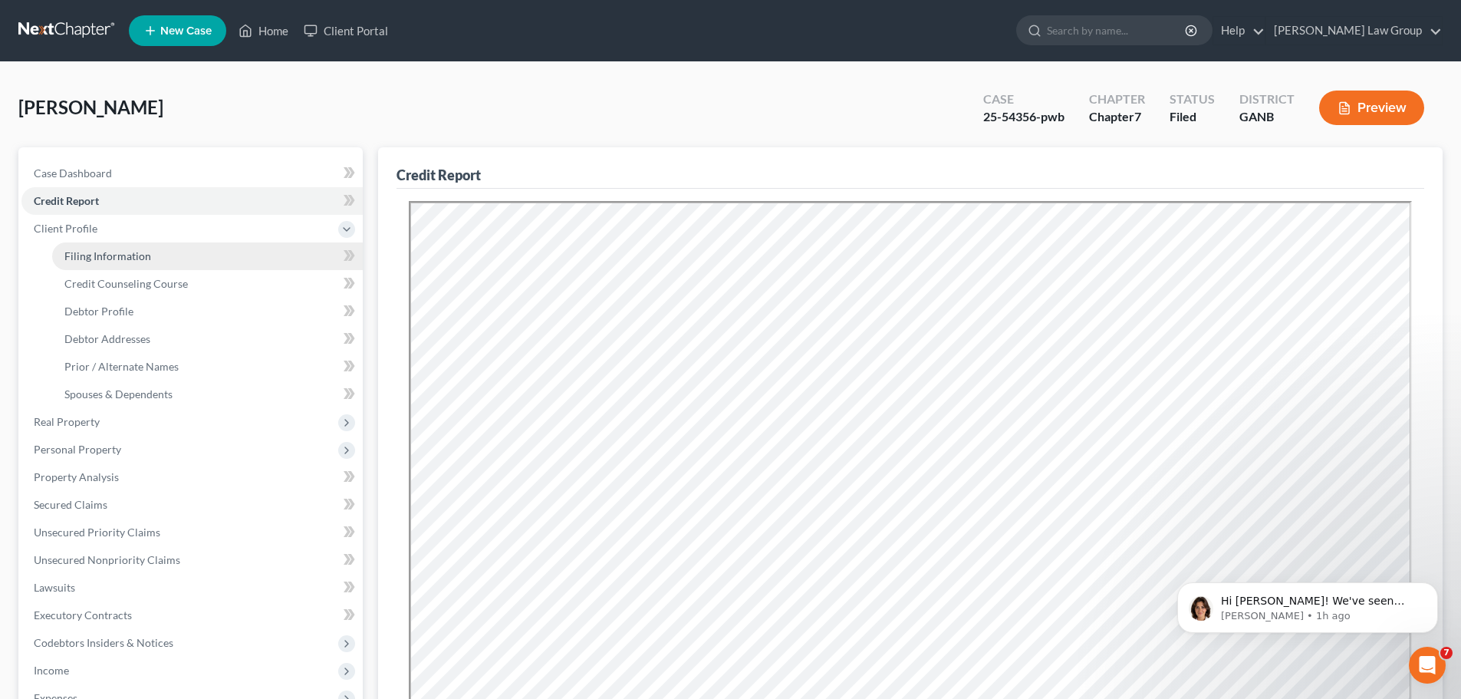
click at [123, 265] on link "Filing Information" at bounding box center [207, 256] width 311 height 28
select select "1"
select select "0"
select select "19"
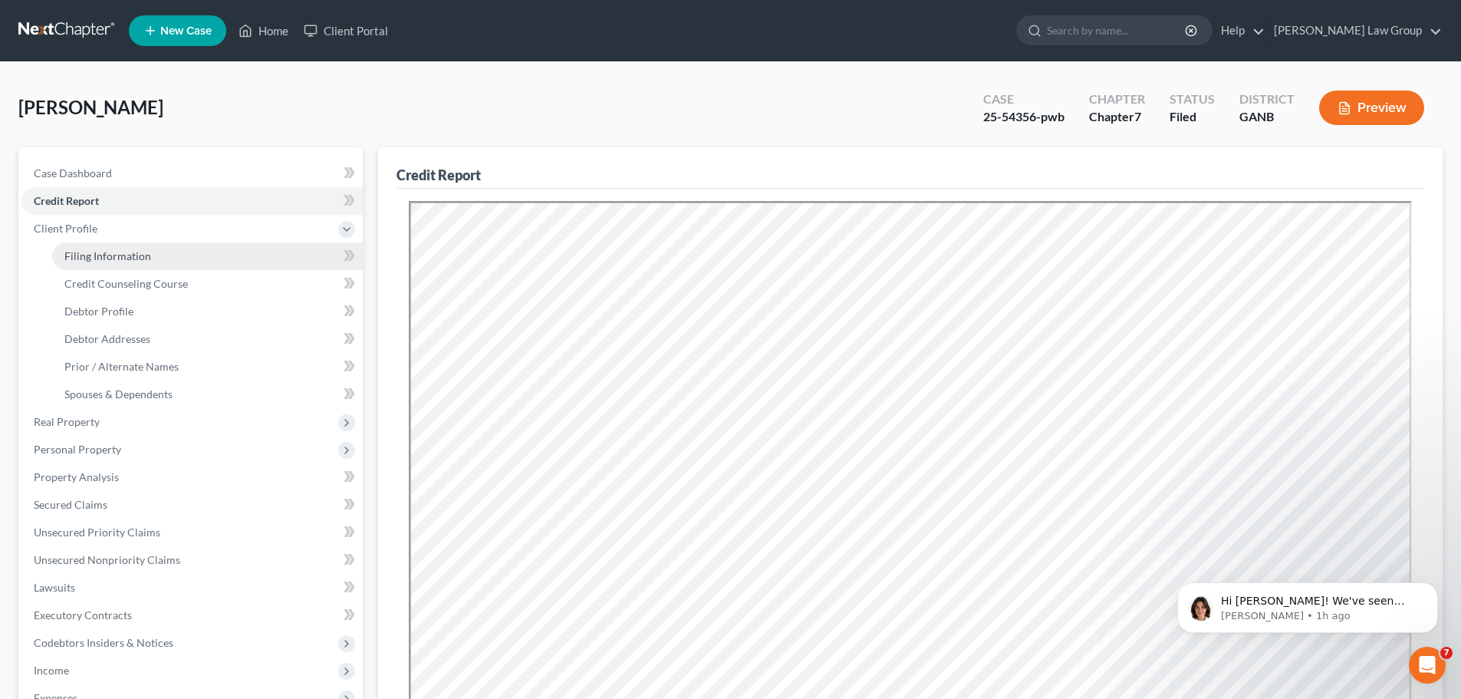
select select "0"
select select "10"
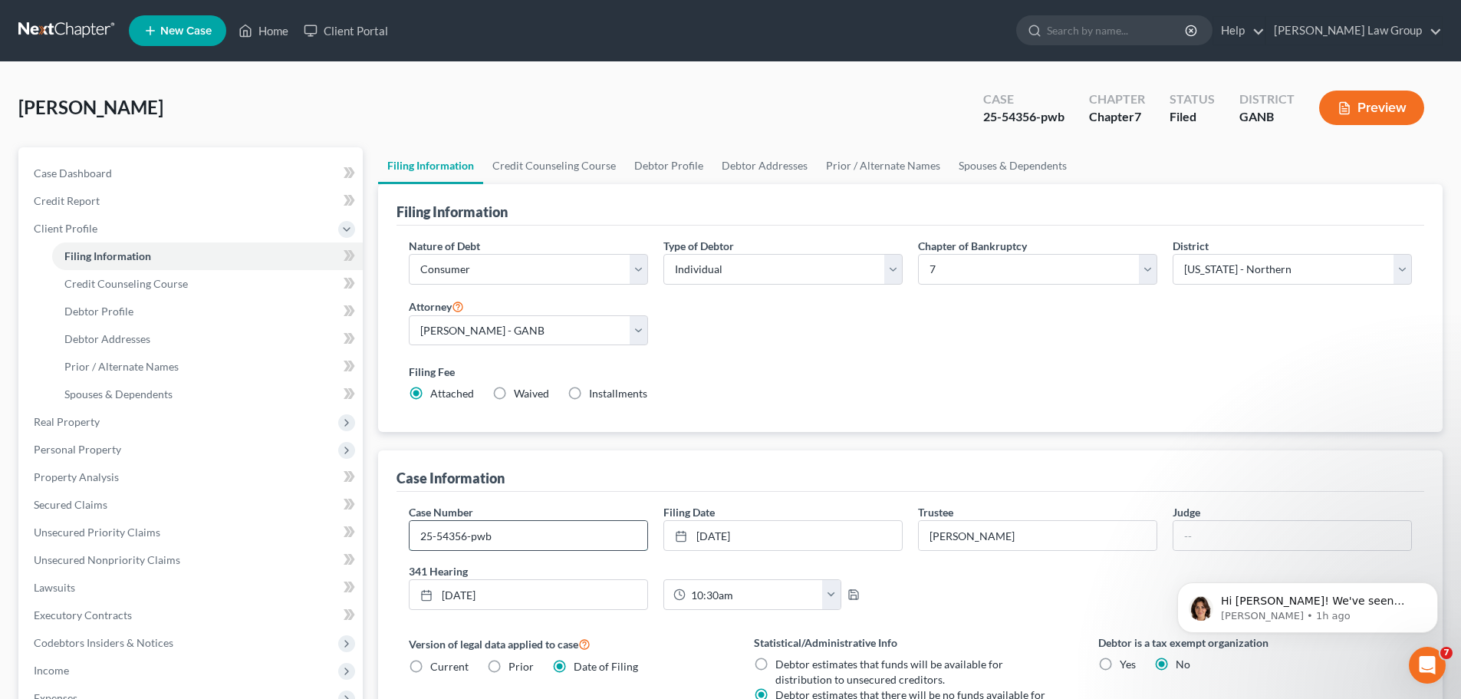
click at [519, 535] on input "25-54356-pwb" at bounding box center [529, 535] width 238 height 29
type input "25-54356-jwj"
click at [264, 33] on link "Home" at bounding box center [263, 31] width 65 height 28
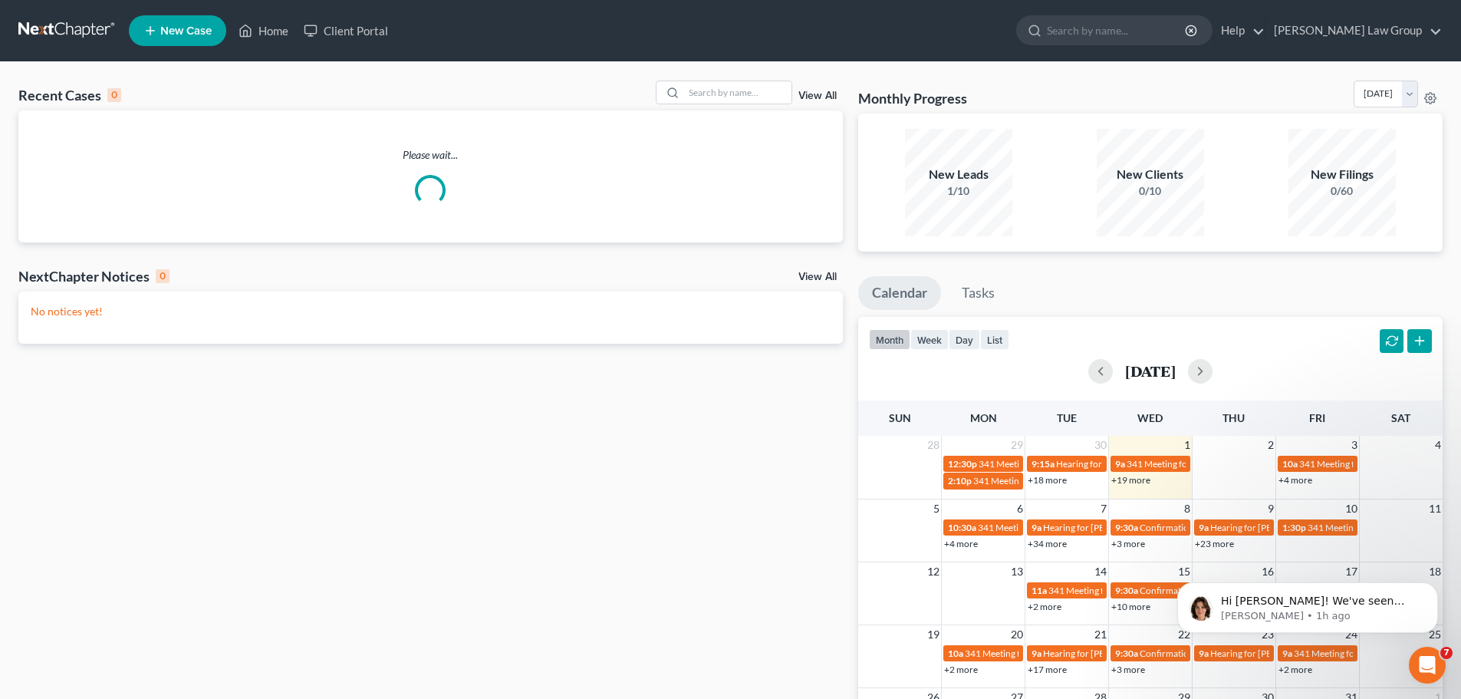
click at [730, 107] on div "Recent Cases 0 View All" at bounding box center [430, 96] width 825 height 30
click at [714, 85] on input "search" at bounding box center [737, 92] width 107 height 22
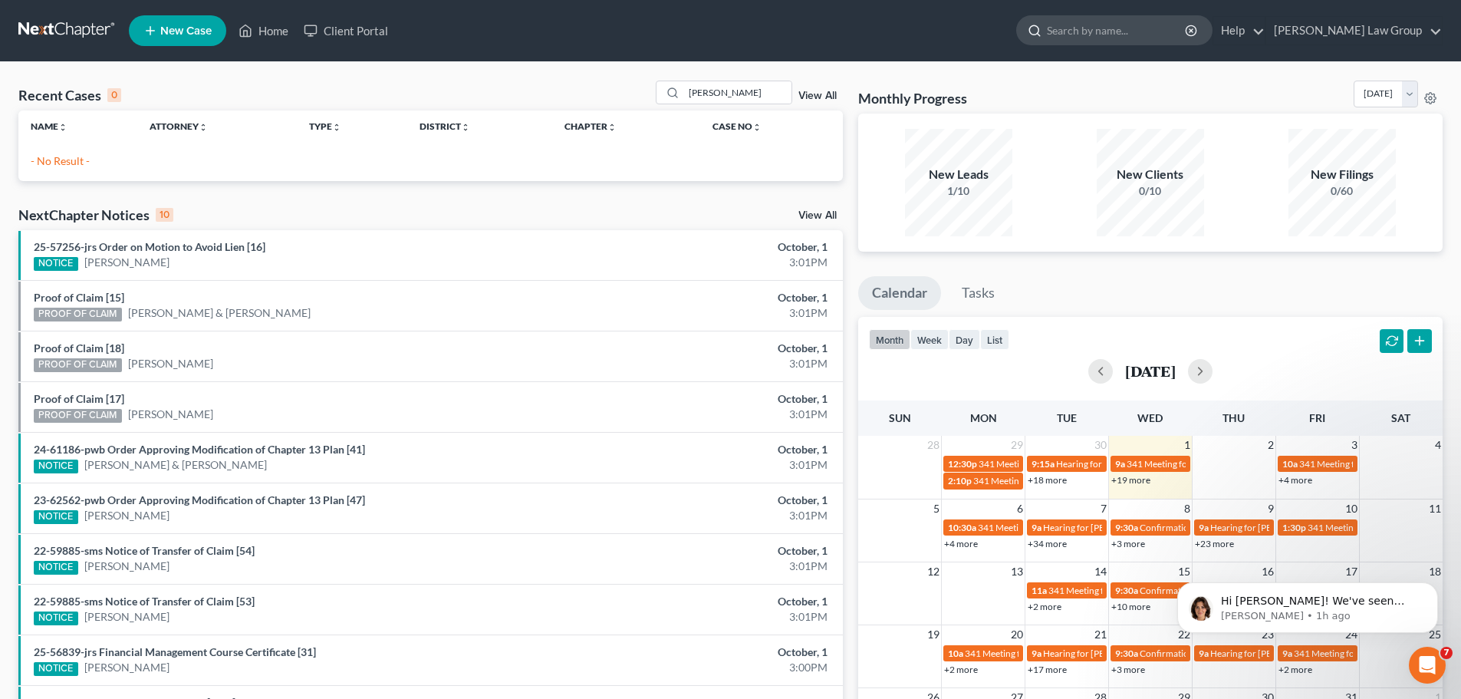
click at [1180, 37] on input "search" at bounding box center [1117, 30] width 140 height 28
click at [768, 94] on input "[PERSON_NAME]" at bounding box center [737, 92] width 107 height 22
drag, startPoint x: 768, startPoint y: 94, endPoint x: 645, endPoint y: 74, distance: 124.3
click at [639, 83] on div "Recent Cases 0 [PERSON_NAME] View All" at bounding box center [430, 96] width 825 height 30
type input "[PERSON_NAME]"
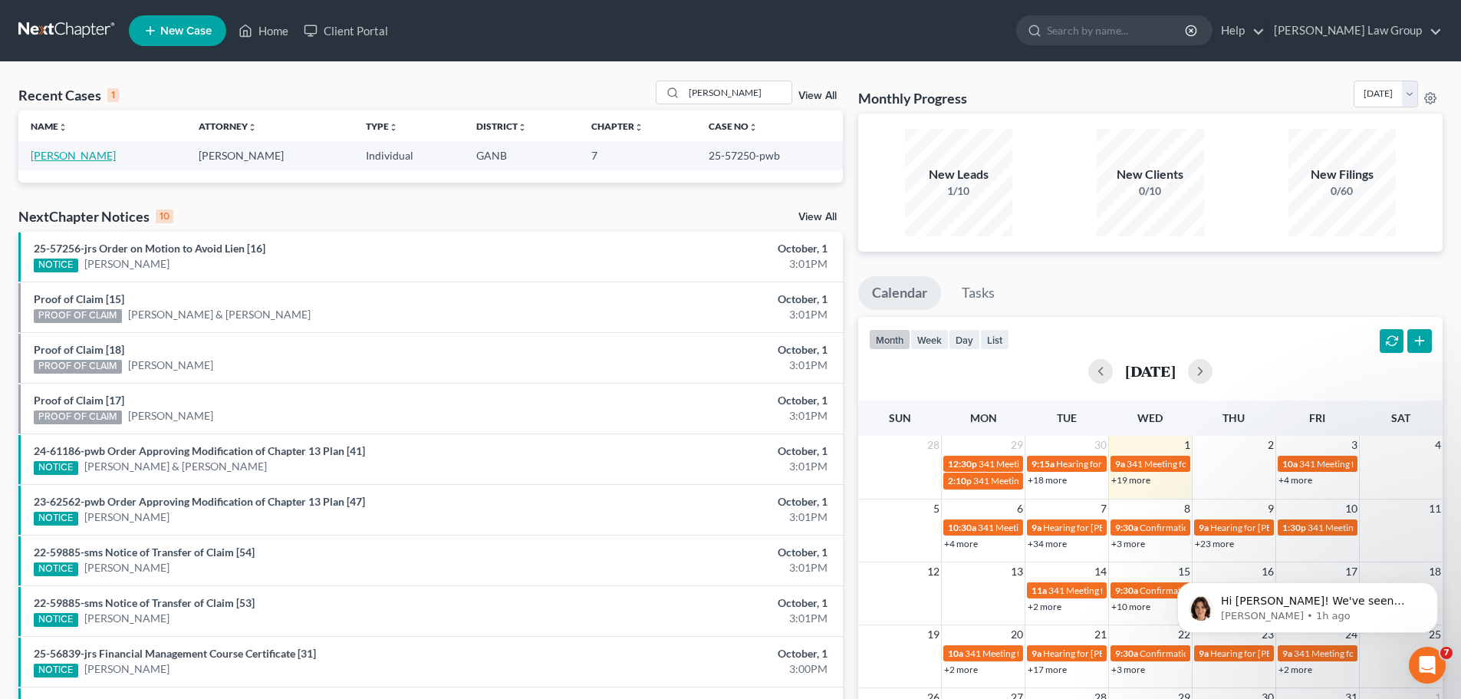
click at [50, 153] on link "[PERSON_NAME]" at bounding box center [73, 155] width 85 height 13
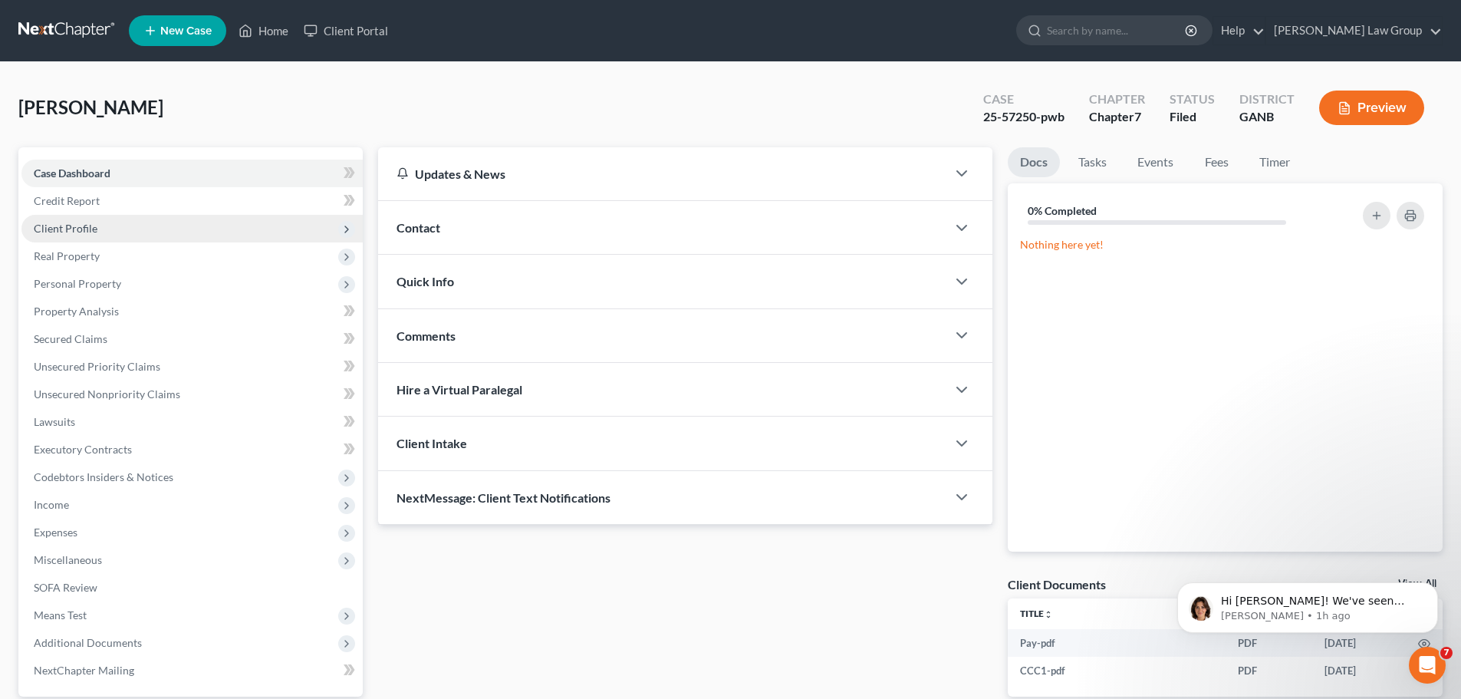
click at [71, 236] on span "Client Profile" at bounding box center [191, 229] width 341 height 28
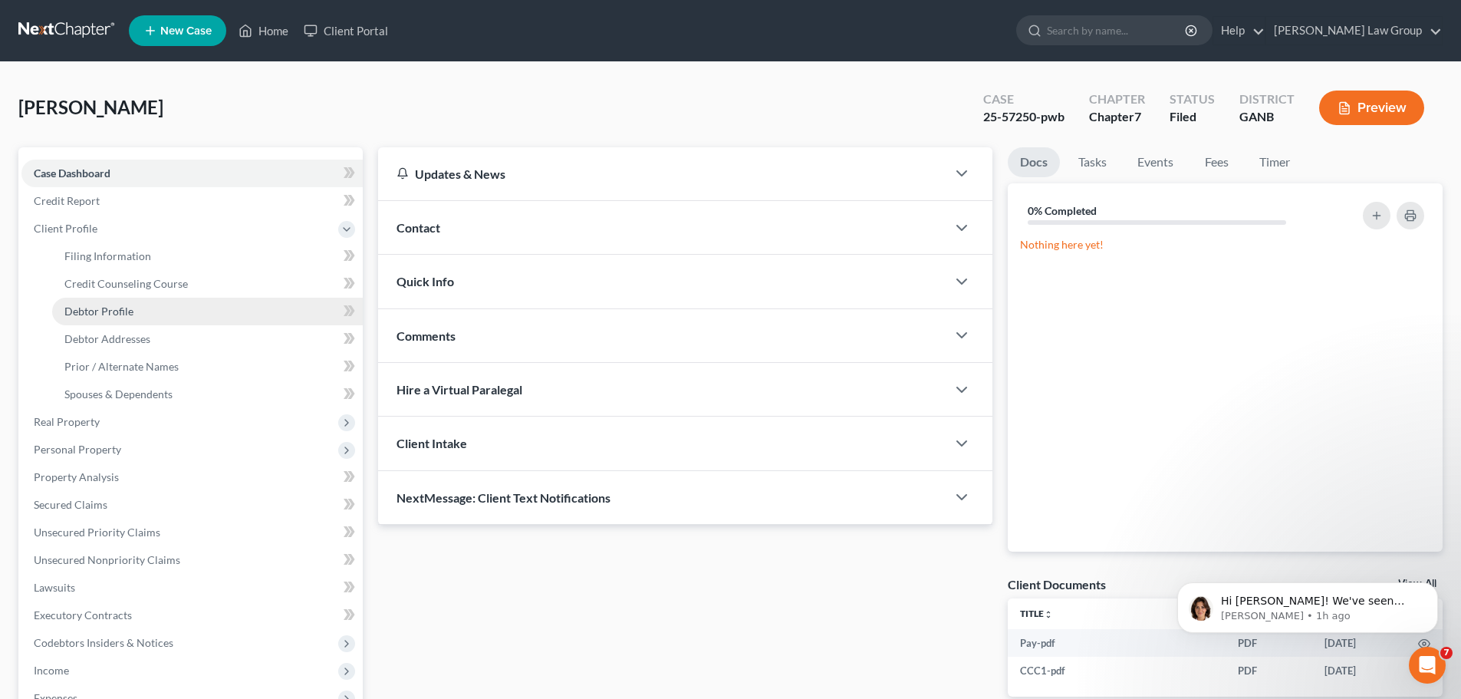
click at [78, 314] on span "Debtor Profile" at bounding box center [98, 311] width 69 height 13
select select "3"
select select "2"
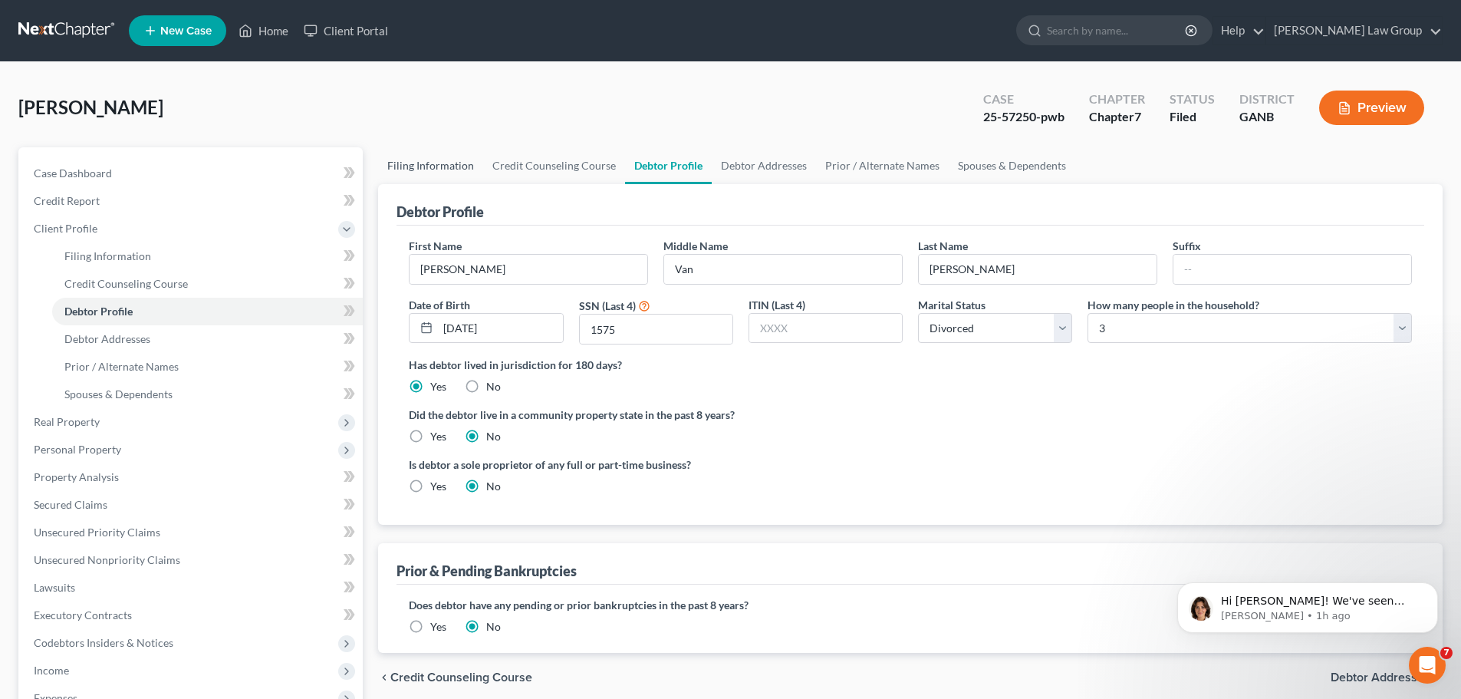
click at [423, 169] on link "Filing Information" at bounding box center [430, 165] width 105 height 37
select select "1"
select select "0"
select select "19"
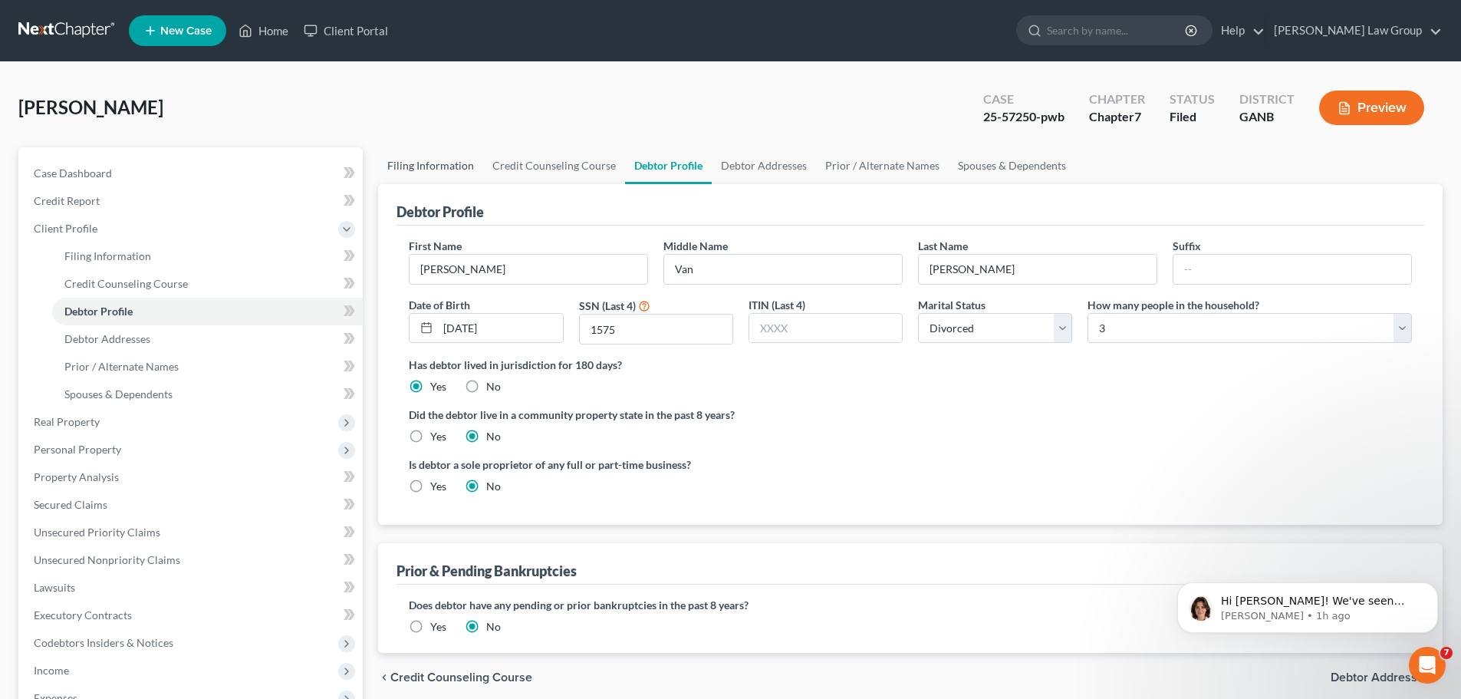
select select "0"
select select "10"
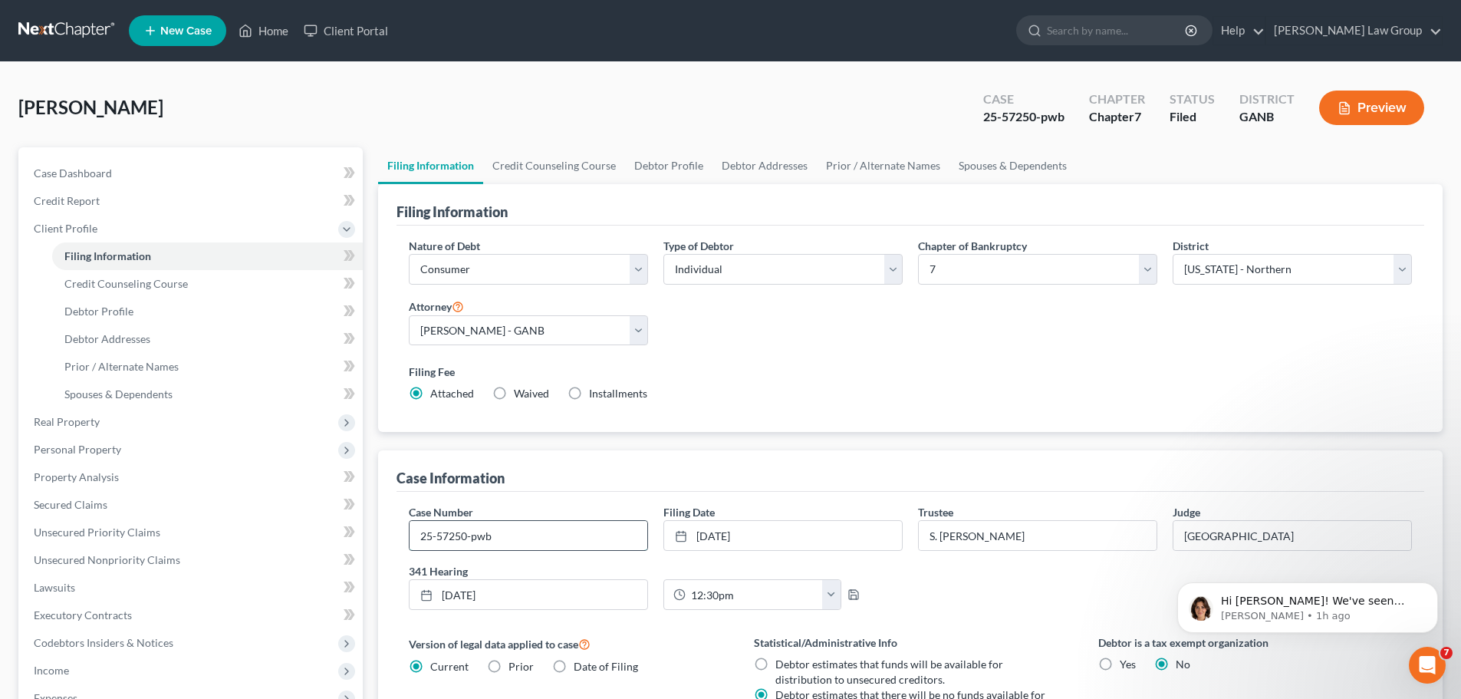
click at [503, 536] on input "25-57250-pwb" at bounding box center [529, 535] width 238 height 29
type input "25-57250-jwj"
click at [282, 21] on link "Home" at bounding box center [263, 31] width 65 height 28
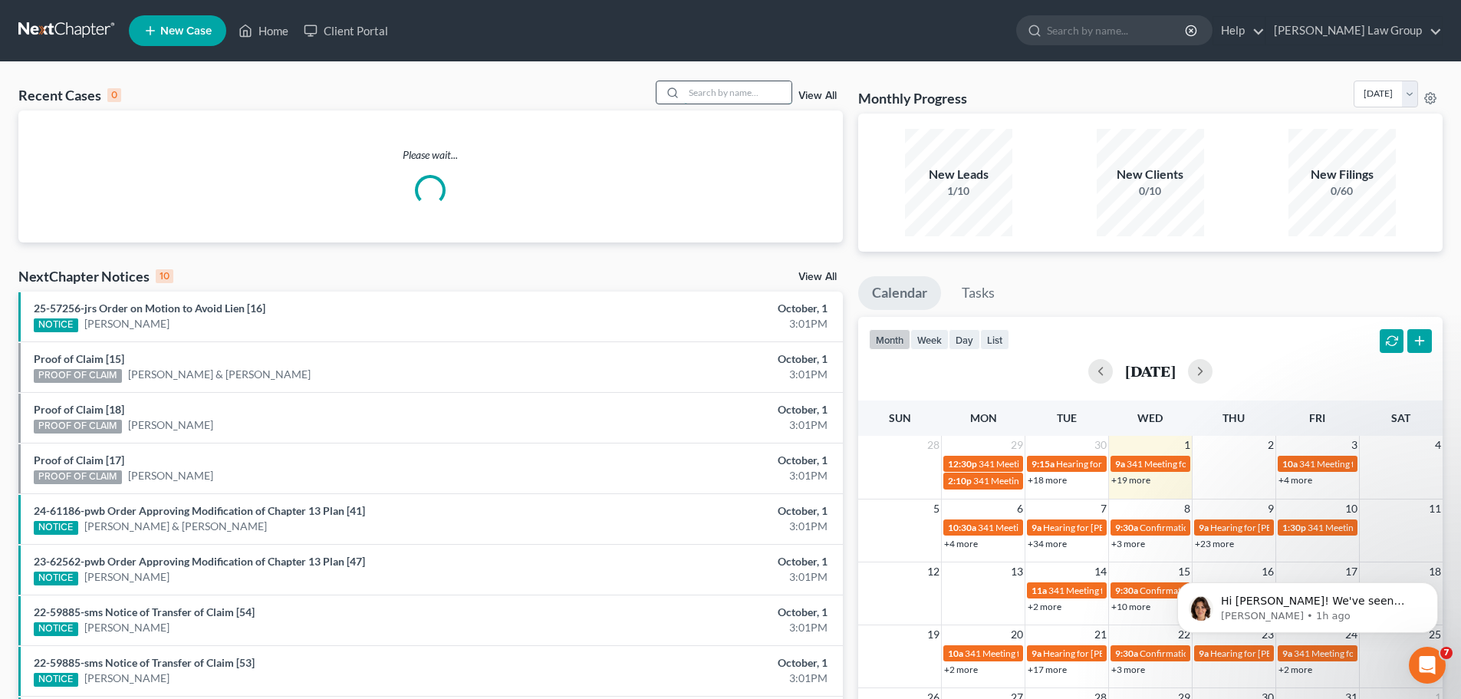
click at [741, 88] on input "search" at bounding box center [737, 92] width 107 height 22
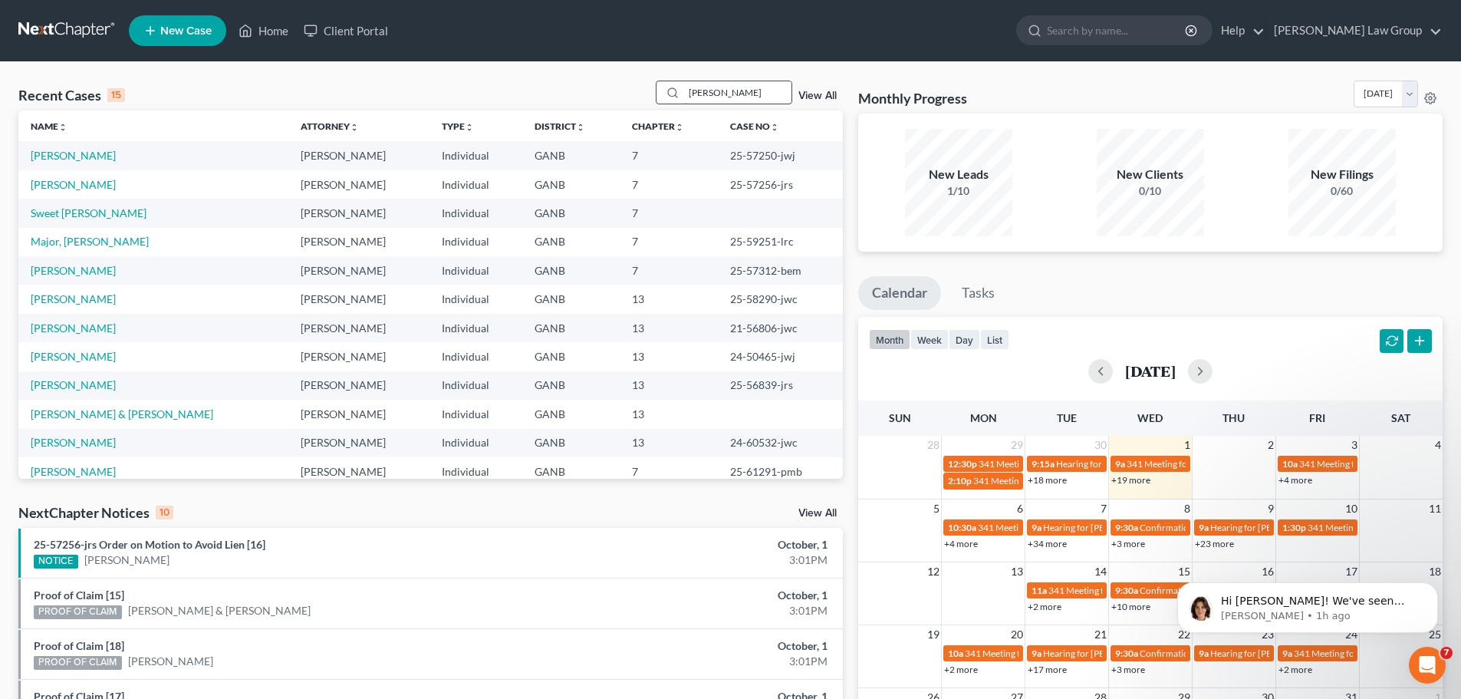
type input "[PERSON_NAME]"
